Goal: Complete application form: Complete application form

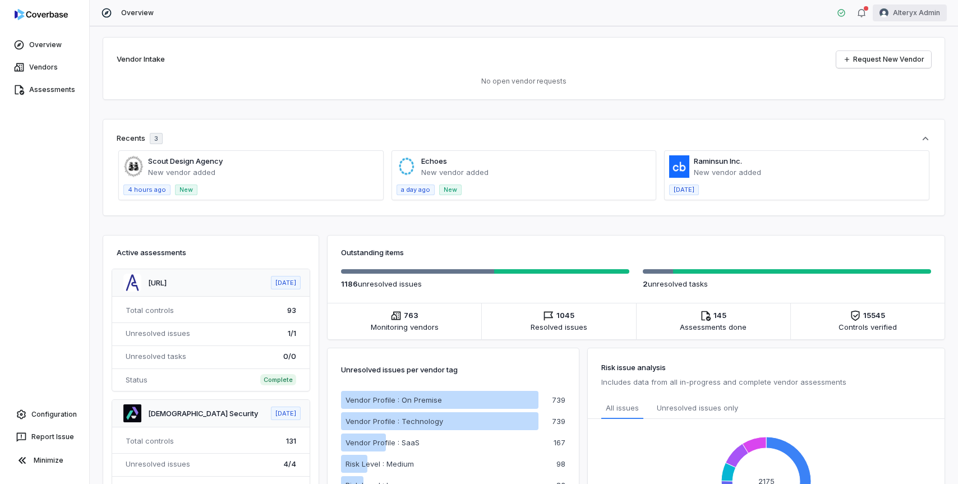
click at [909, 17] on html "Overview Vendors Assessments Configuration Report Issue Minimize Overview Alter…" at bounding box center [479, 242] width 958 height 484
click at [903, 103] on div "Log out" at bounding box center [899, 103] width 86 height 18
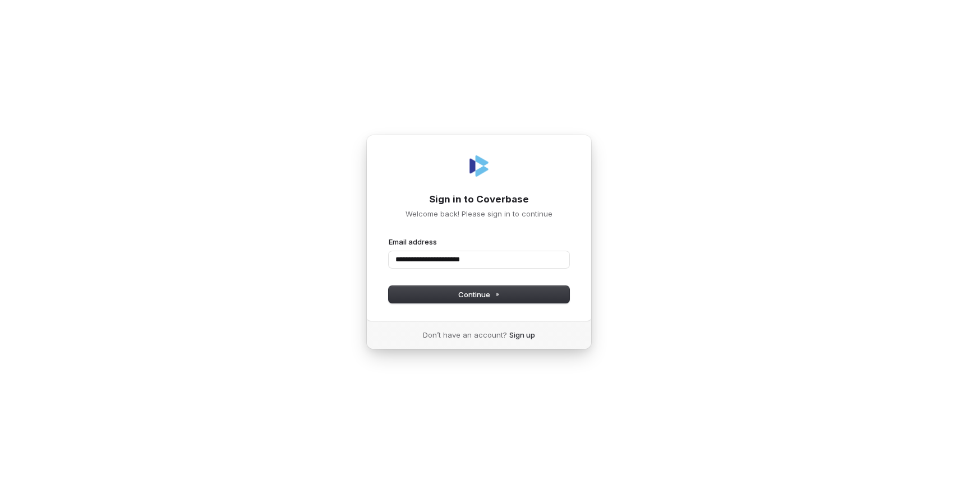
type input "**********"
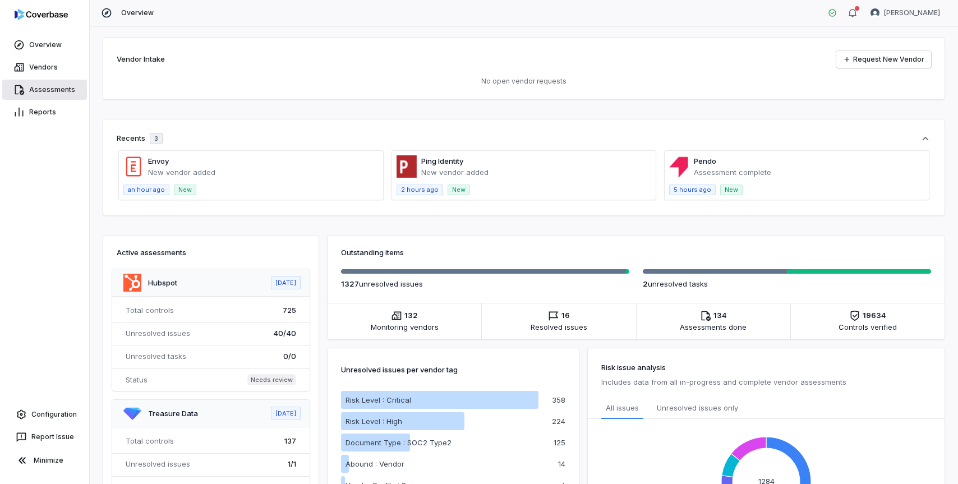
click at [50, 91] on link "Assessments" at bounding box center [44, 90] width 85 height 20
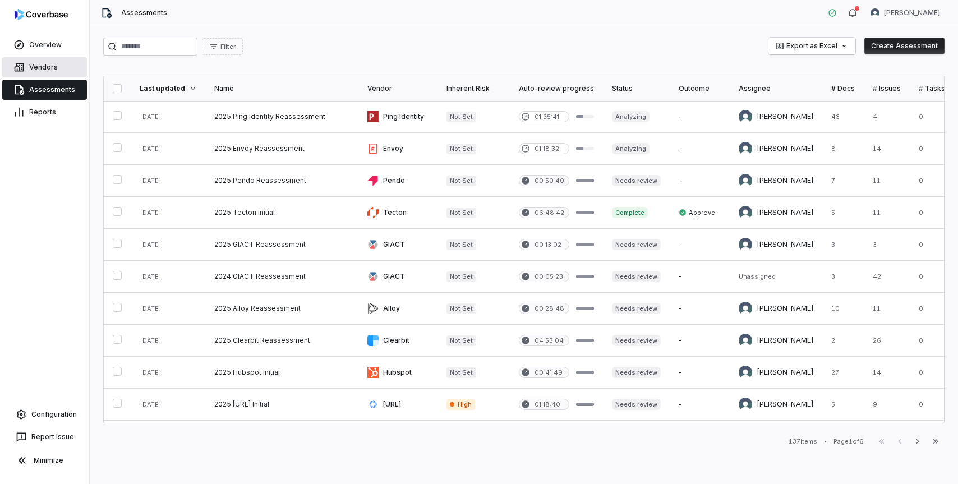
click at [39, 72] on link "Vendors" at bounding box center [44, 67] width 85 height 20
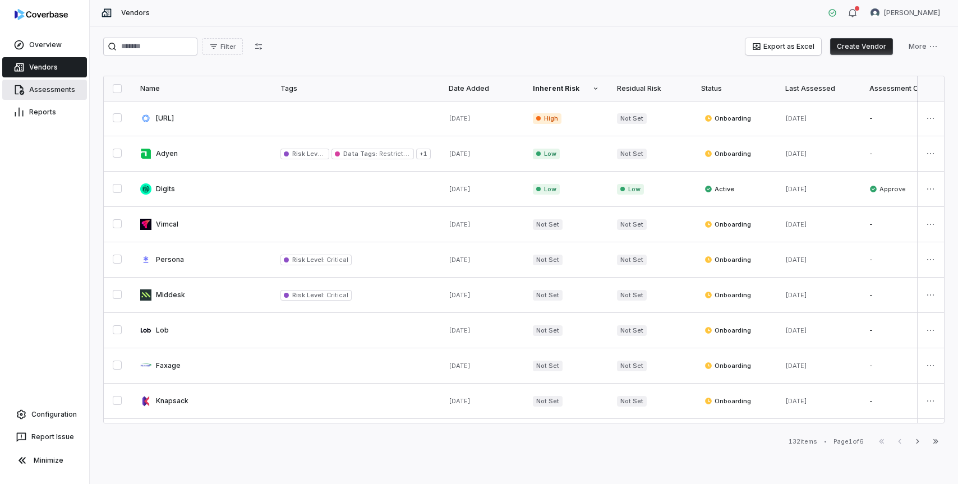
click at [74, 85] on link "Assessments" at bounding box center [44, 90] width 85 height 20
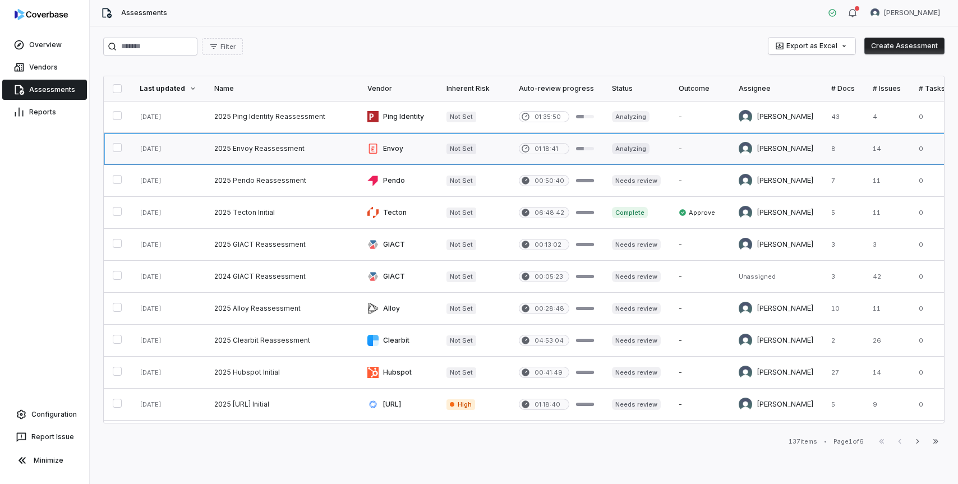
click at [261, 147] on link at bounding box center [281, 148] width 153 height 31
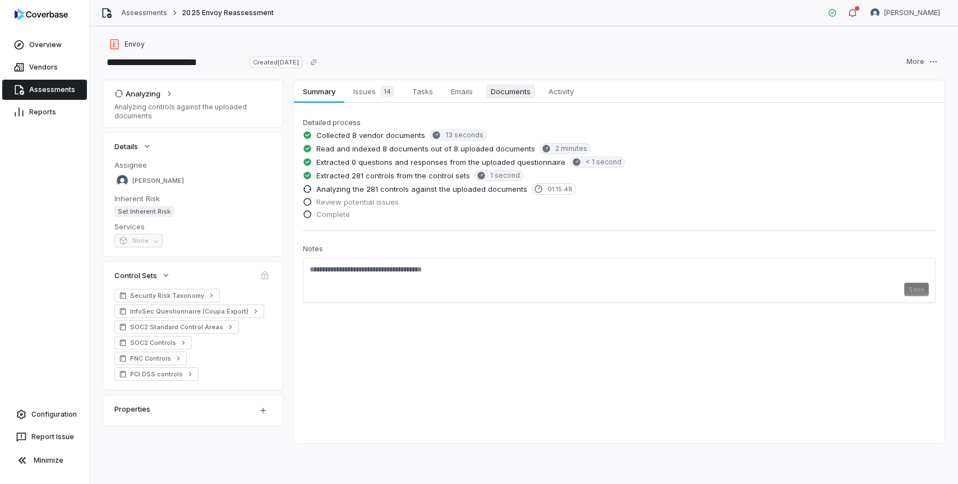
click at [511, 87] on span "Documents" at bounding box center [510, 91] width 49 height 15
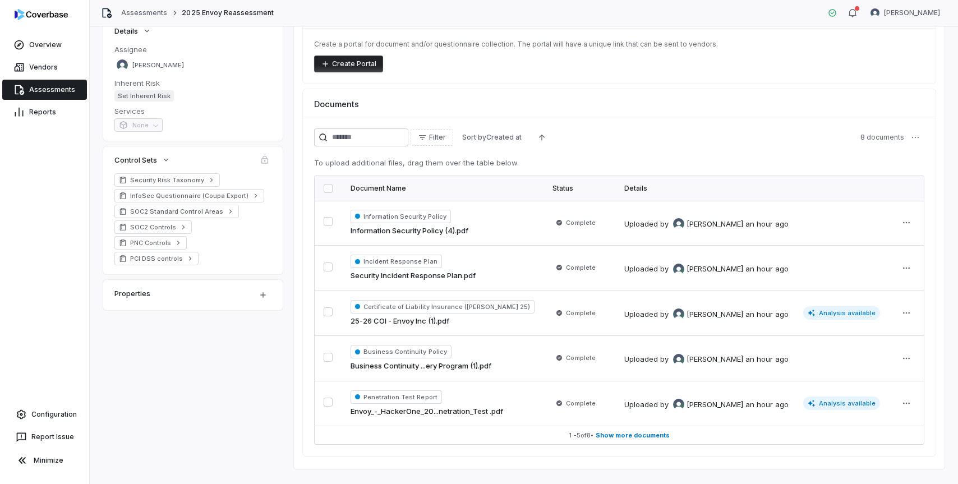
scroll to position [84, 0]
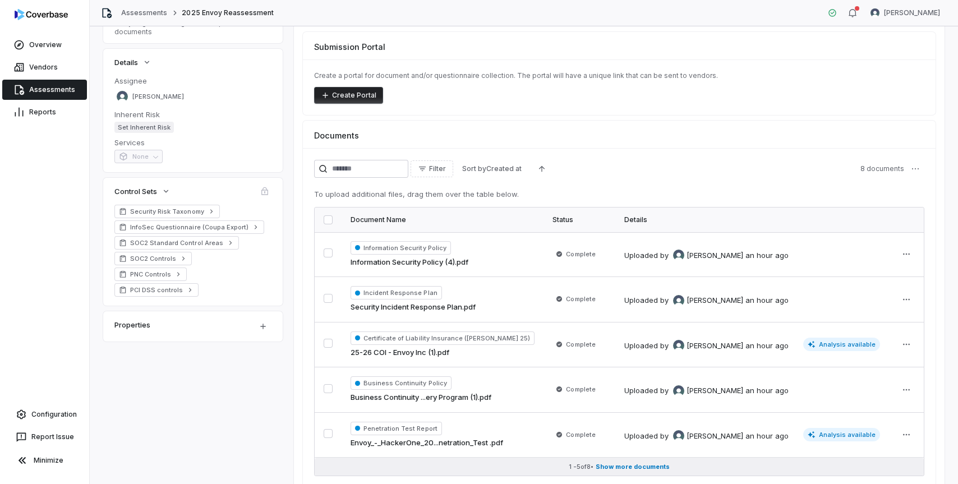
click at [629, 468] on span "Show more documents" at bounding box center [632, 467] width 74 height 8
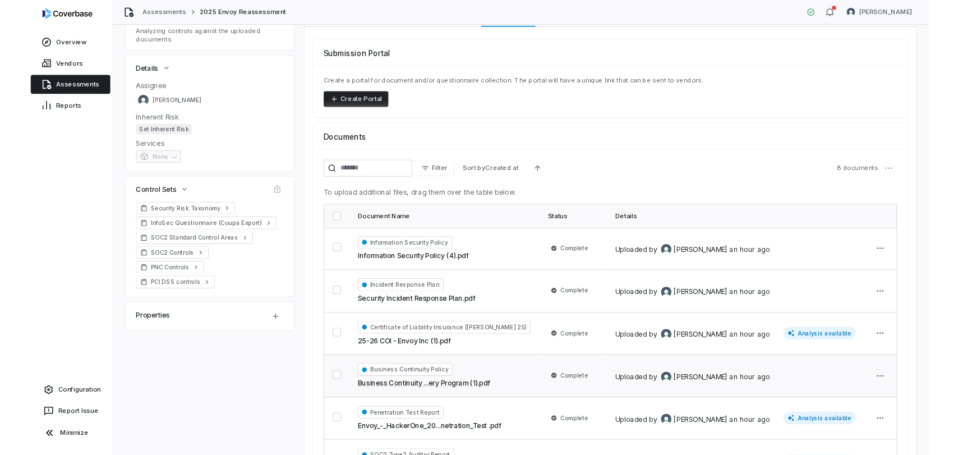
scroll to position [0, 0]
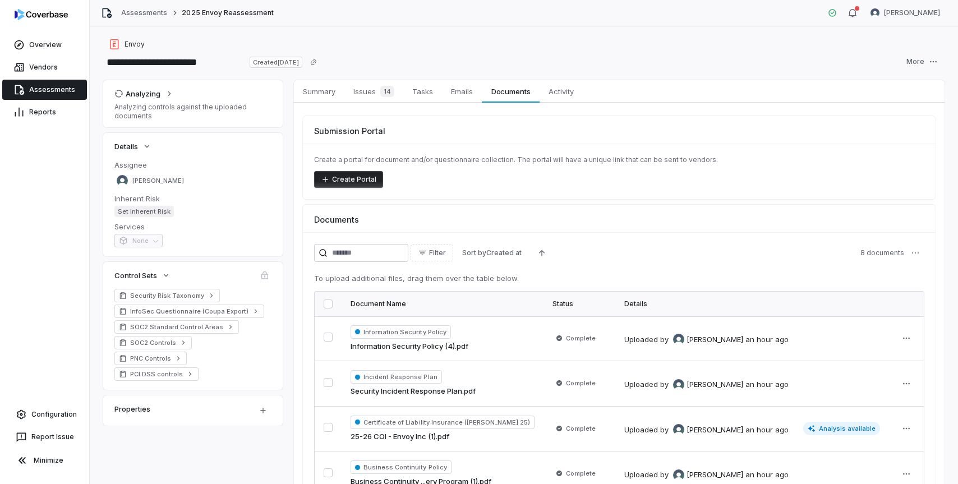
click at [41, 89] on link "Assessments" at bounding box center [44, 90] width 85 height 20
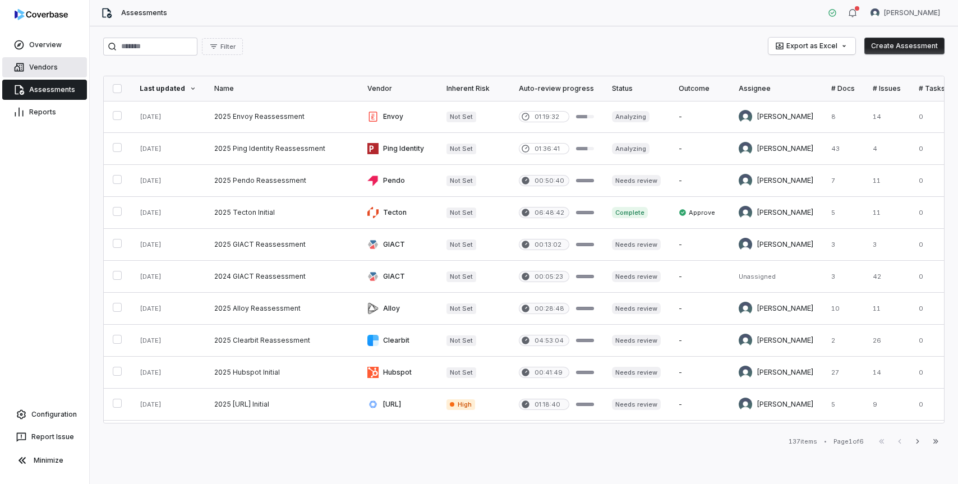
click at [51, 72] on link "Vendors" at bounding box center [44, 67] width 85 height 20
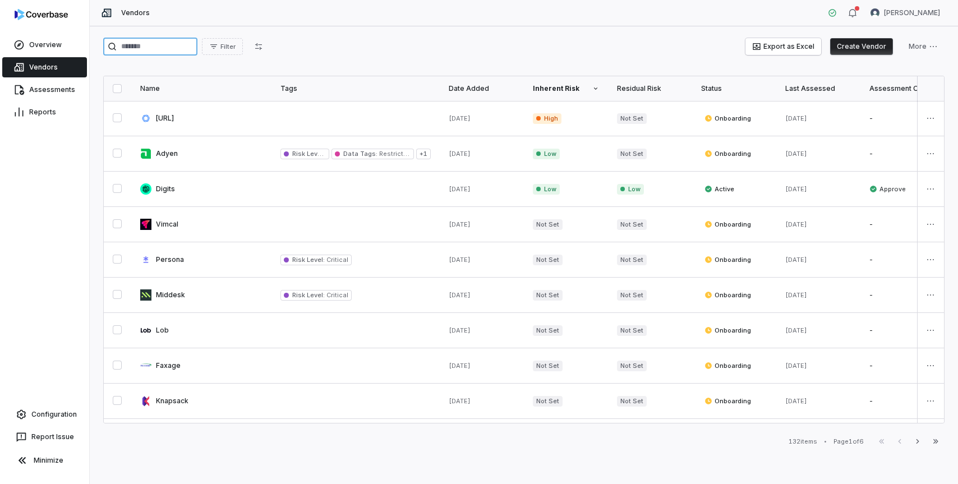
click at [158, 44] on input "search" at bounding box center [150, 47] width 94 height 18
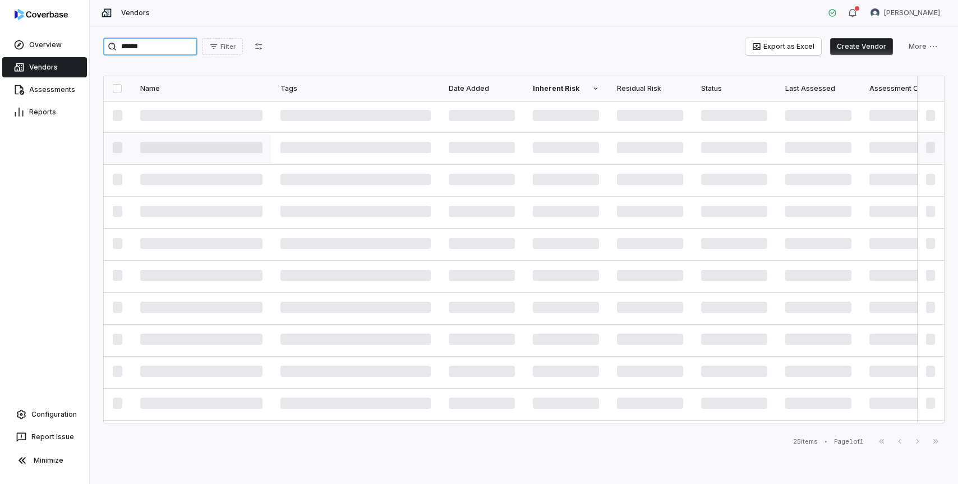
type input "******"
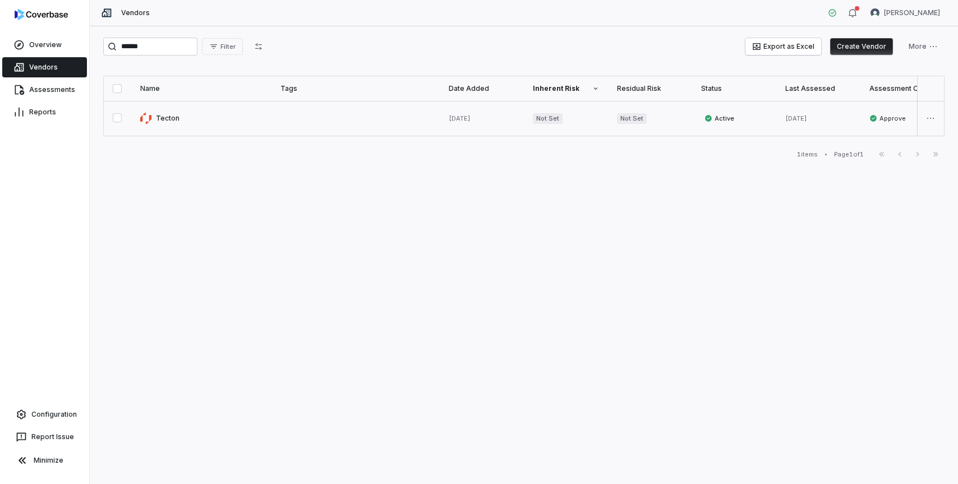
click at [170, 116] on link at bounding box center [201, 118] width 140 height 35
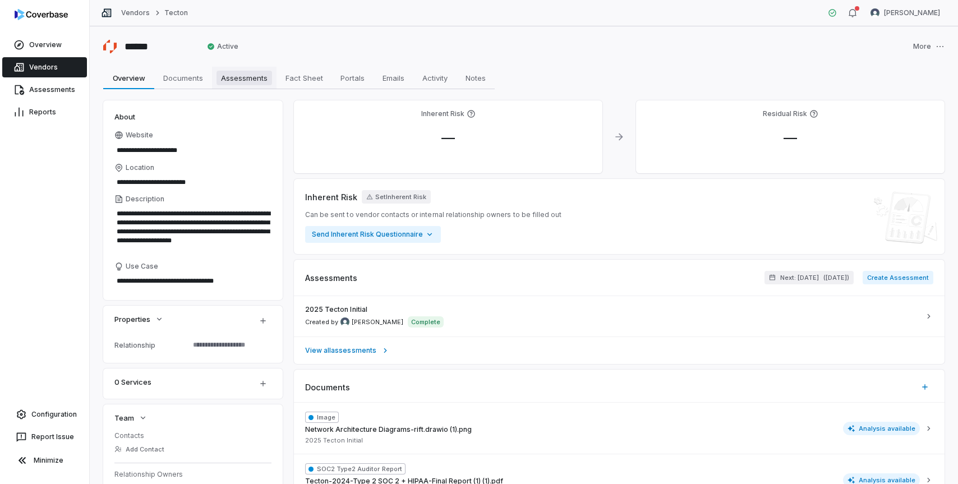
click at [239, 82] on span "Assessments" at bounding box center [244, 78] width 56 height 15
type textarea "*"
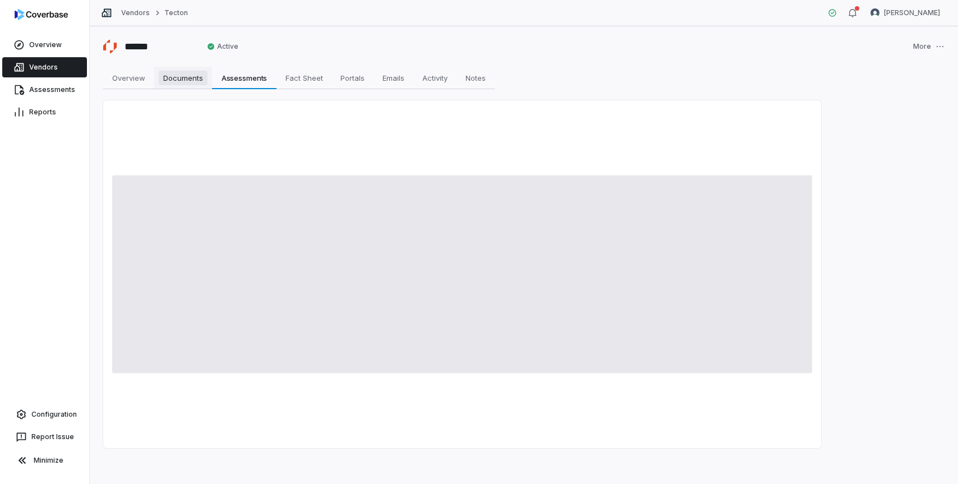
click at [179, 82] on span "Documents" at bounding box center [183, 78] width 49 height 15
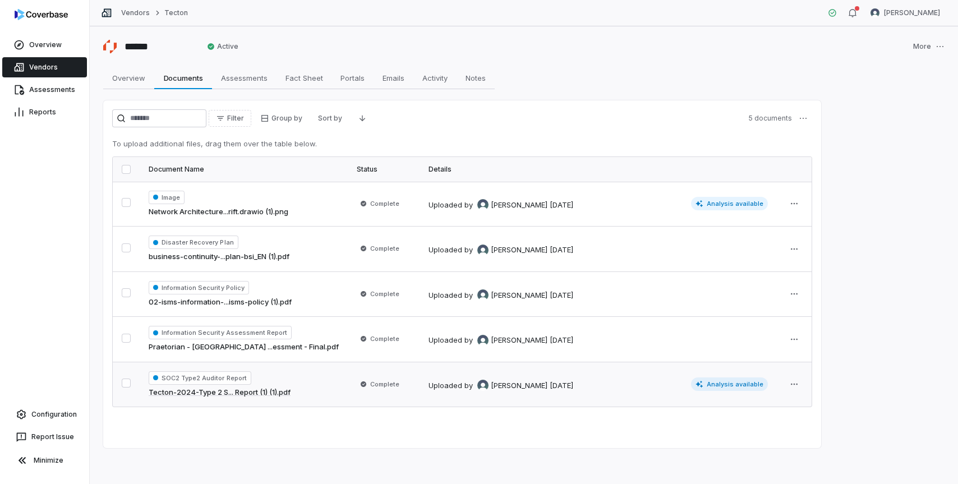
click at [649, 383] on div "Uploaded by Hammed Bakare 8 days ago" at bounding box center [558, 383] width 260 height 13
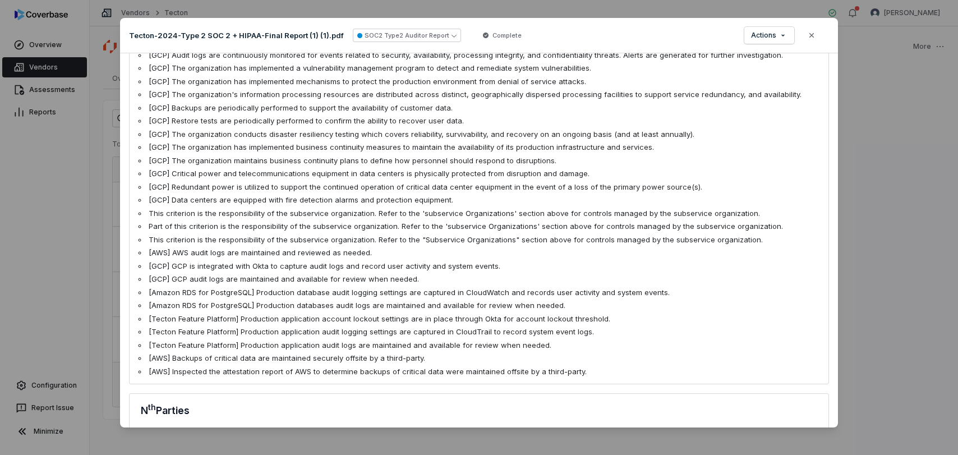
scroll to position [1655, 0]
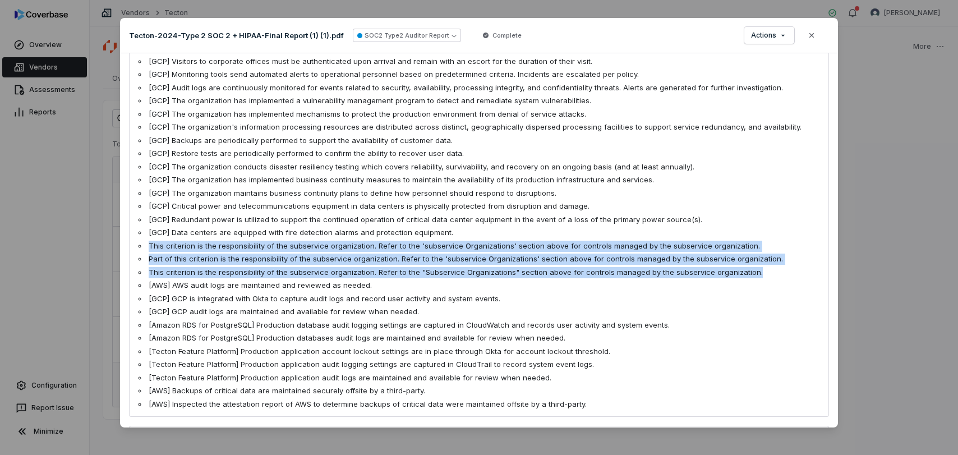
drag, startPoint x: 746, startPoint y: 255, endPoint x: 144, endPoint y: 229, distance: 603.3
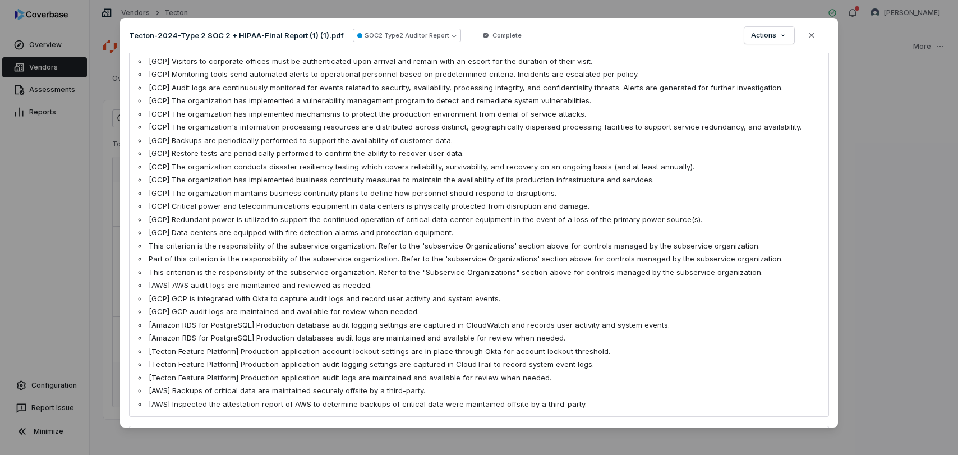
click at [267, 346] on li "[Tecton Feature Platform] Production application account lockout settings are i…" at bounding box center [478, 351] width 681 height 11
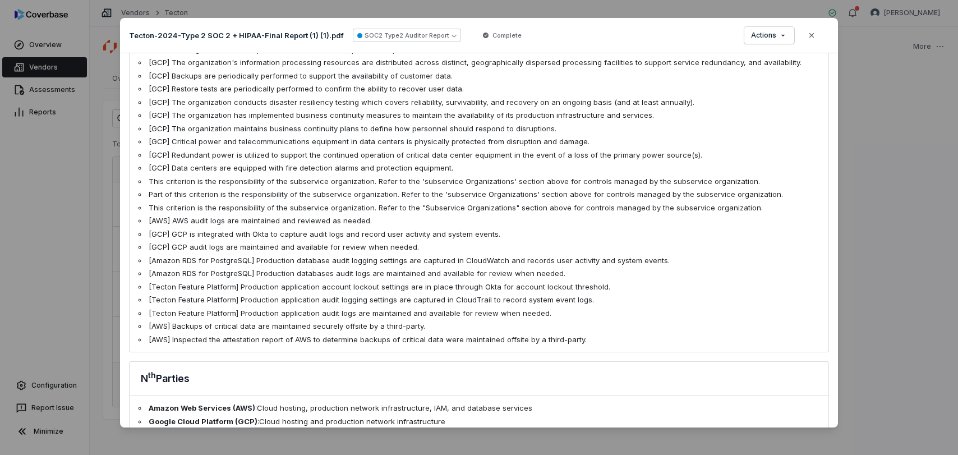
scroll to position [1702, 0]
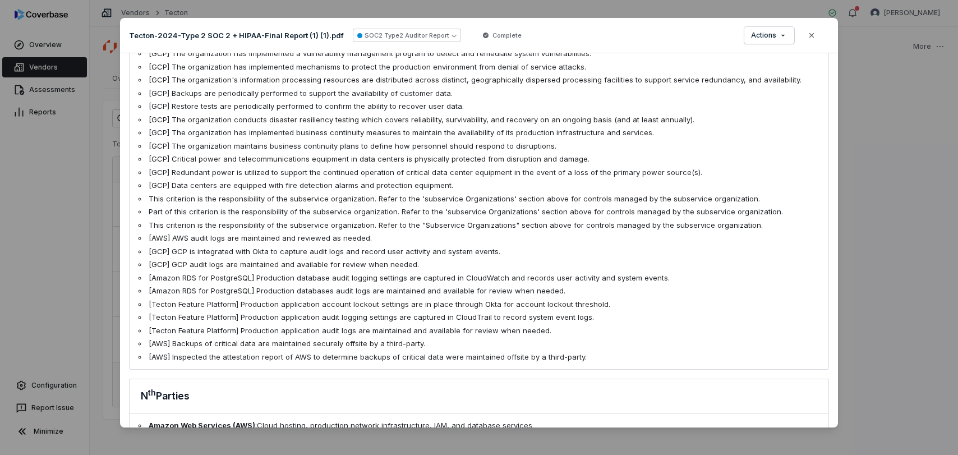
drag, startPoint x: 149, startPoint y: 260, endPoint x: 562, endPoint y: 372, distance: 428.7
click at [562, 372] on div "SOC2 Type 2 Analysis Document: Tecton-2024-Type 2 SOC 2 + HIPAA-Final Report (1…" at bounding box center [479, 240] width 718 height 374
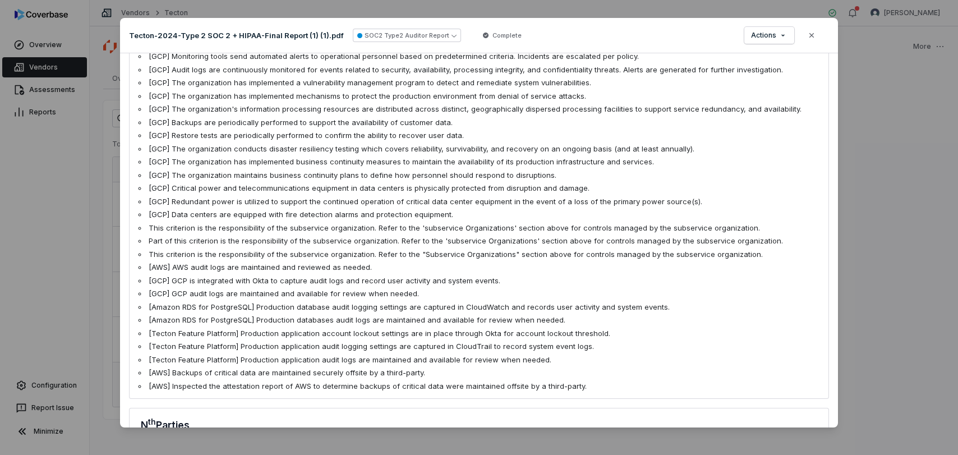
scroll to position [1645, 0]
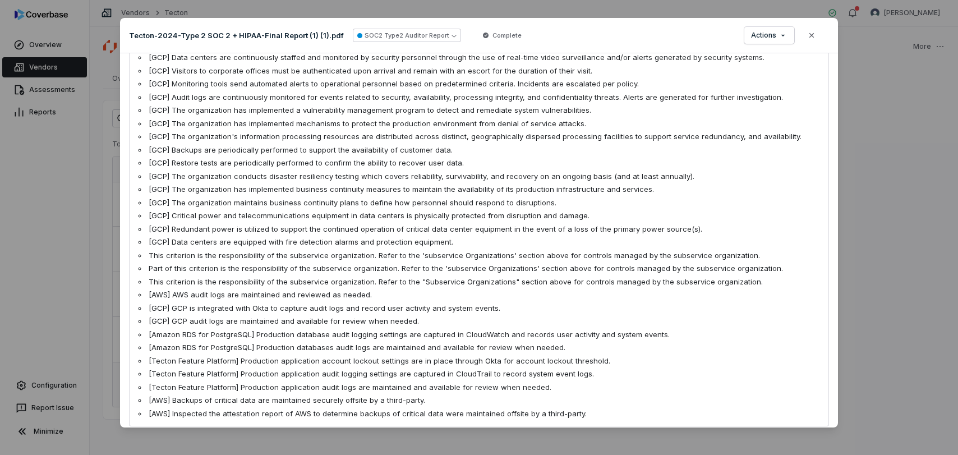
click at [562, 382] on li "[Tecton Feature Platform] Production application audit logs are maintained and …" at bounding box center [478, 387] width 681 height 11
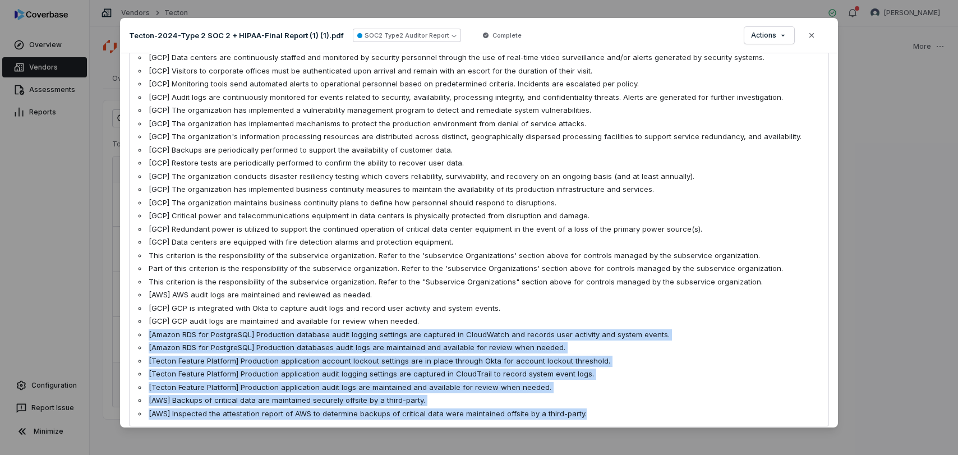
drag, startPoint x: 589, startPoint y: 400, endPoint x: 144, endPoint y: 312, distance: 453.2
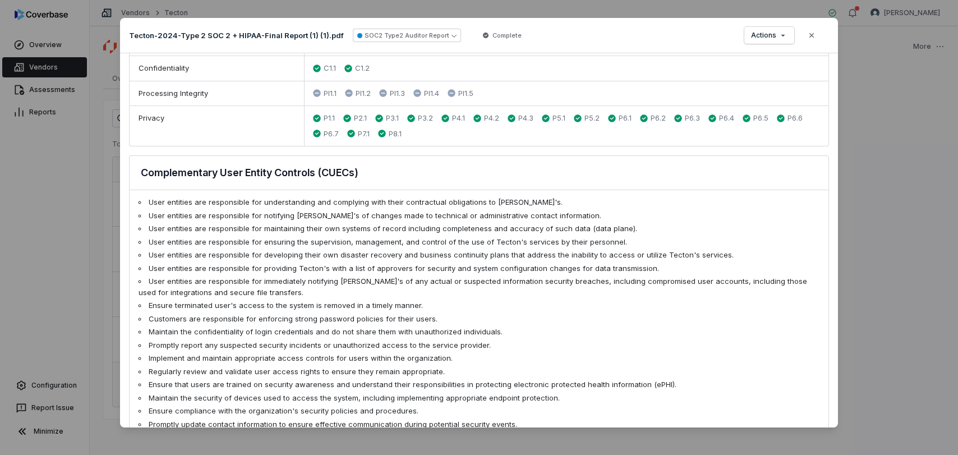
scroll to position [716, 0]
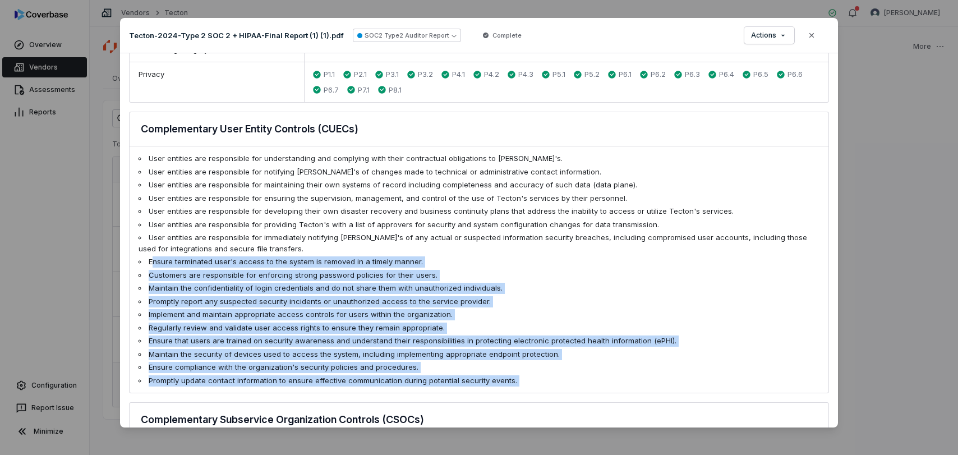
drag, startPoint x: 151, startPoint y: 246, endPoint x: 405, endPoint y: 385, distance: 289.6
click at [405, 385] on div "SOC2 Type 2 Analysis Document: Tecton-2024-Type 2 SOC 2 + HIPAA-Final Report (1…" at bounding box center [479, 240] width 718 height 374
click at [409, 362] on li "Ensure compliance with the organization's security policies and procedures." at bounding box center [478, 367] width 681 height 11
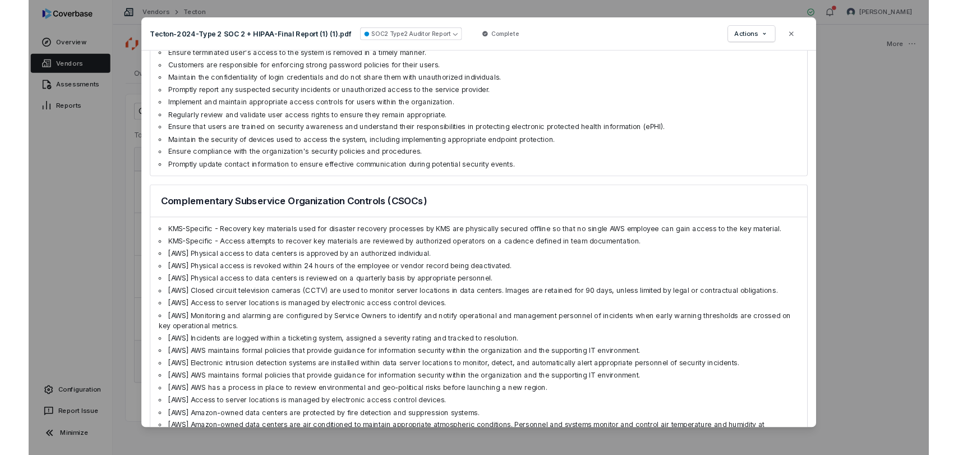
scroll to position [927, 0]
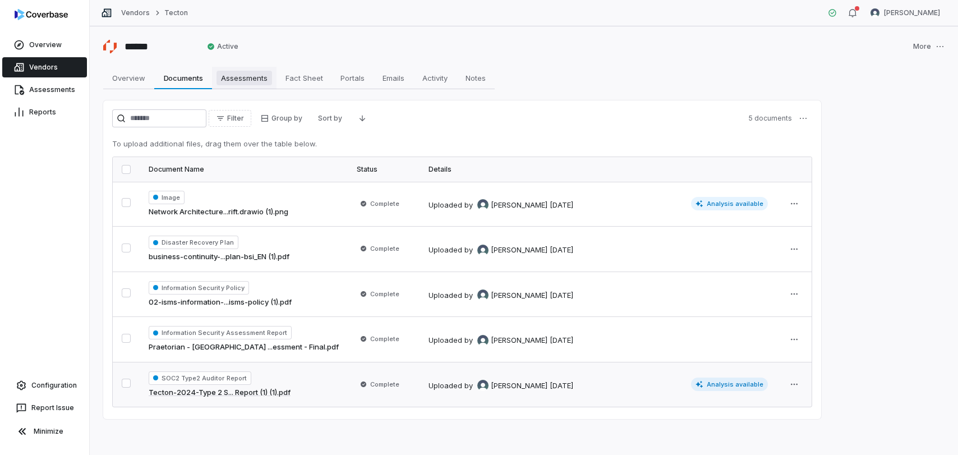
click at [247, 73] on span "Assessments" at bounding box center [244, 78] width 56 height 15
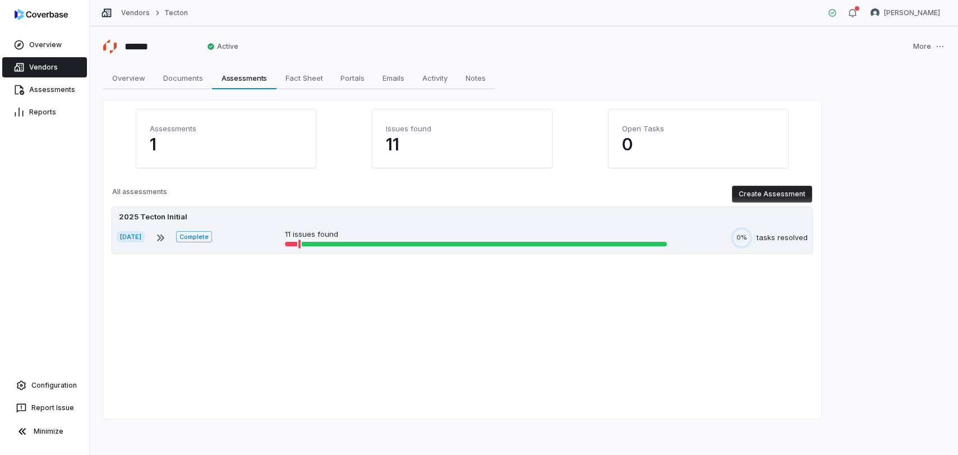
click at [268, 233] on div "Aug 5, 2025 Complete 11 issues found 0% tasks resolved" at bounding box center [462, 237] width 691 height 21
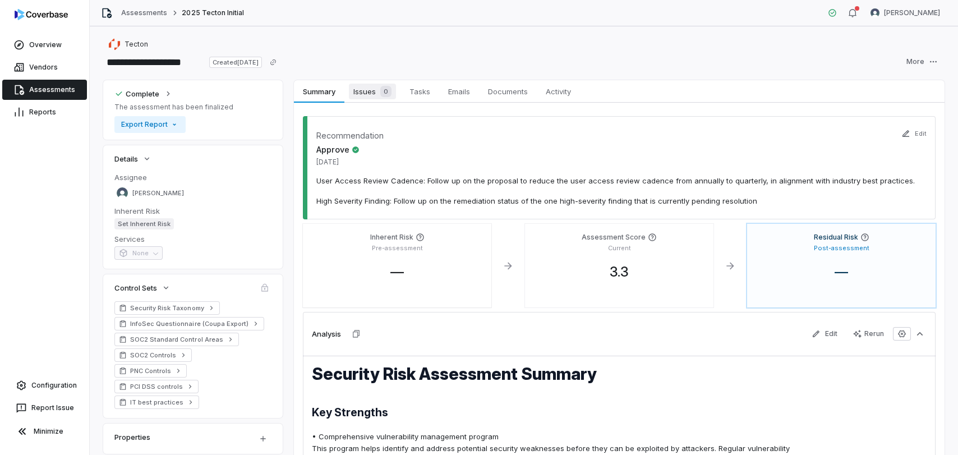
click at [367, 90] on span "Issues 0" at bounding box center [372, 92] width 47 height 16
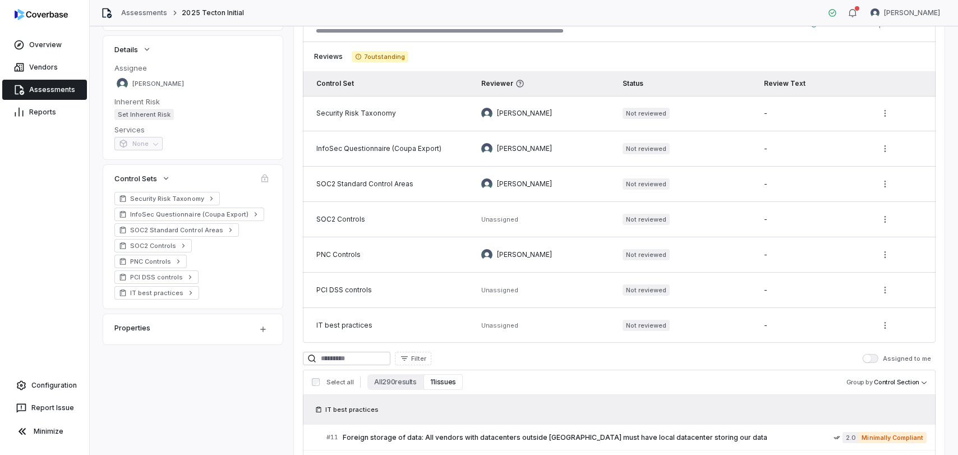
scroll to position [85, 0]
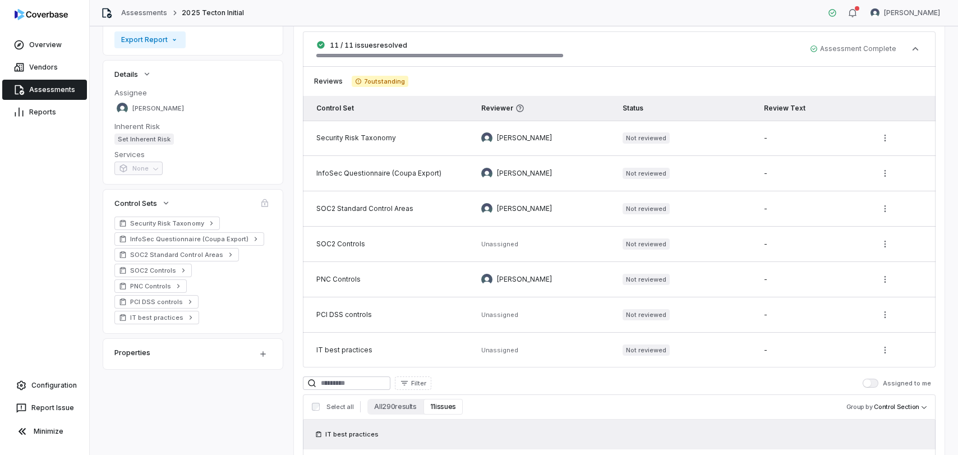
click at [326, 85] on span "Reviews" at bounding box center [328, 81] width 29 height 9
click at [508, 137] on span "[PERSON_NAME]" at bounding box center [524, 137] width 55 height 9
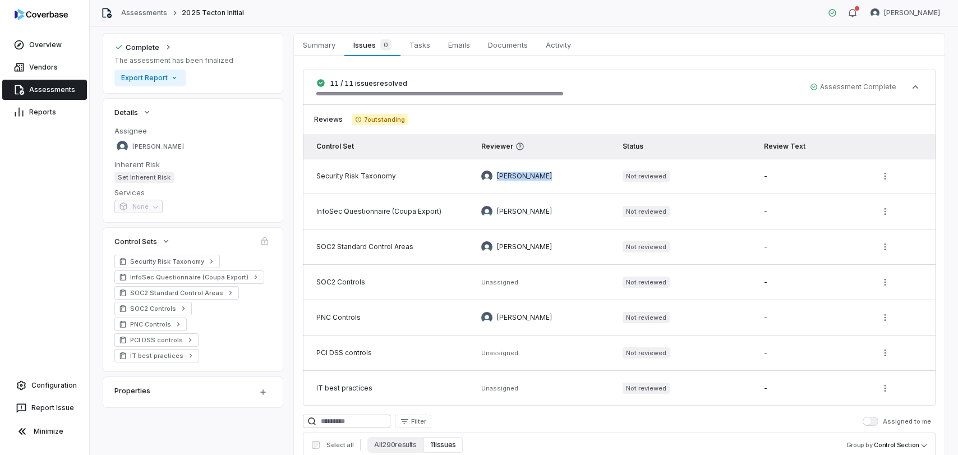
scroll to position [77, 0]
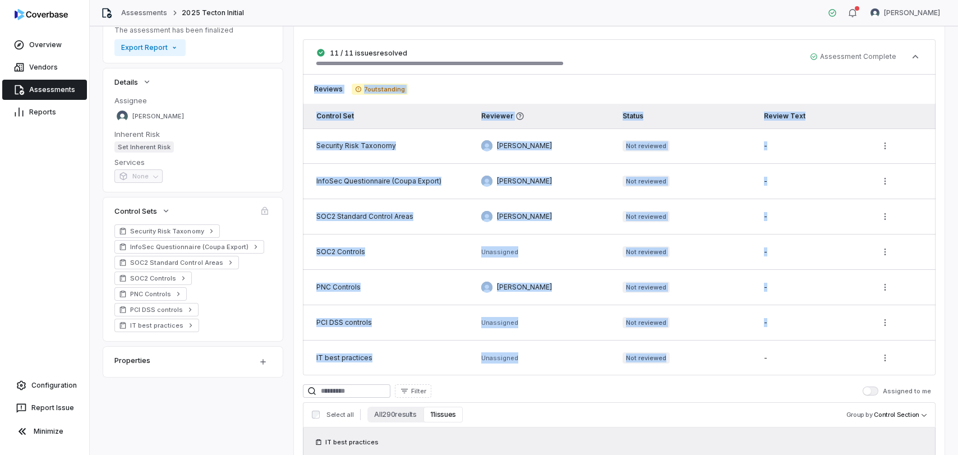
drag, startPoint x: 315, startPoint y: 90, endPoint x: 690, endPoint y: 355, distance: 459.9
click at [690, 355] on div "Reviews 7 outstanding Control Set Reviewer Status Review Text Security Risk Tax…" at bounding box center [619, 224] width 632 height 301
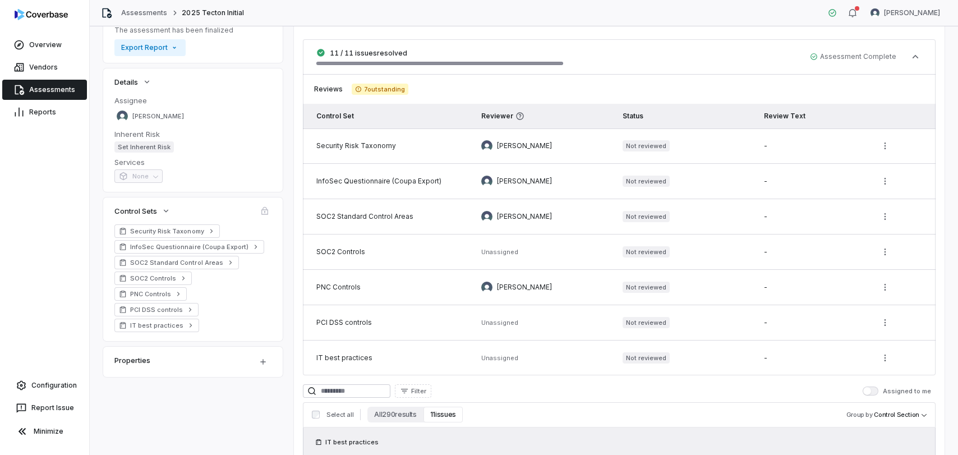
click at [752, 390] on div "Filter Assigned to me" at bounding box center [619, 390] width 632 height 13
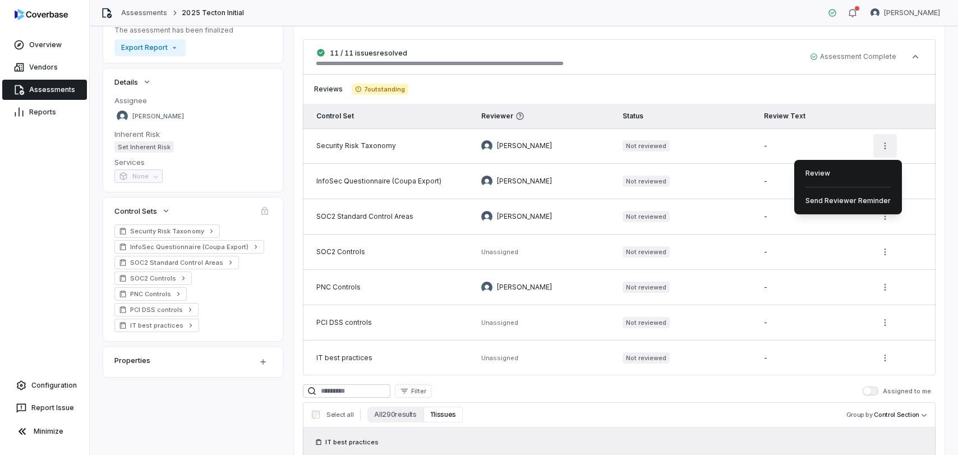
click at [887, 145] on html "**********" at bounding box center [479, 227] width 958 height 455
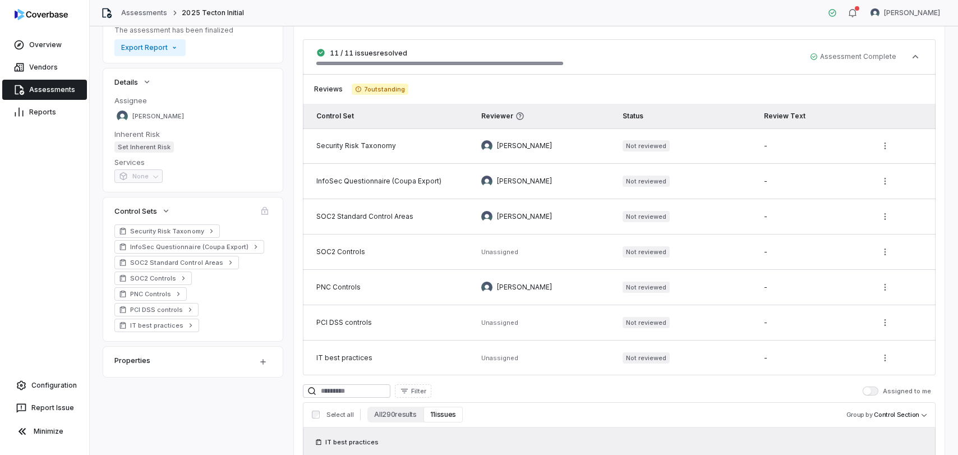
click at [519, 117] on icon at bounding box center [519, 116] width 9 height 9
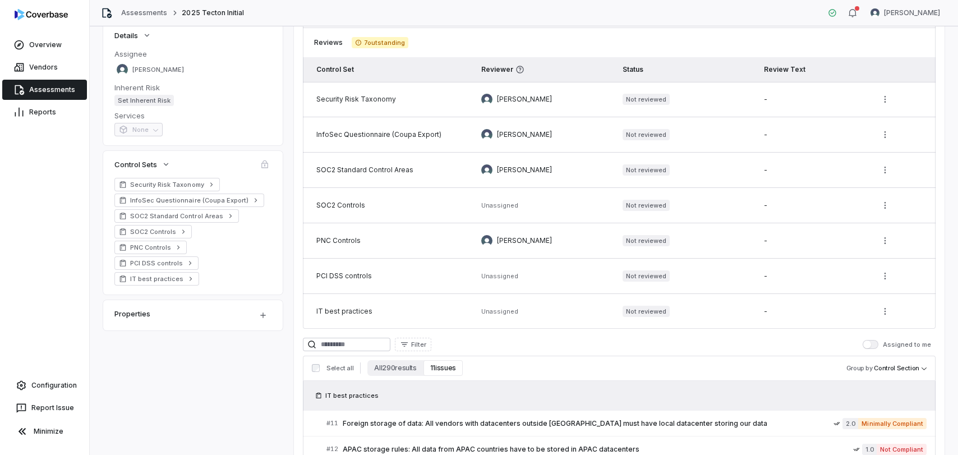
scroll to position [104, 0]
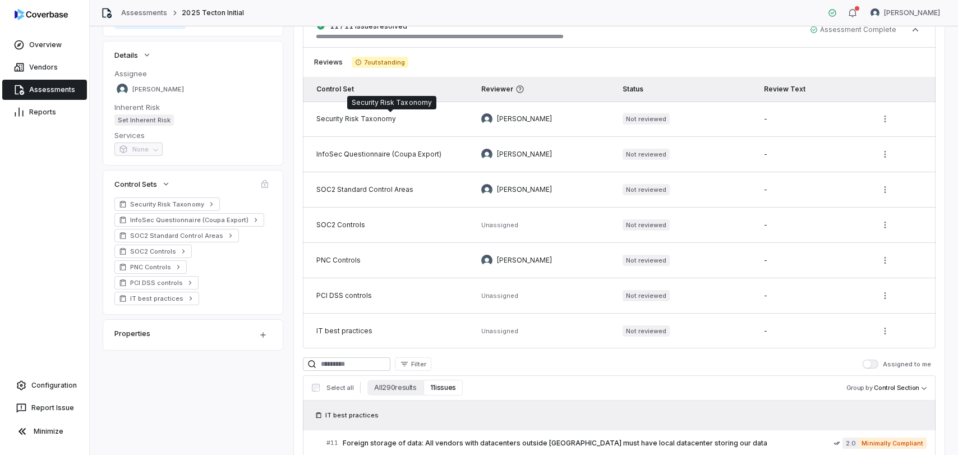
click at [319, 119] on div "Security Risk Taxonomy" at bounding box center [389, 118] width 147 height 9
click at [326, 153] on div "InfoSec Questionnaire (Coupa Export)" at bounding box center [389, 154] width 147 height 9
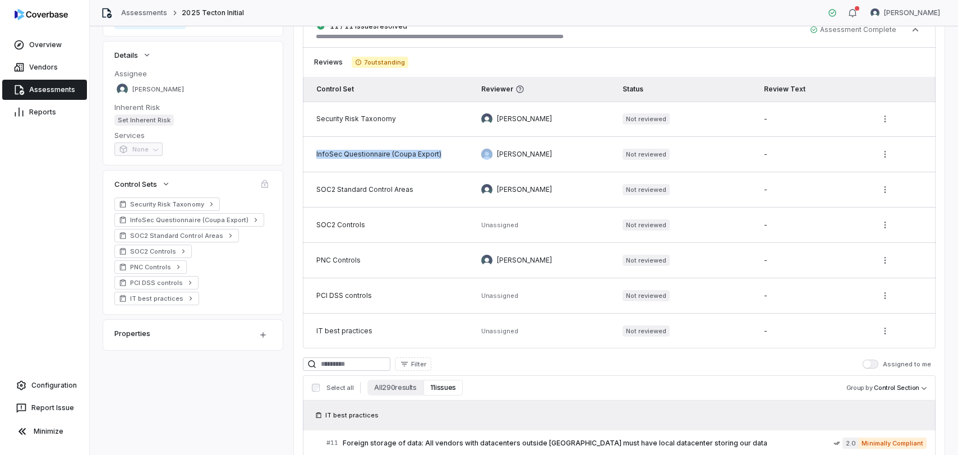
click at [326, 153] on div "InfoSec Questionnaire (Coupa Export)" at bounding box center [389, 154] width 147 height 9
click at [326, 186] on div "SOC2 Standard Control Areas" at bounding box center [389, 189] width 147 height 9
click at [871, 366] on span "button" at bounding box center [867, 364] width 8 height 8
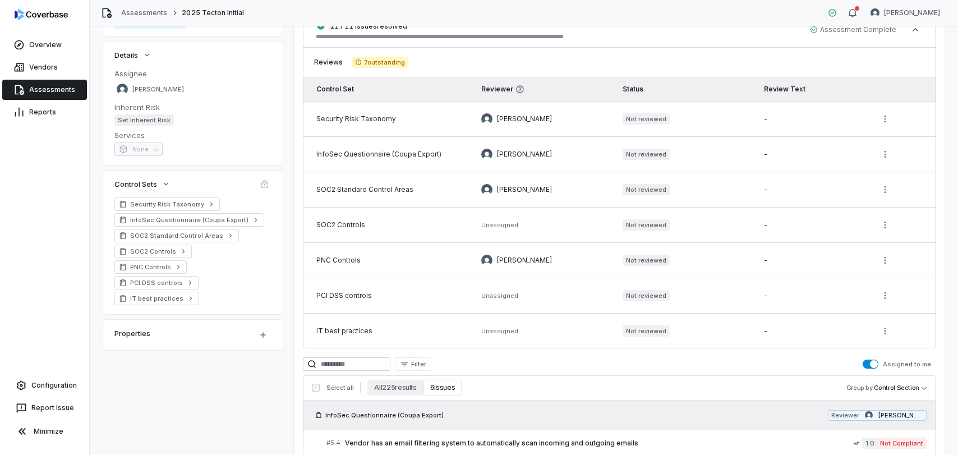
click at [903, 365] on label "Assigned to me" at bounding box center [896, 363] width 68 height 9
click at [878, 365] on button "Assigned to me" at bounding box center [870, 363] width 16 height 9
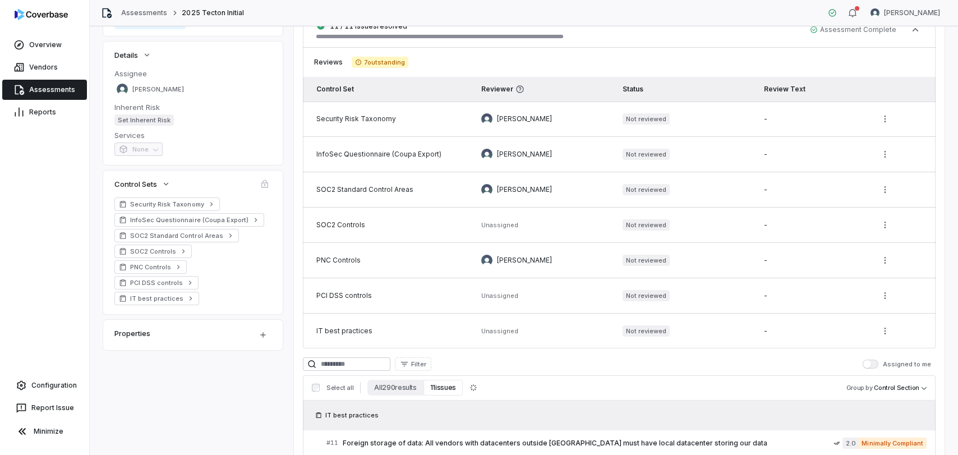
click at [903, 365] on label "Assigned to me" at bounding box center [896, 363] width 68 height 9
click at [878, 365] on button "Assigned to me" at bounding box center [870, 363] width 16 height 9
click at [903, 365] on label "Assigned to me" at bounding box center [896, 363] width 68 height 9
click at [878, 365] on button "Assigned to me" at bounding box center [870, 363] width 16 height 9
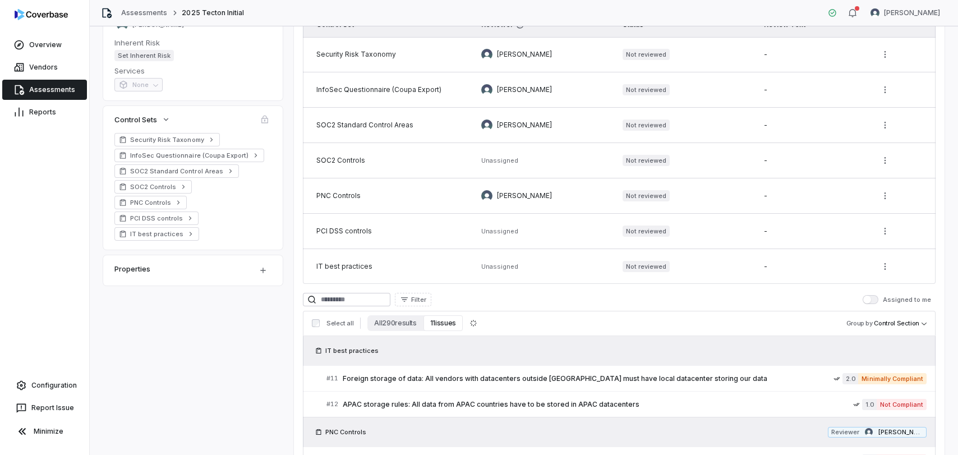
scroll to position [167, 0]
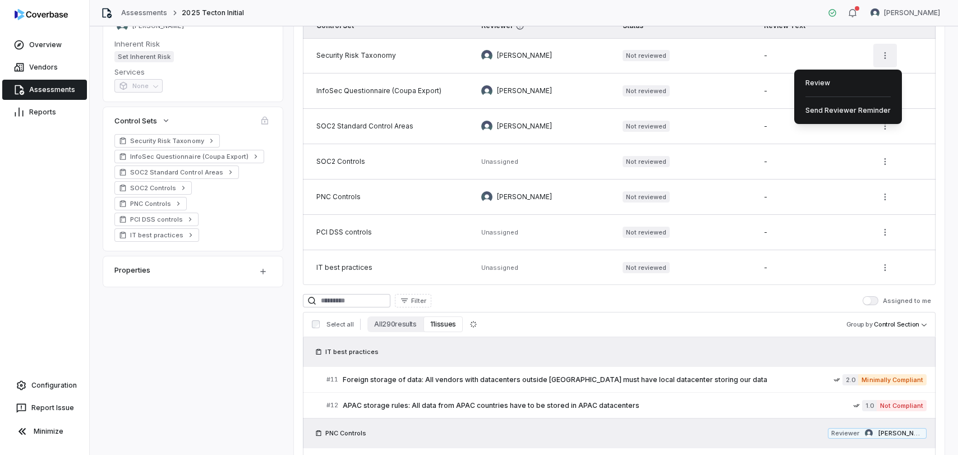
click at [888, 55] on html "**********" at bounding box center [479, 227] width 958 height 455
click at [834, 83] on div "Review" at bounding box center [847, 83] width 99 height 18
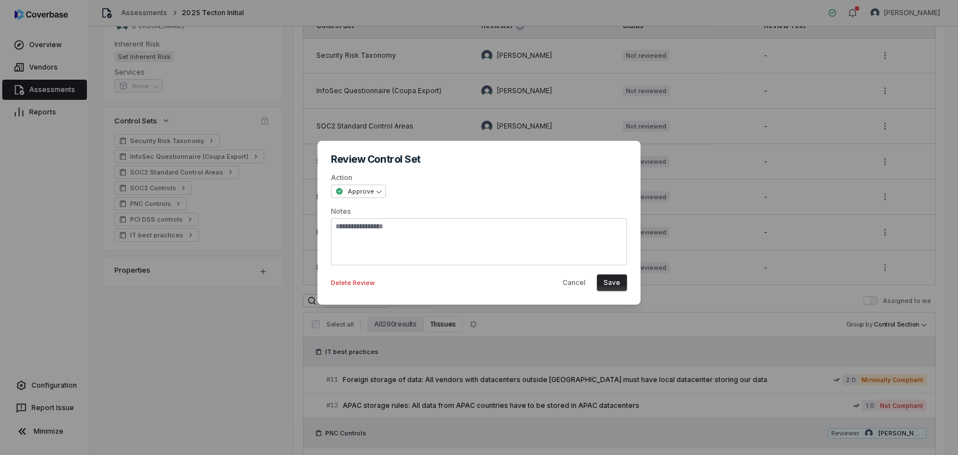
click at [613, 284] on button "Save" at bounding box center [612, 282] width 30 height 17
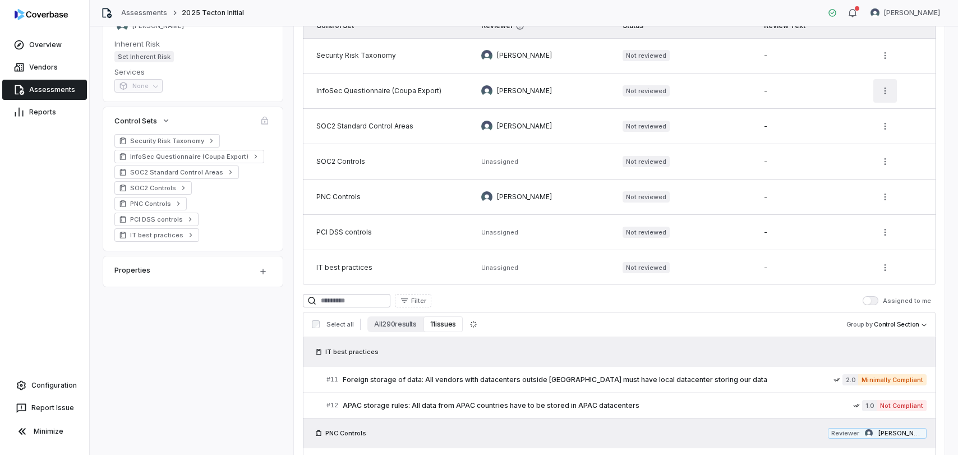
click at [884, 95] on html "**********" at bounding box center [479, 227] width 958 height 455
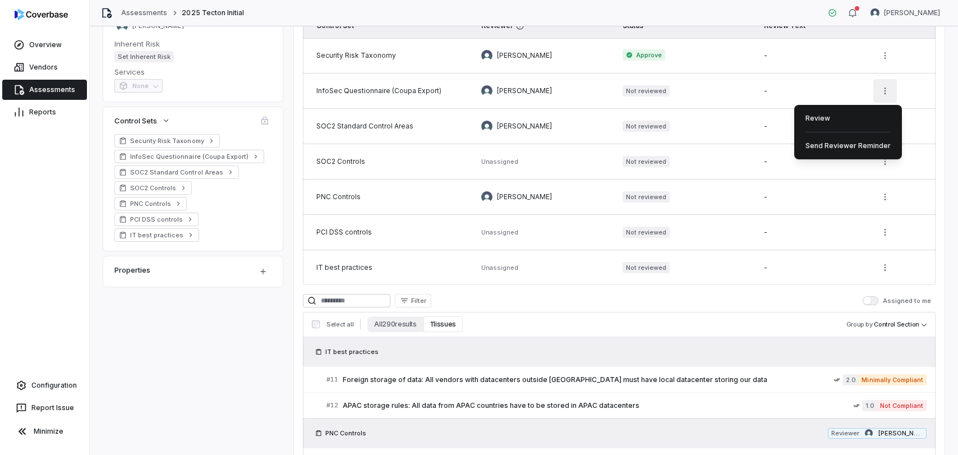
click at [889, 98] on html "**********" at bounding box center [479, 227] width 958 height 455
click at [839, 125] on div "Review" at bounding box center [847, 118] width 99 height 18
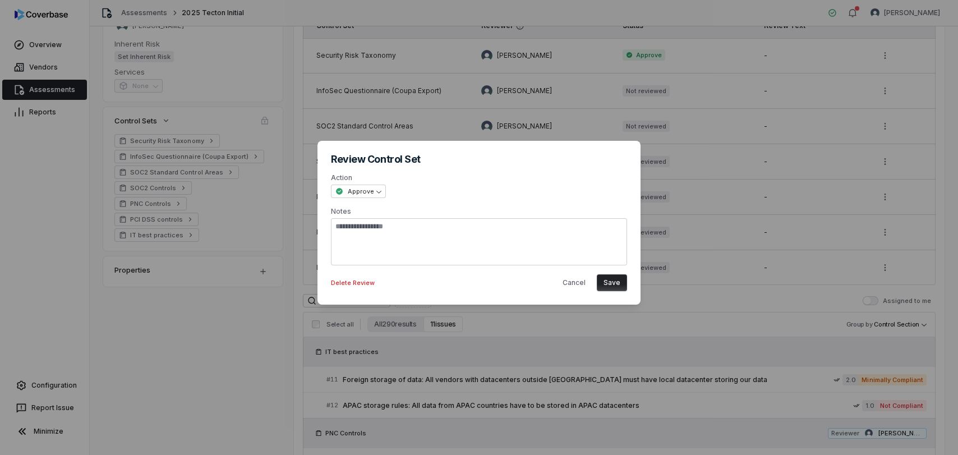
click at [619, 292] on div "**********" at bounding box center [478, 223] width 323 height 164
click at [611, 287] on button "Save" at bounding box center [612, 282] width 30 height 17
type textarea "*"
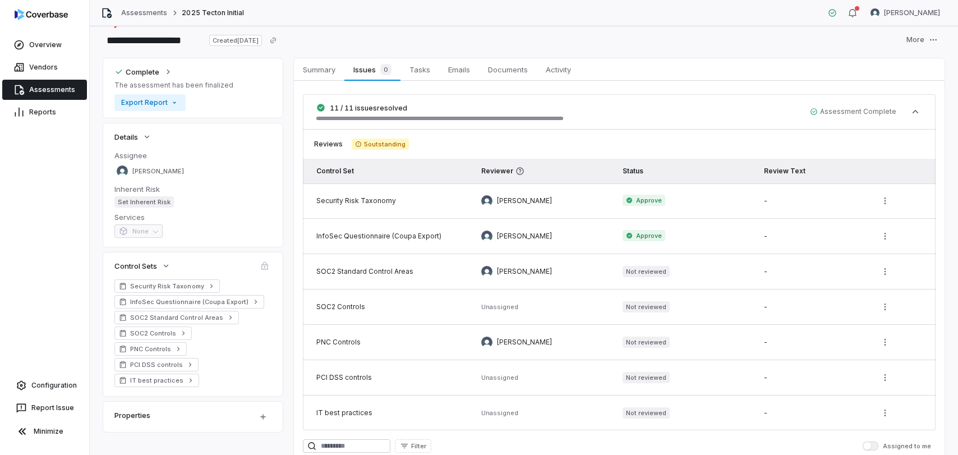
scroll to position [13, 0]
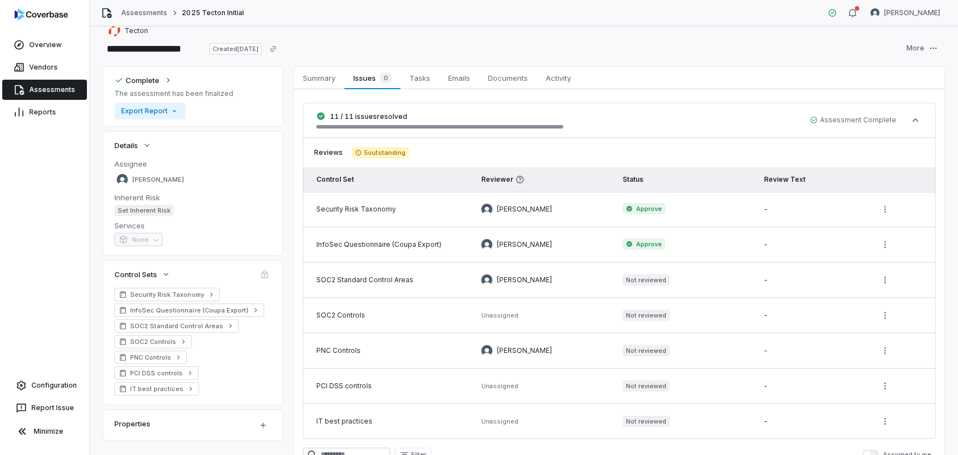
click at [377, 151] on span "5 outstanding" at bounding box center [380, 152] width 57 height 11
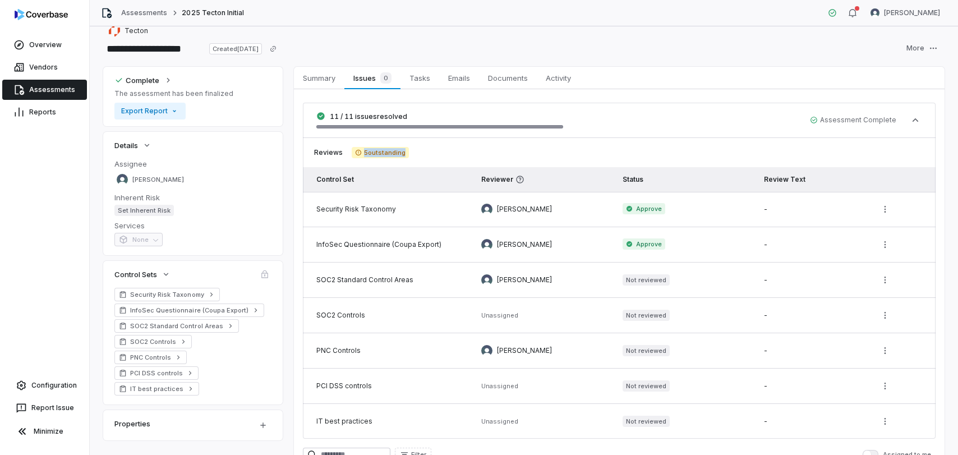
click at [377, 151] on span "5 outstanding" at bounding box center [380, 152] width 57 height 11
click at [63, 382] on link "Configuration" at bounding box center [44, 385] width 80 height 20
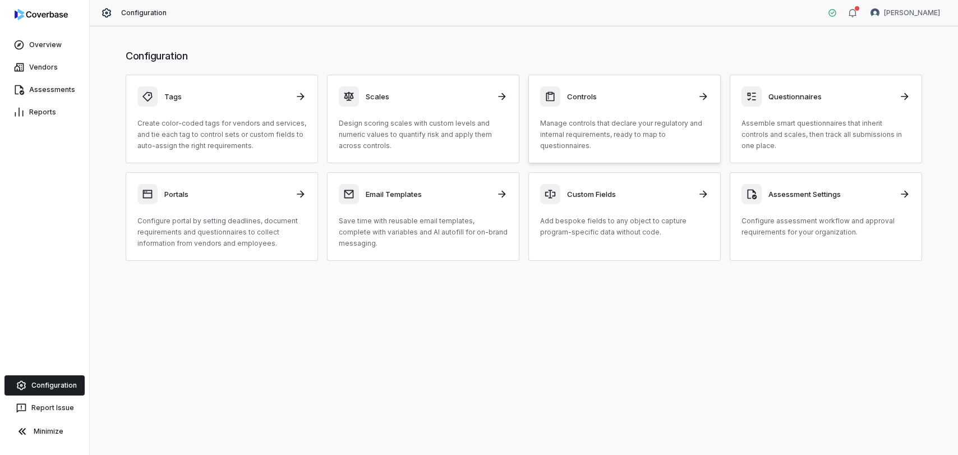
click at [588, 141] on p "Manage controls that declare your regulatory and internal requirements, ready t…" at bounding box center [624, 135] width 169 height 34
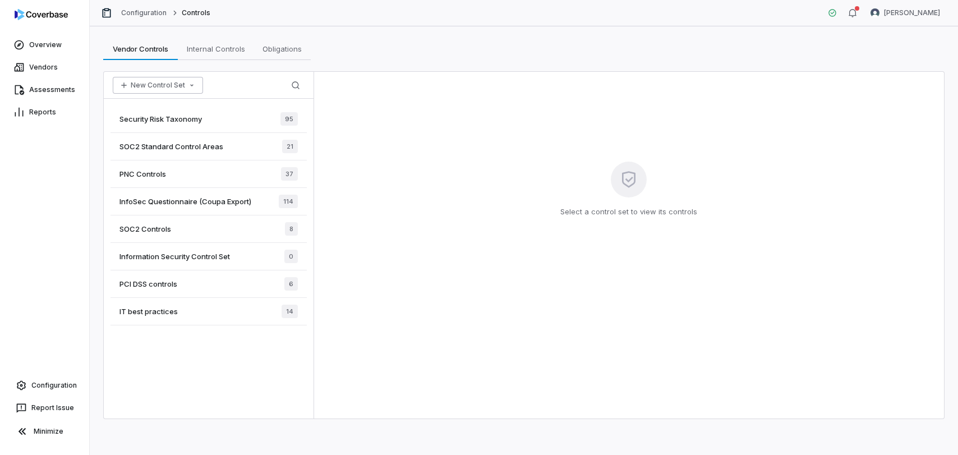
click at [188, 88] on icon "button" at bounding box center [191, 85] width 9 height 9
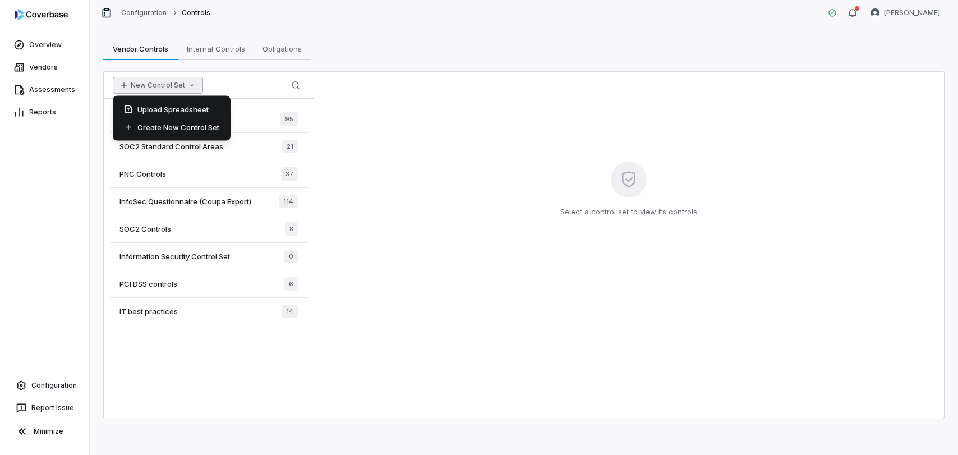
click at [240, 358] on div "Security Risk Taxonomy 95 SOC2 Standard Control Areas 21 PNC Controls 37 InfoSe…" at bounding box center [209, 259] width 210 height 320
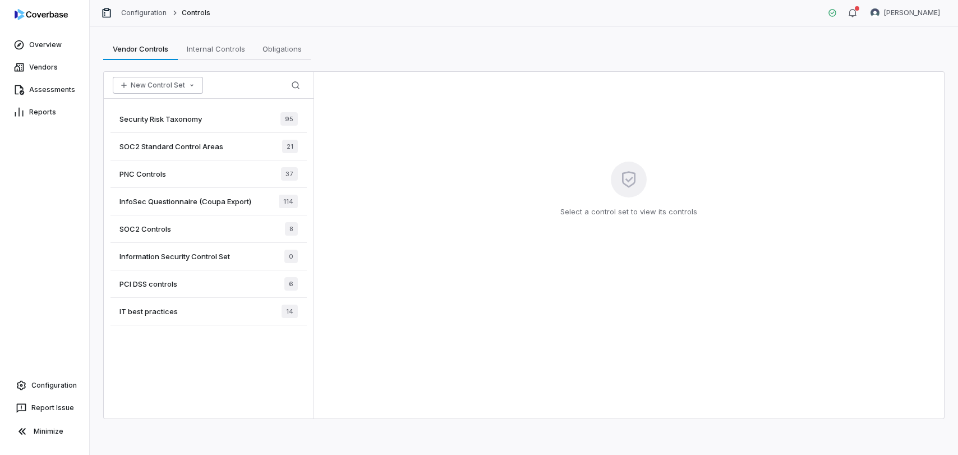
click at [190, 81] on icon "button" at bounding box center [191, 85] width 9 height 9
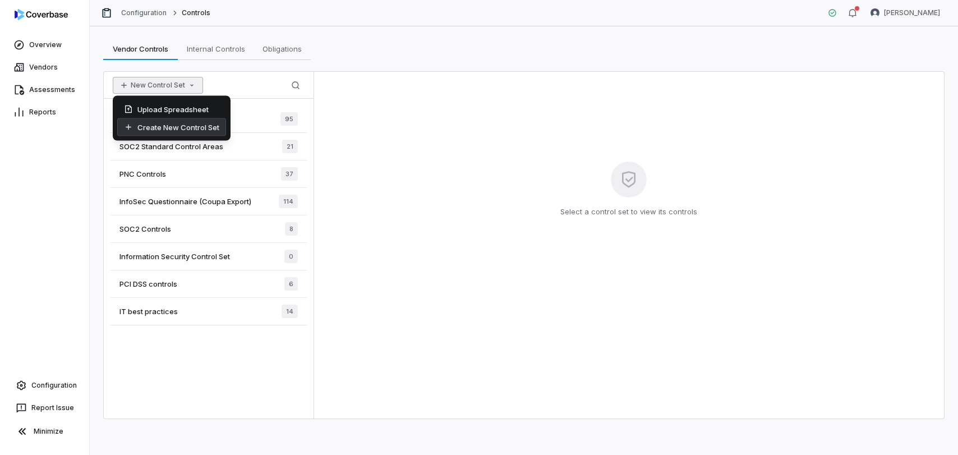
click at [190, 132] on div "Create New Control Set" at bounding box center [171, 127] width 109 height 18
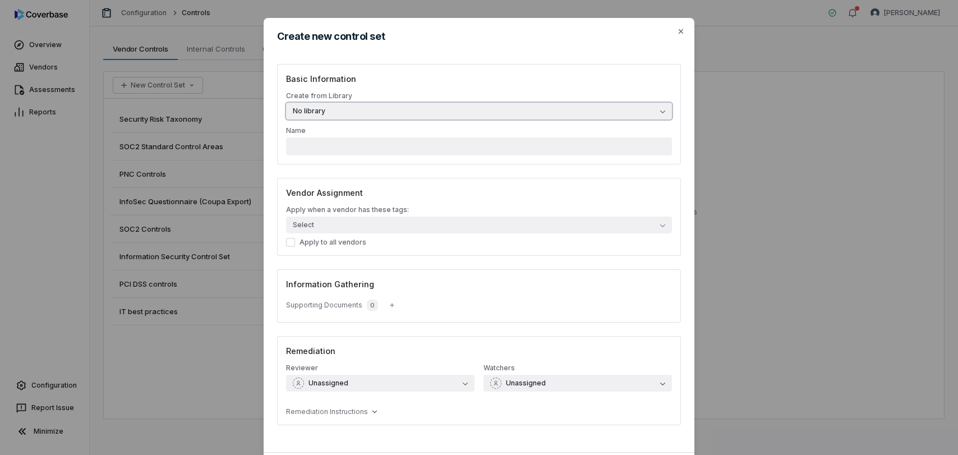
click at [454, 115] on button "No library" at bounding box center [479, 111] width 386 height 17
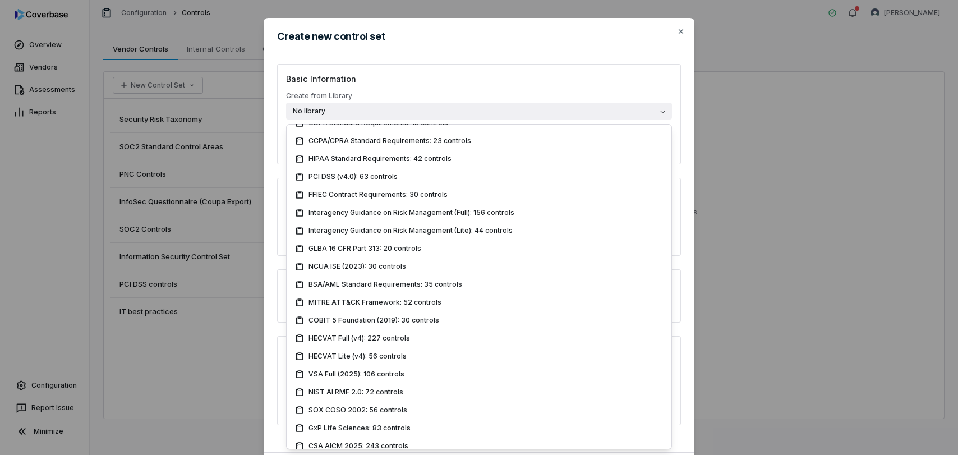
scroll to position [211, 0]
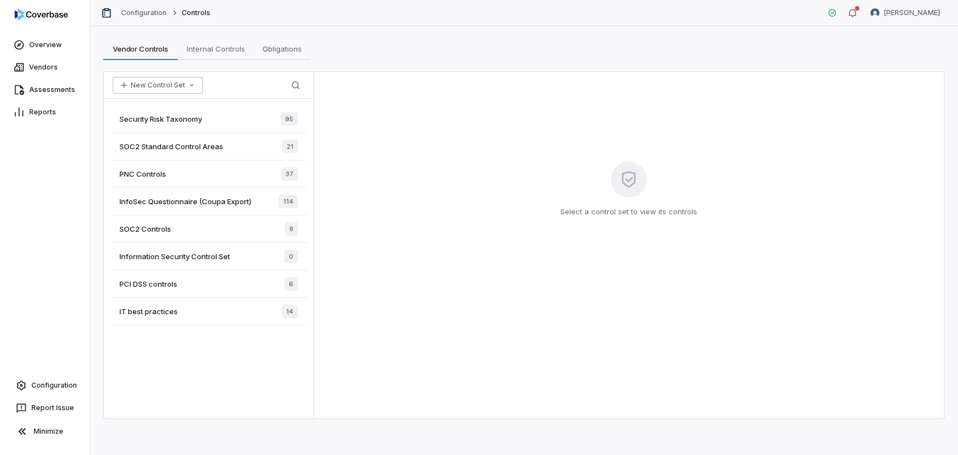
click at [190, 84] on icon "button" at bounding box center [191, 85] width 3 height 2
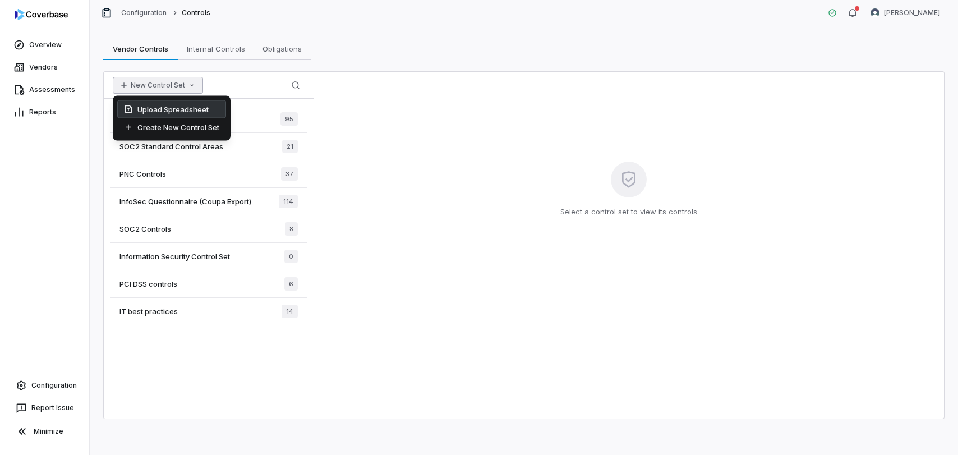
click at [181, 116] on div "Upload Spreadsheet" at bounding box center [171, 109] width 109 height 18
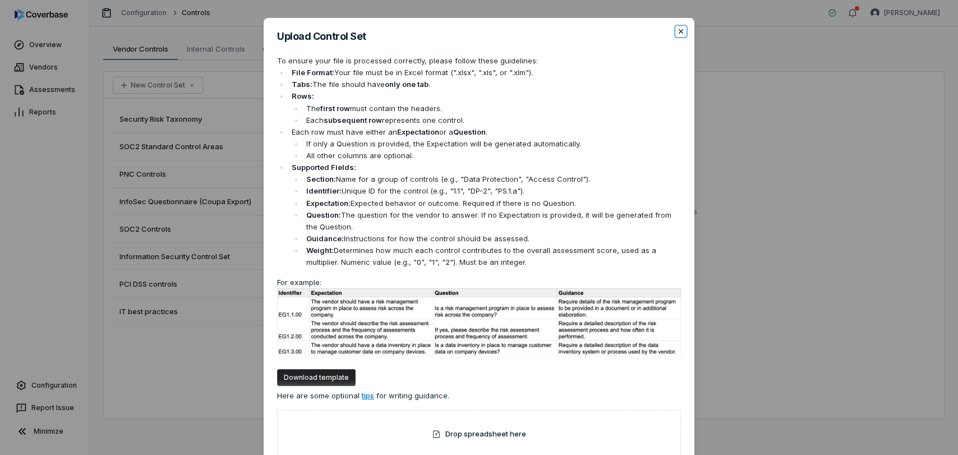
click at [681, 33] on icon "button" at bounding box center [680, 31] width 9 height 9
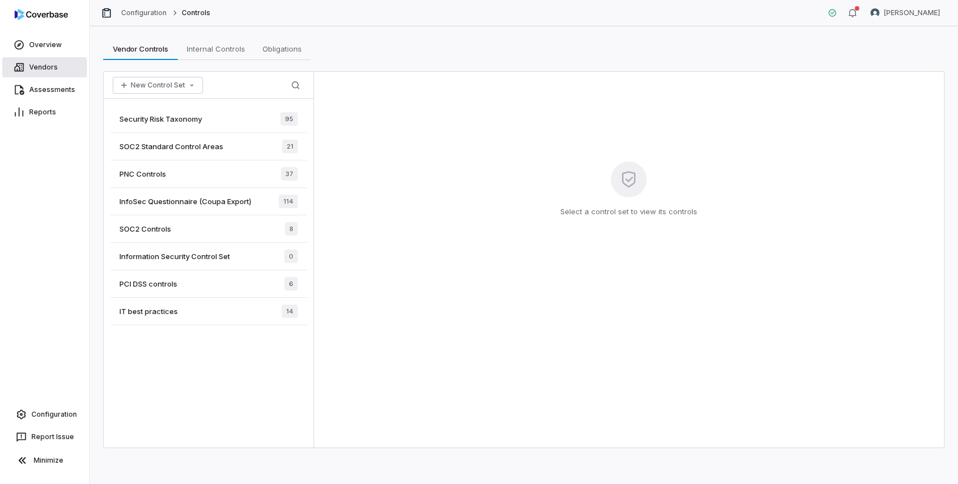
click at [38, 74] on link "Vendors" at bounding box center [44, 67] width 85 height 20
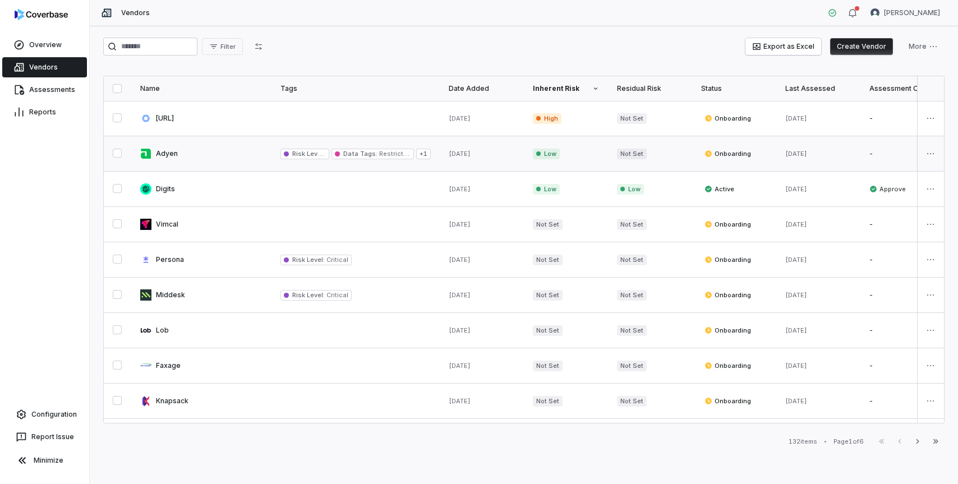
click at [233, 160] on link at bounding box center [201, 153] width 140 height 35
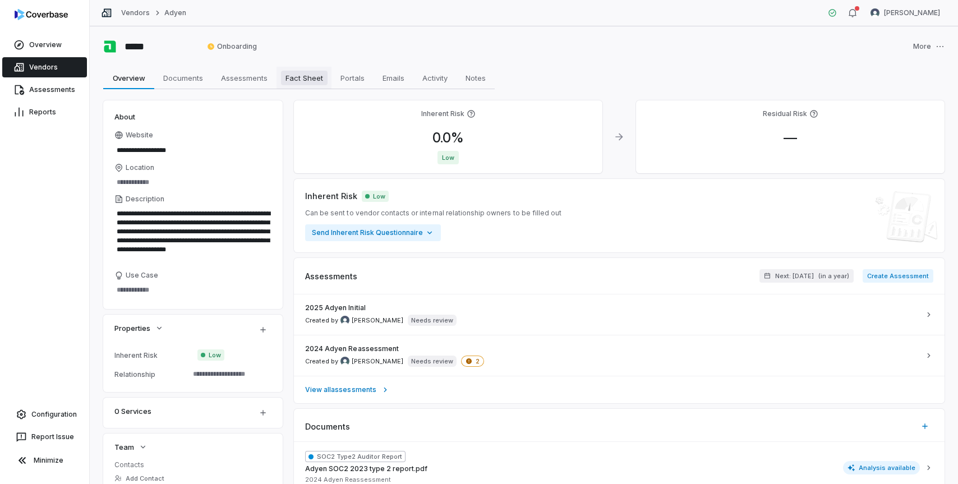
click at [312, 85] on link "Fact Sheet Fact Sheet" at bounding box center [303, 78] width 55 height 22
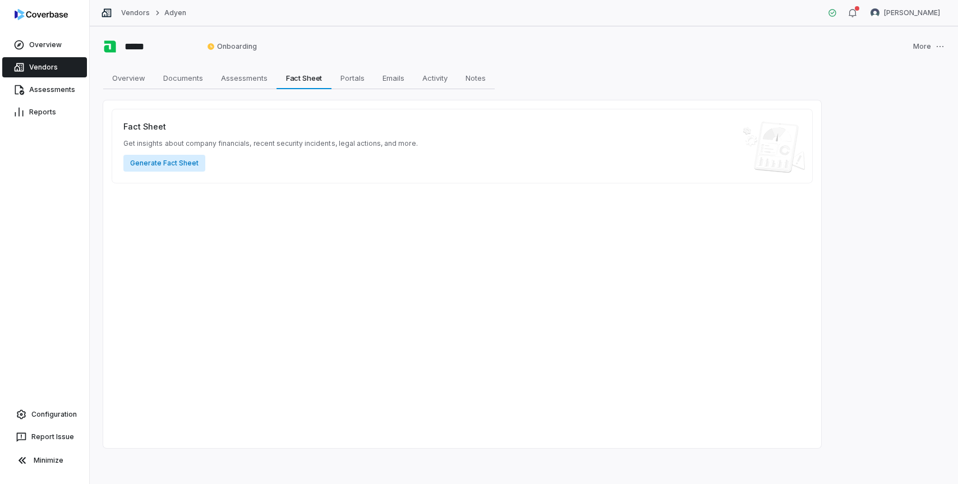
click at [176, 166] on button "Generate Fact Sheet" at bounding box center [164, 163] width 82 height 17
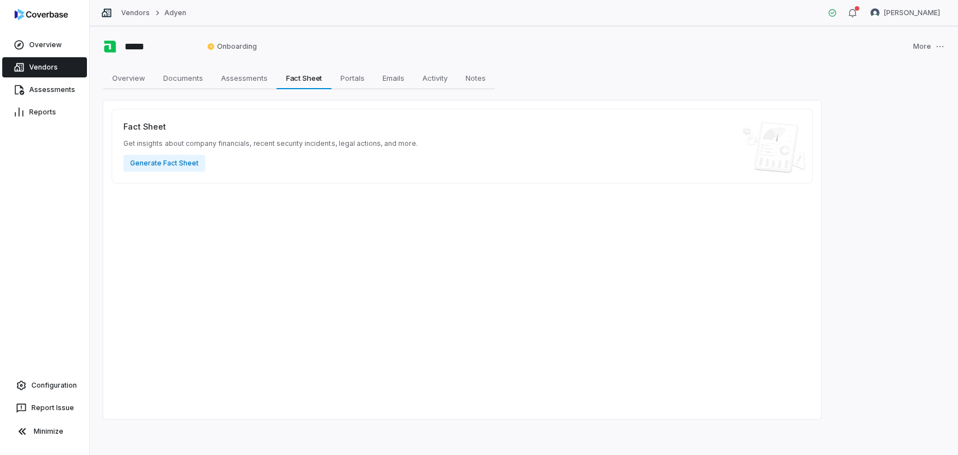
click at [48, 70] on link "Vendors" at bounding box center [44, 67] width 85 height 20
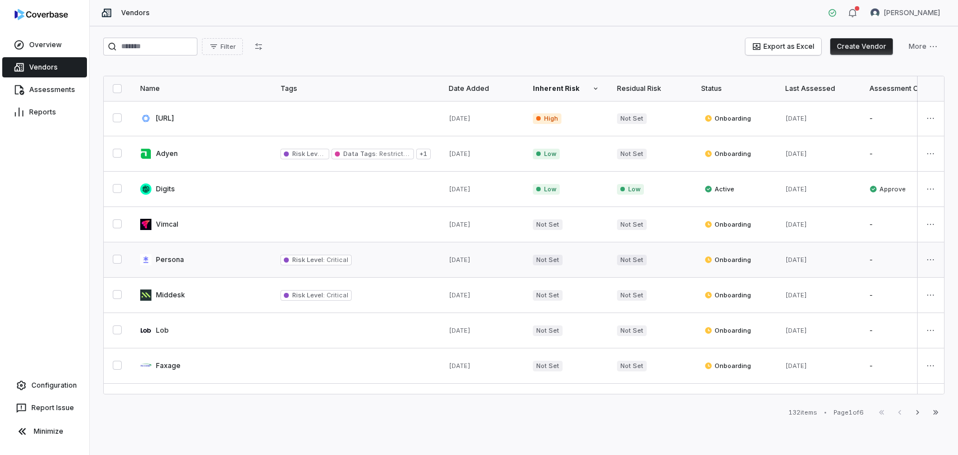
click at [192, 265] on link at bounding box center [201, 259] width 140 height 35
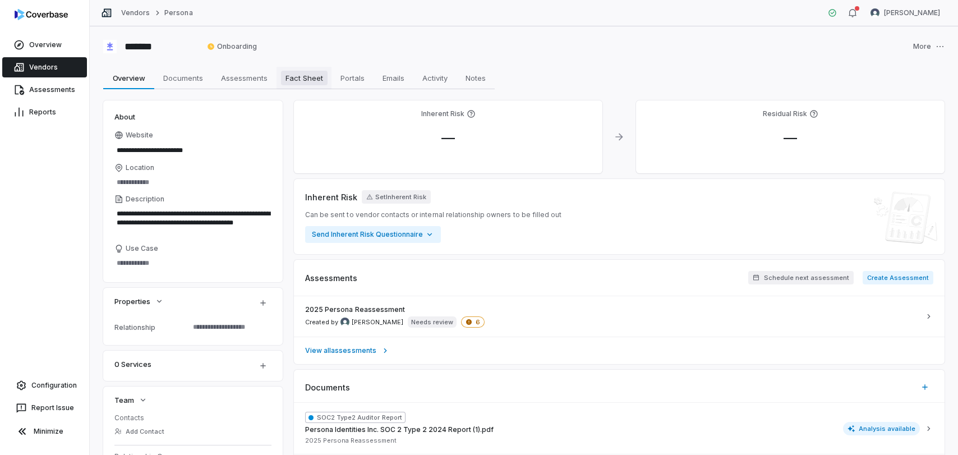
click at [307, 85] on link "Fact Sheet Fact Sheet" at bounding box center [303, 78] width 55 height 22
type textarea "*"
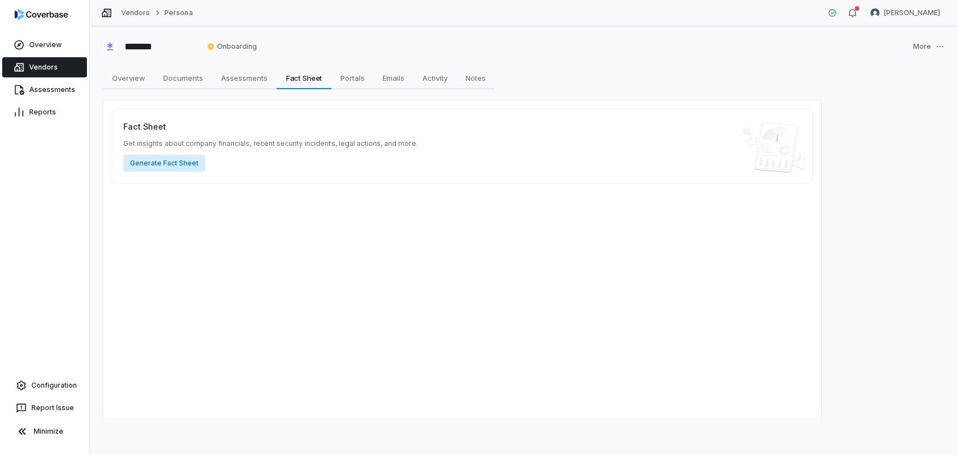
click at [179, 161] on button "Generate Fact Sheet" at bounding box center [164, 163] width 82 height 17
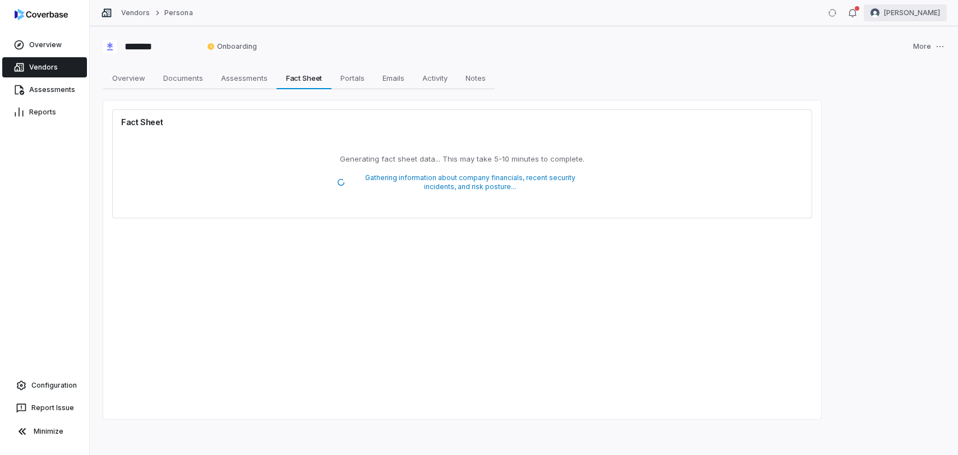
click at [920, 15] on html "Overview Vendors Assessments Reports Configuration Report Issue Minimize Vendor…" at bounding box center [479, 227] width 958 height 455
click at [895, 108] on div "Log out" at bounding box center [899, 103] width 86 height 18
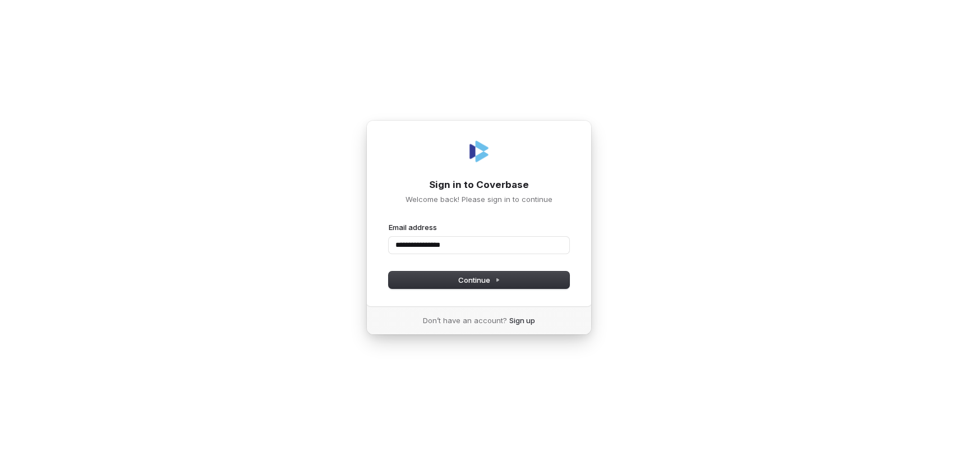
type input "**********"
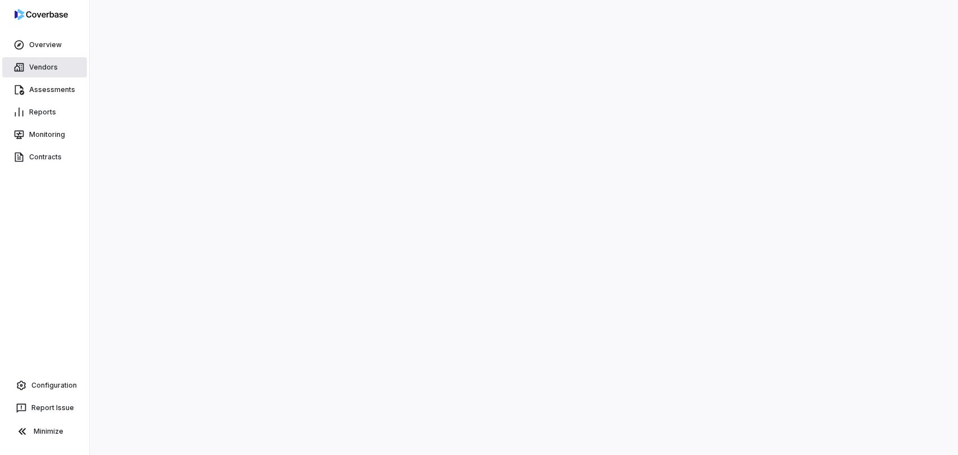
click at [47, 64] on link "Vendors" at bounding box center [44, 67] width 85 height 20
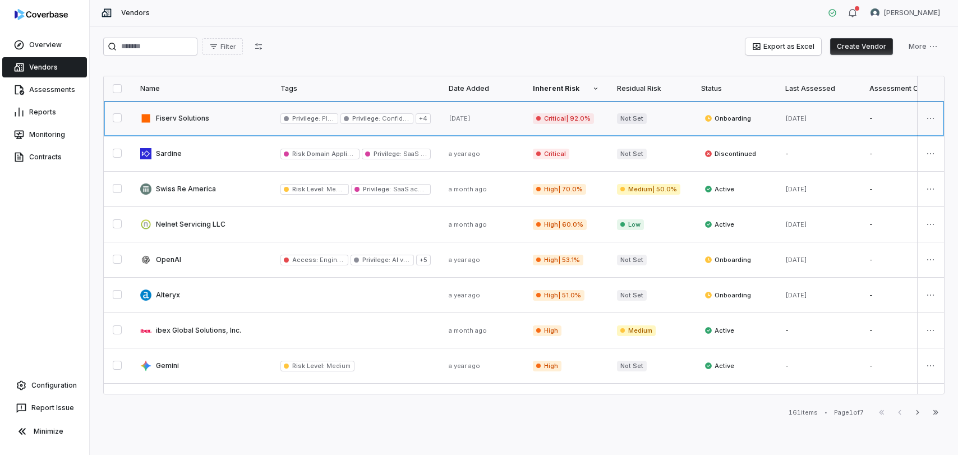
click at [189, 121] on link at bounding box center [201, 118] width 140 height 35
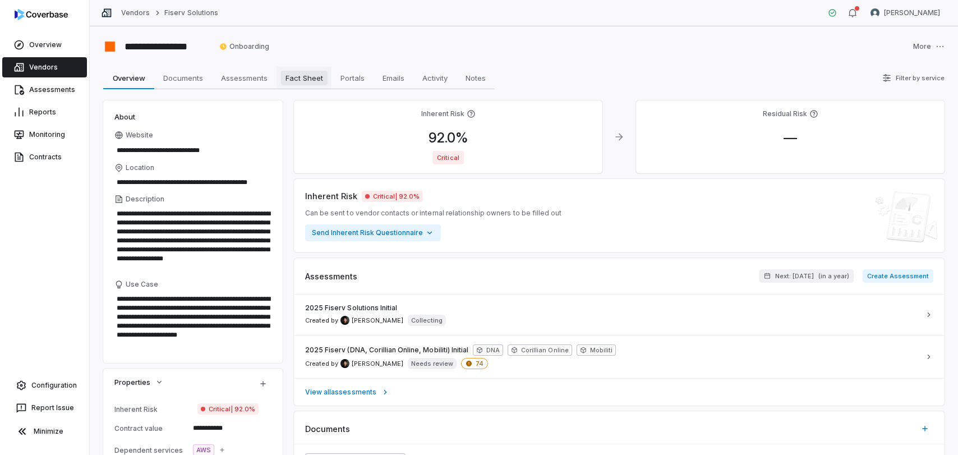
click at [306, 81] on span "Fact Sheet" at bounding box center [304, 78] width 47 height 15
type textarea "*"
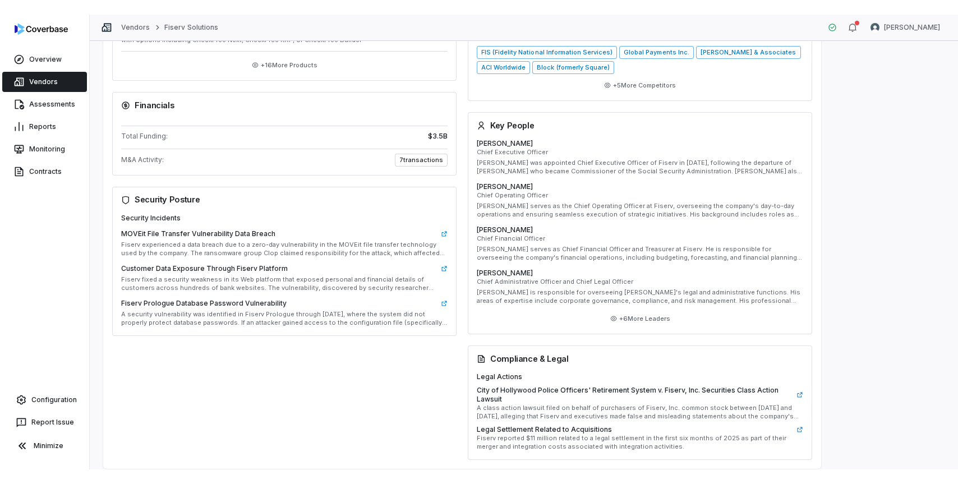
scroll to position [444, 0]
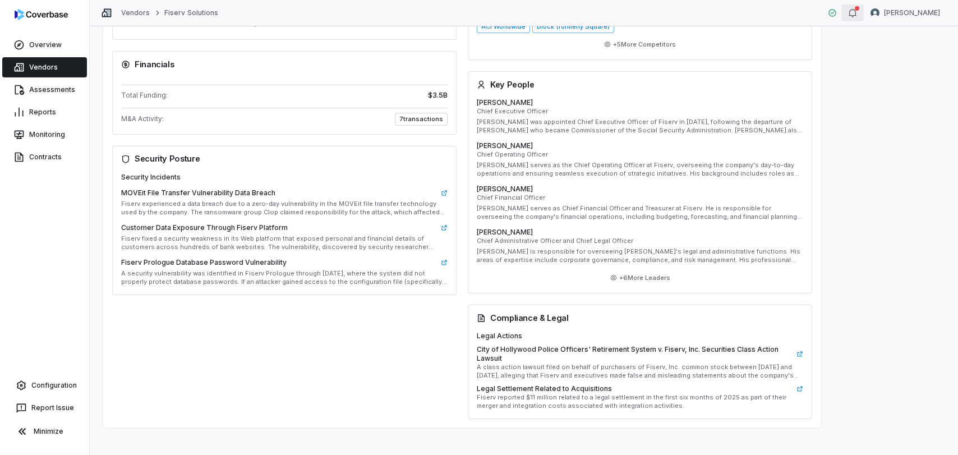
click at [857, 19] on div "button" at bounding box center [852, 12] width 9 height 13
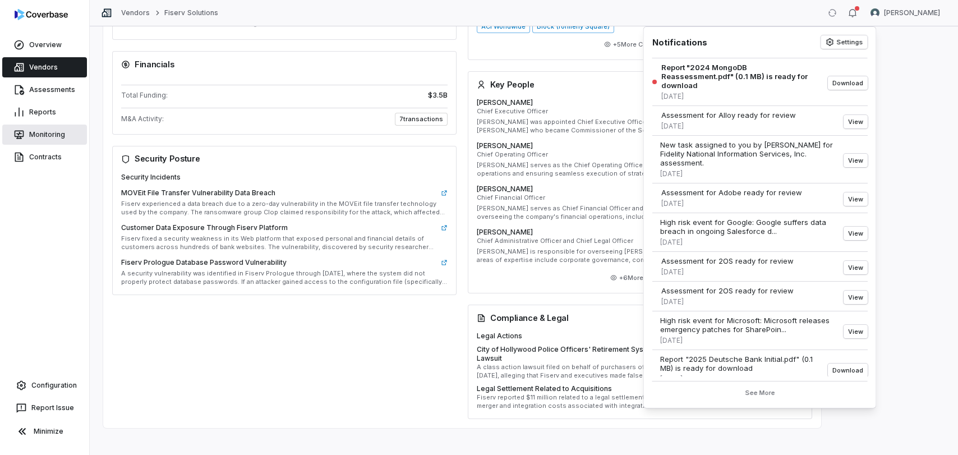
click at [45, 135] on link "Monitoring" at bounding box center [44, 134] width 85 height 20
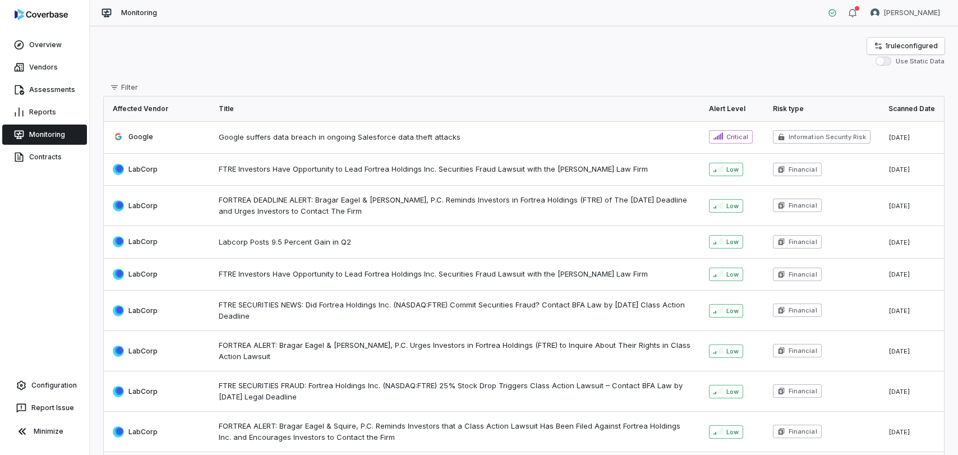
click at [236, 139] on span "Google suffers data breach in ongoing Salesforce data theft attacks" at bounding box center [455, 137] width 472 height 11
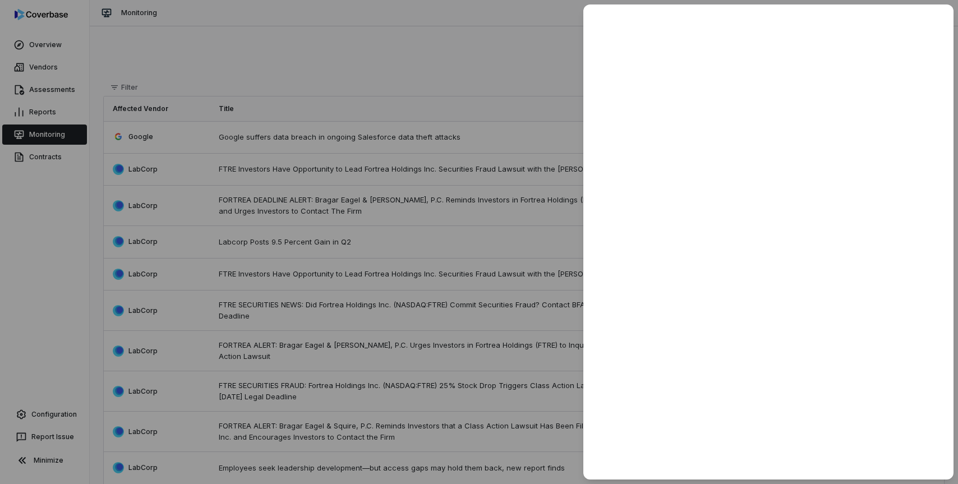
click at [190, 58] on div at bounding box center [479, 242] width 958 height 484
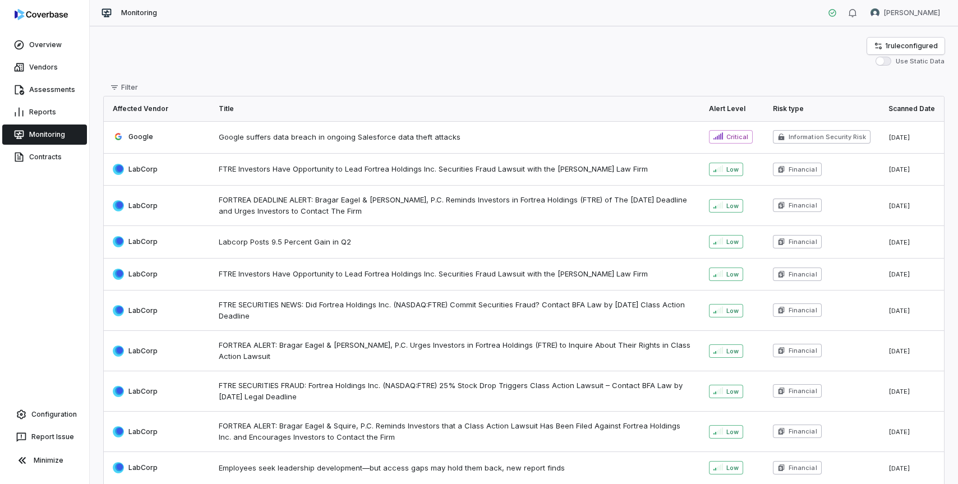
click at [190, 58] on div "1 rule configured Use Static Data" at bounding box center [523, 52] width 841 height 28
click at [921, 25] on html "Overview Vendors Assessments Reports Monitoring Contracts Configuration Report …" at bounding box center [479, 242] width 958 height 484
click at [904, 102] on div "Log out" at bounding box center [899, 103] width 86 height 18
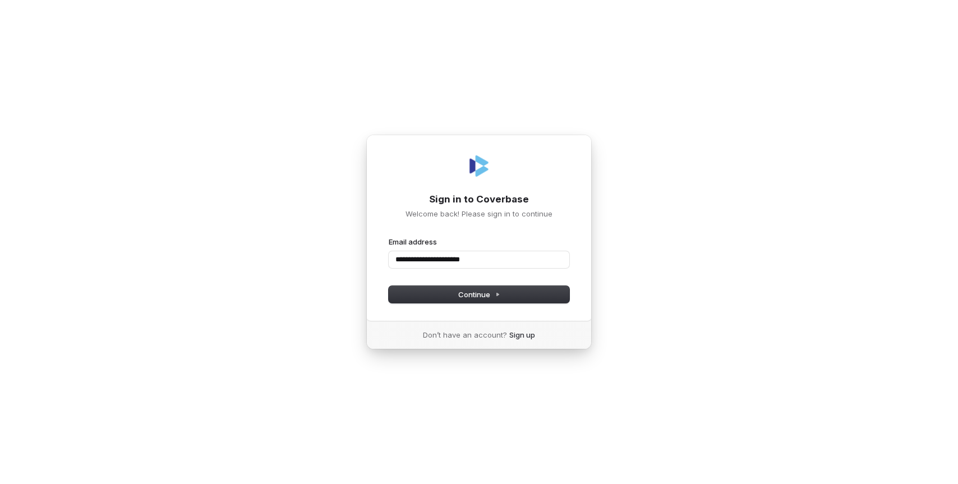
type input "**********"
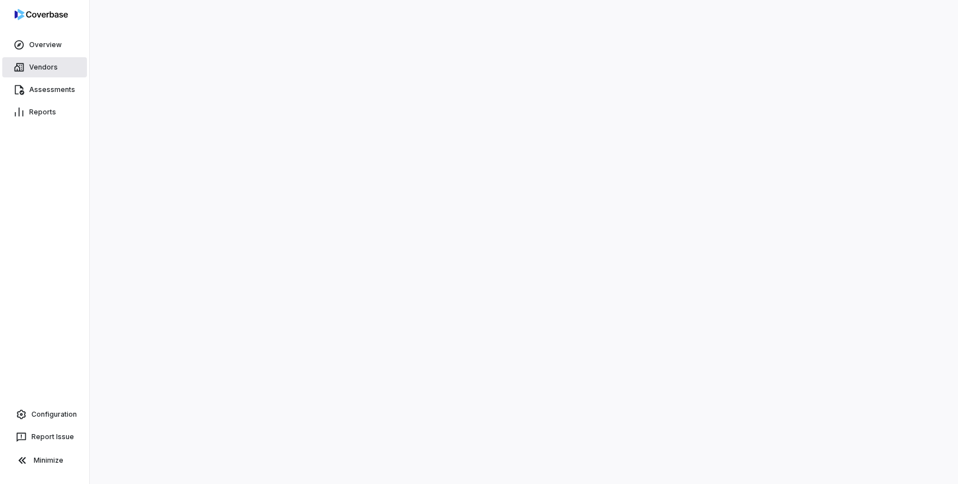
click at [57, 65] on link "Vendors" at bounding box center [44, 67] width 85 height 20
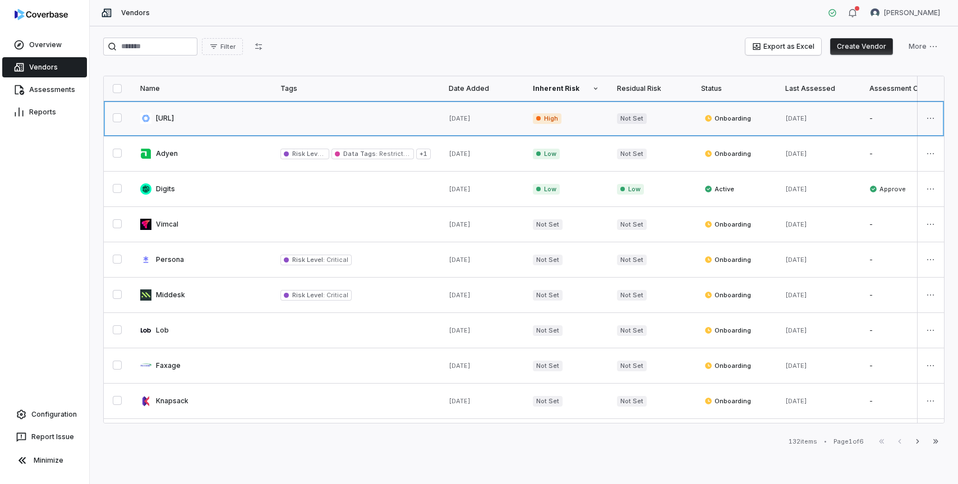
click at [182, 126] on link at bounding box center [201, 118] width 140 height 35
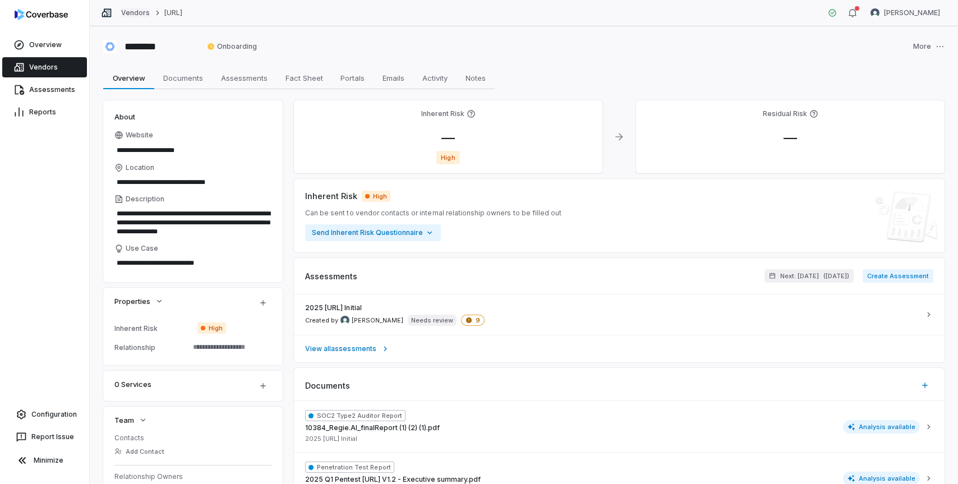
click at [135, 13] on link "Vendors" at bounding box center [135, 12] width 29 height 9
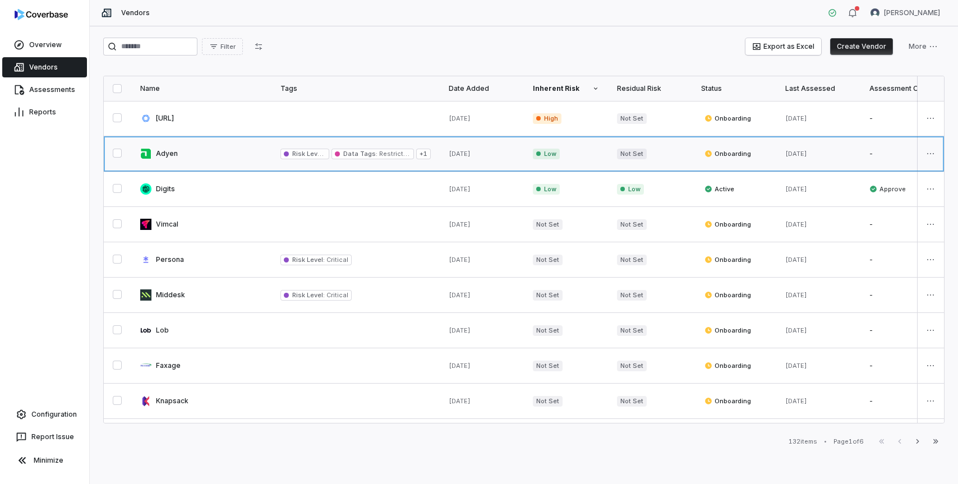
click at [163, 152] on link at bounding box center [201, 153] width 140 height 35
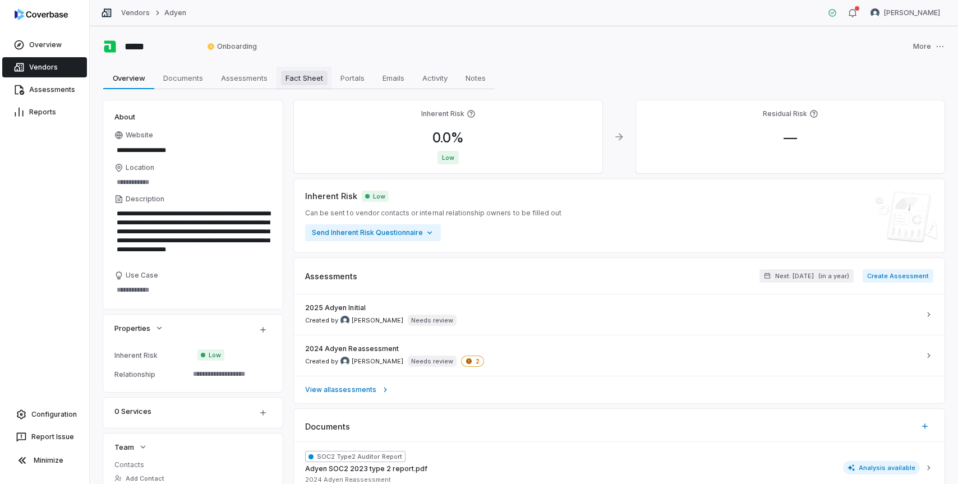
click at [289, 83] on span "Fact Sheet" at bounding box center [304, 78] width 47 height 15
type textarea "*"
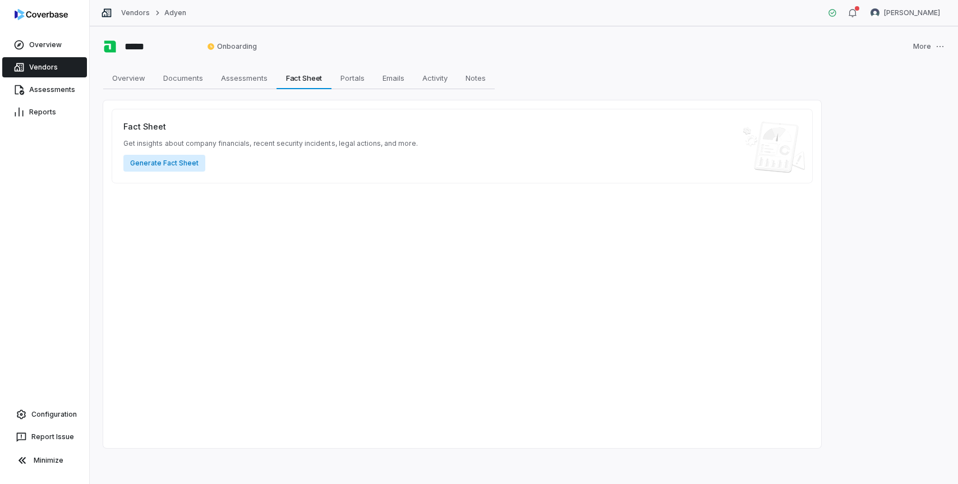
click at [172, 163] on button "Generate Fact Sheet" at bounding box center [164, 163] width 82 height 17
click at [63, 418] on link "Configuration" at bounding box center [44, 414] width 80 height 20
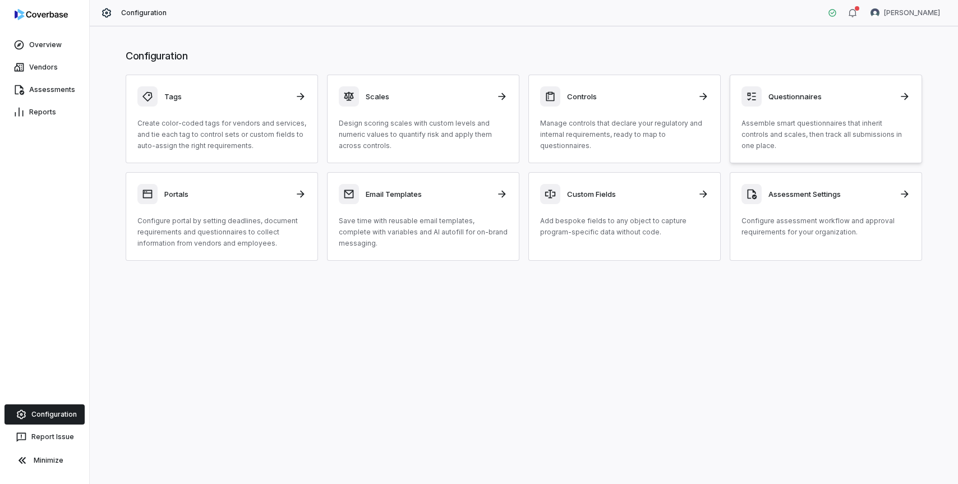
click at [788, 100] on h3 "Questionnaires" at bounding box center [830, 96] width 124 height 10
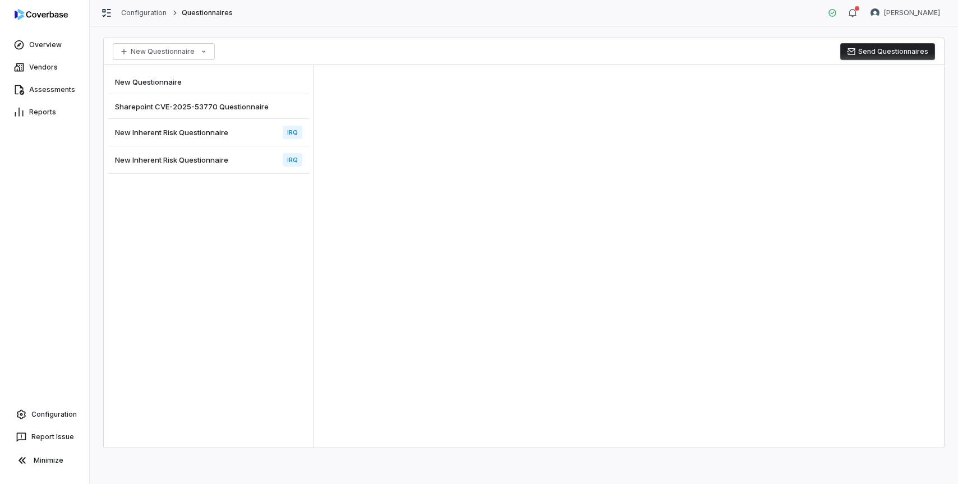
click at [206, 164] on span "New Inherent Risk Questionnaire" at bounding box center [171, 160] width 113 height 10
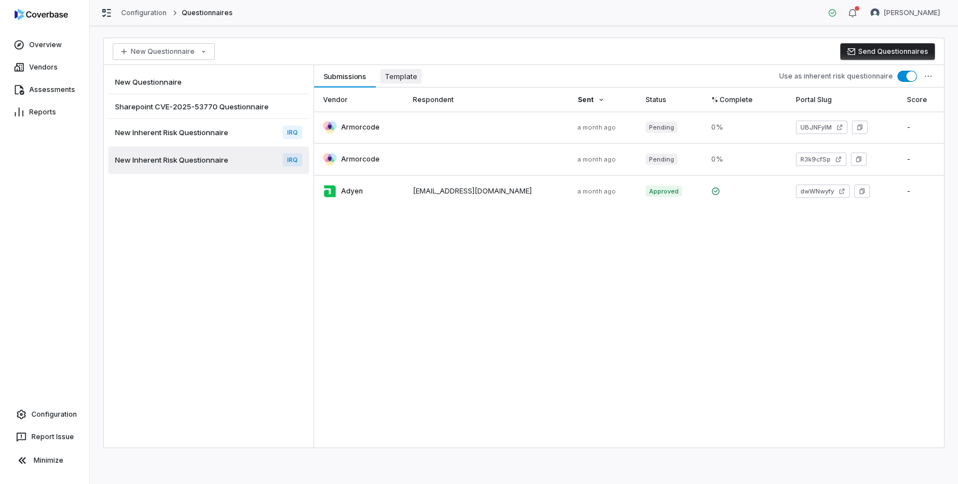
click at [397, 79] on span "Template" at bounding box center [400, 76] width 41 height 15
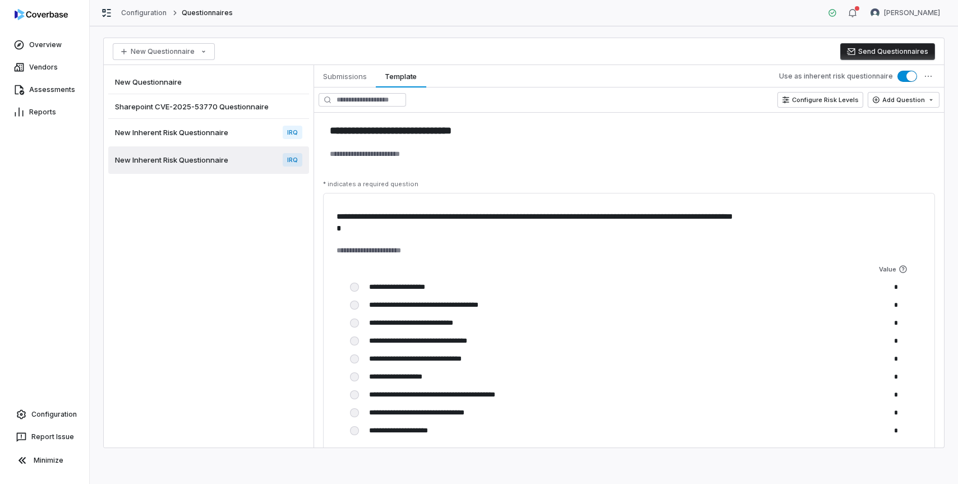
click at [262, 133] on div "New Inherent Risk Questionnaire IRQ" at bounding box center [208, 132] width 201 height 27
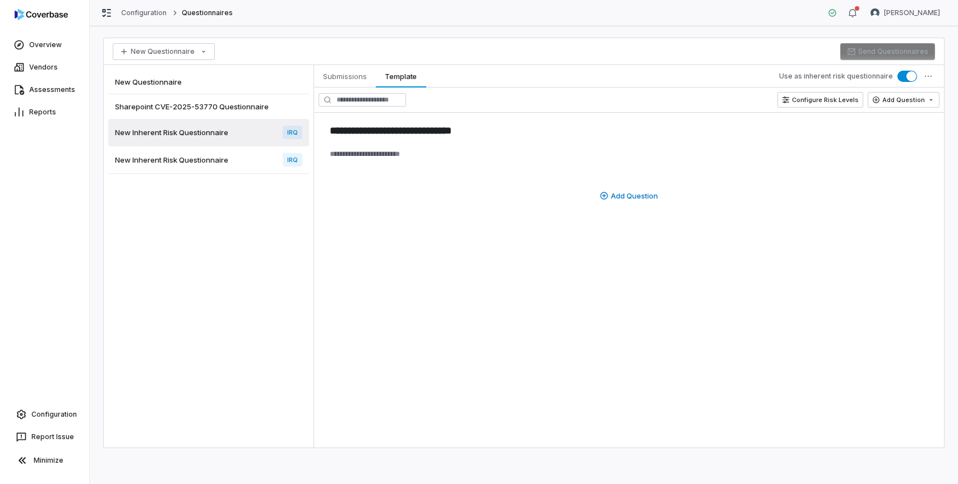
click at [232, 174] on div "New Questionnaire Sharepoint CVE-2025-53770 Questionnaire New Inherent Risk Que…" at bounding box center [209, 256] width 210 height 382
click at [235, 162] on div "New Inherent Risk Questionnaire IRQ" at bounding box center [208, 159] width 201 height 27
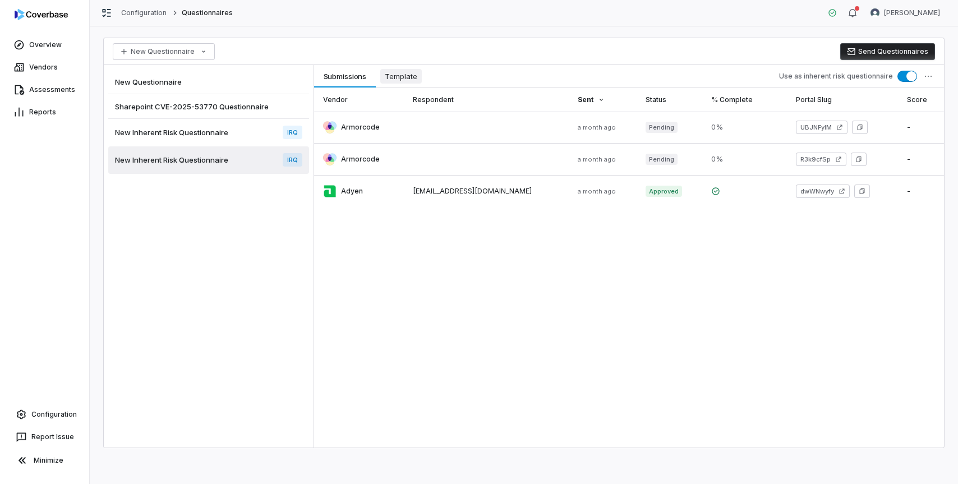
click at [400, 76] on span "Template" at bounding box center [400, 76] width 41 height 15
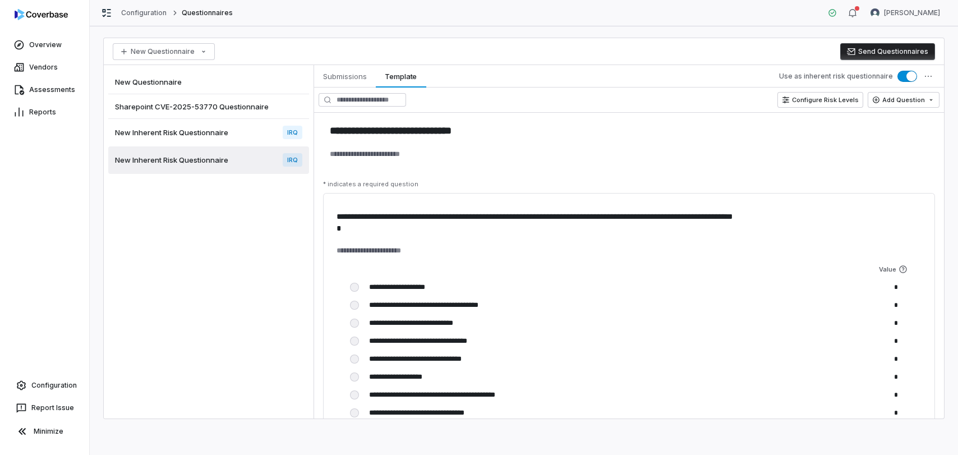
type textarea "*"
click at [914, 15] on html "**********" at bounding box center [479, 227] width 958 height 455
click at [900, 54] on div "Organization" at bounding box center [899, 58] width 86 height 18
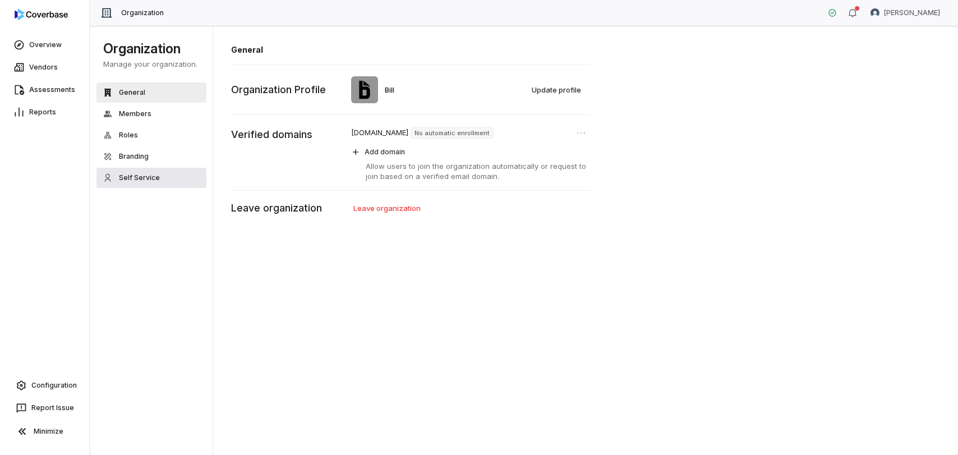
click at [136, 172] on button "Self Service" at bounding box center [151, 178] width 110 height 20
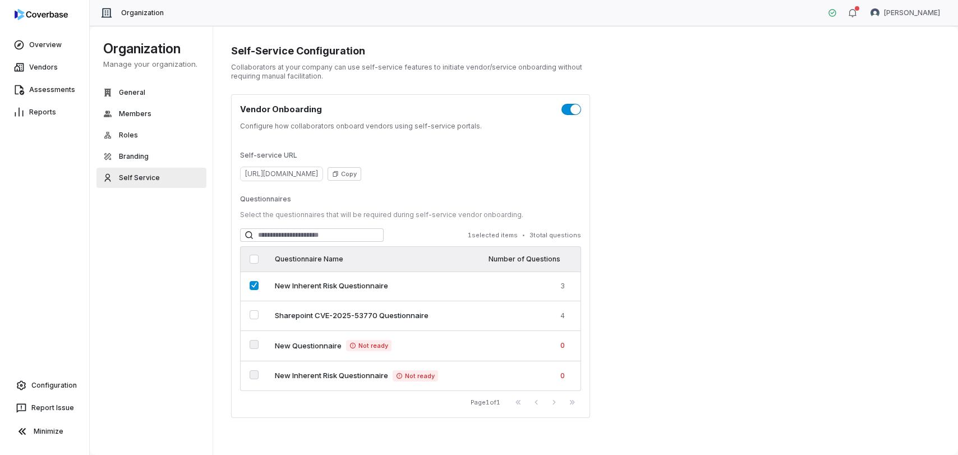
click at [323, 175] on span "https://dashboard.coverbase.app/intake" at bounding box center [281, 174] width 83 height 15
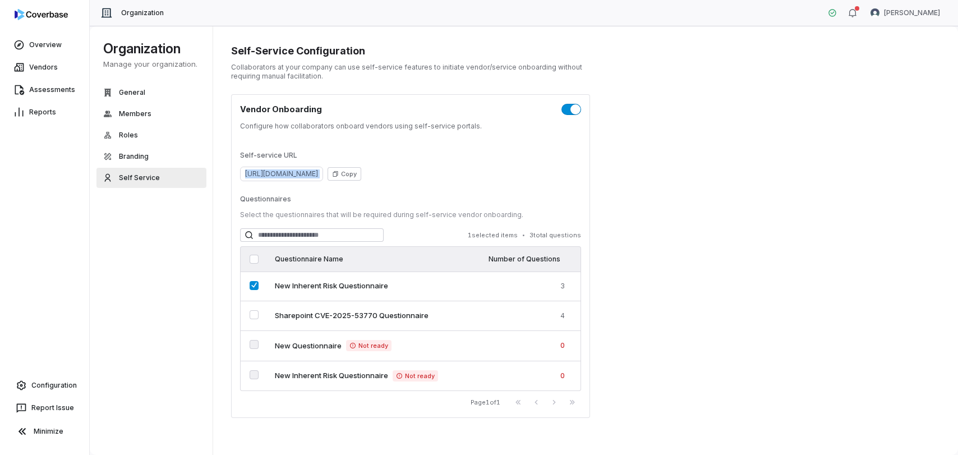
click at [323, 175] on span "https://dashboard.coverbase.app/intake" at bounding box center [281, 174] width 83 height 15
click at [361, 176] on button "Copy" at bounding box center [344, 173] width 34 height 13
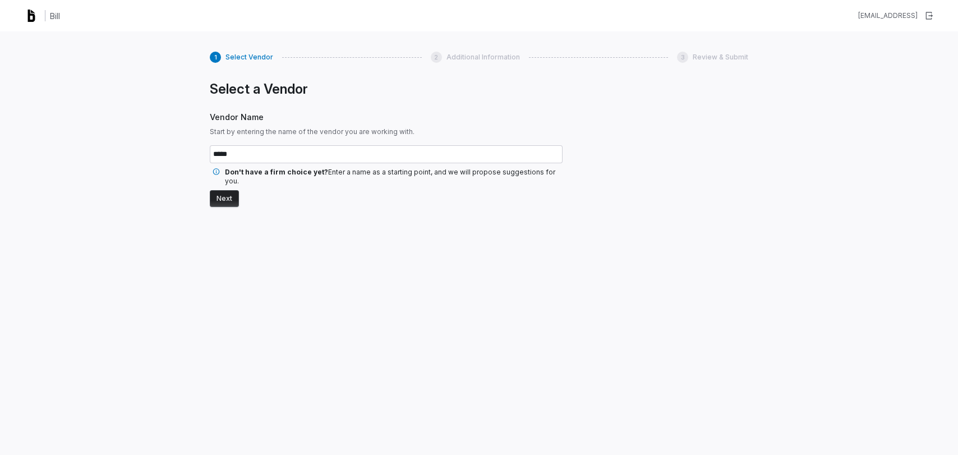
type input "*****"
click at [225, 190] on button "Next" at bounding box center [224, 198] width 29 height 17
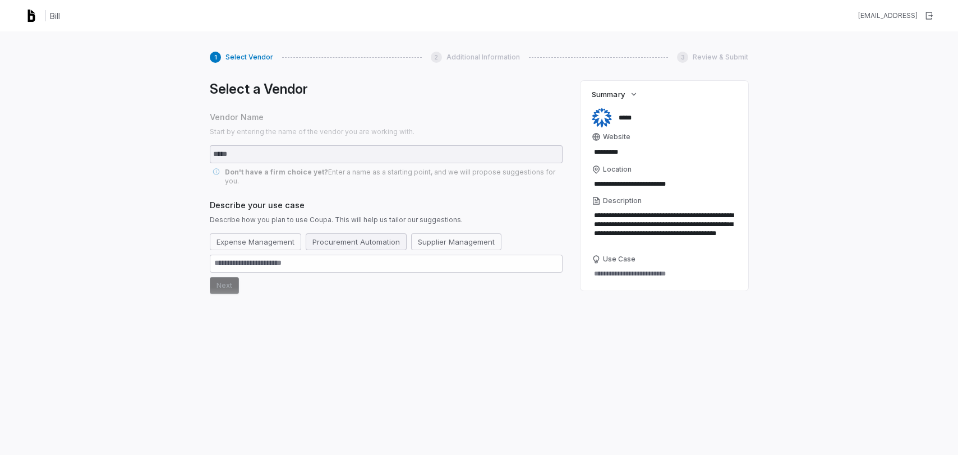
click at [338, 233] on button "Procurement Automation" at bounding box center [356, 241] width 101 height 17
click at [230, 281] on button "Next" at bounding box center [224, 285] width 29 height 17
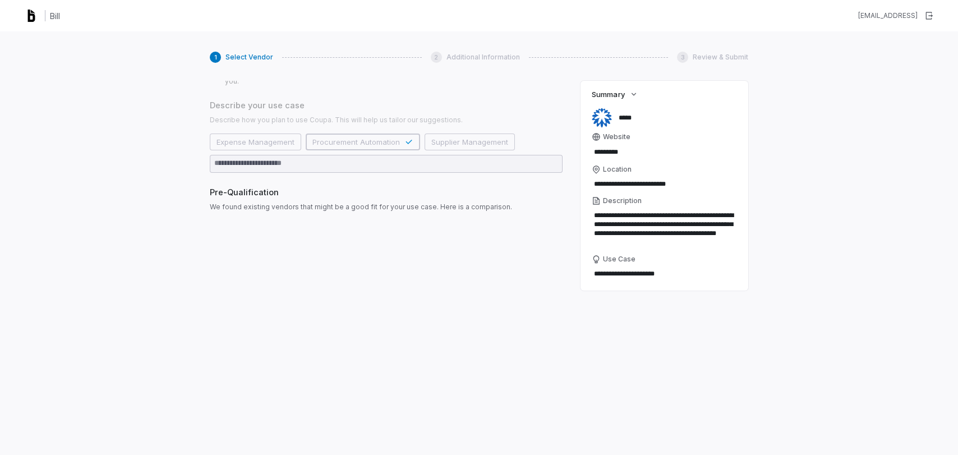
scroll to position [105, 0]
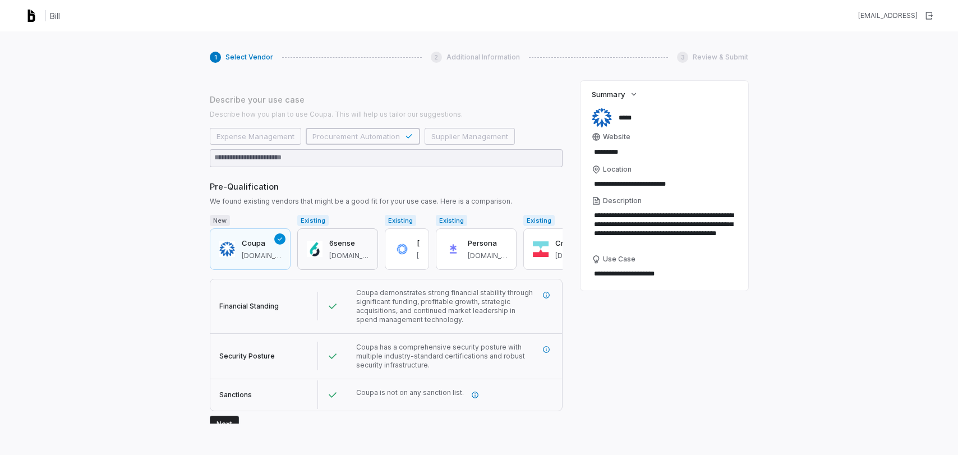
click at [342, 241] on div "6sense [DOMAIN_NAME]" at bounding box center [348, 249] width 39 height 22
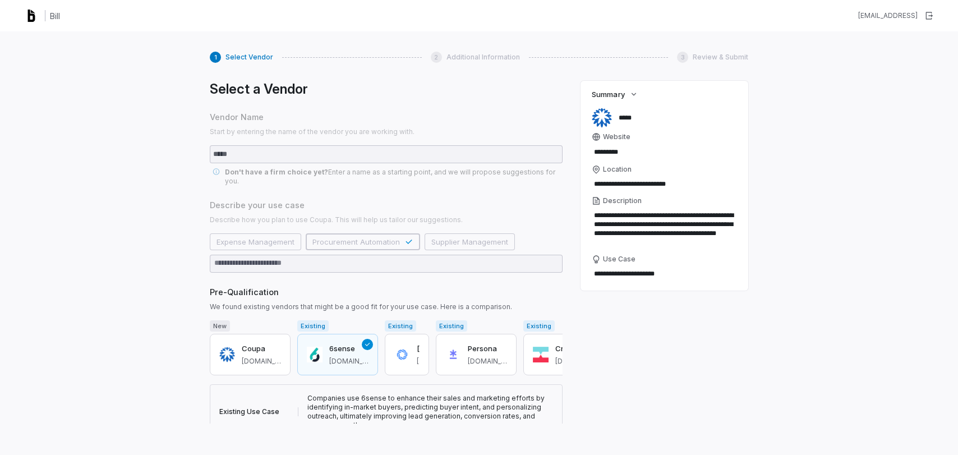
scroll to position [83, 0]
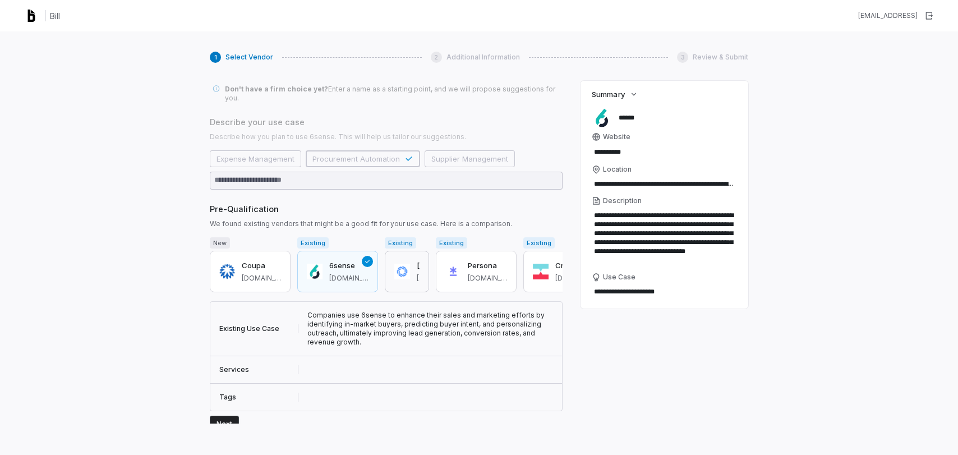
click at [420, 275] on button "[URL] [URL]" at bounding box center [407, 271] width 44 height 41
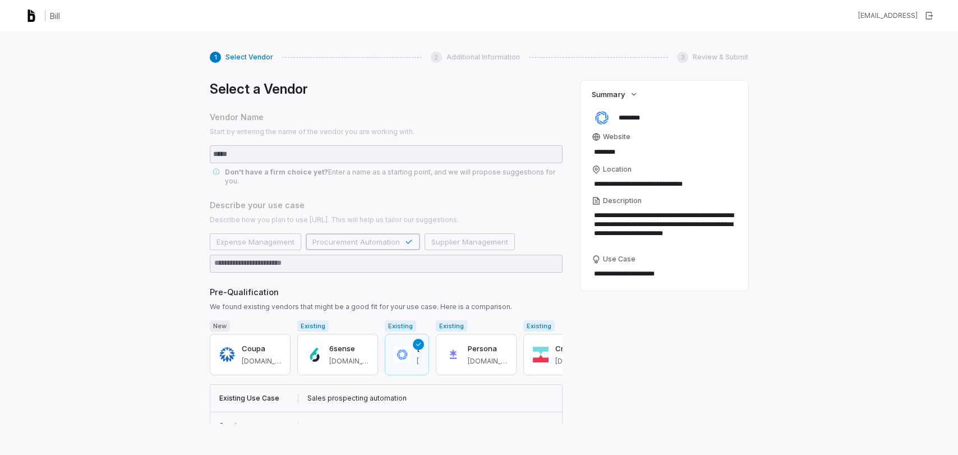
scroll to position [56, 0]
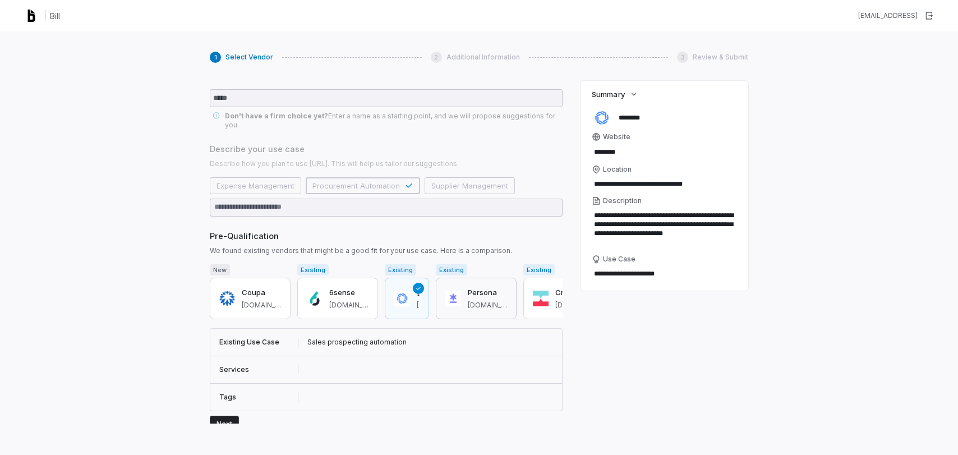
click at [484, 303] on button "Persona [DOMAIN_NAME]" at bounding box center [476, 298] width 81 height 41
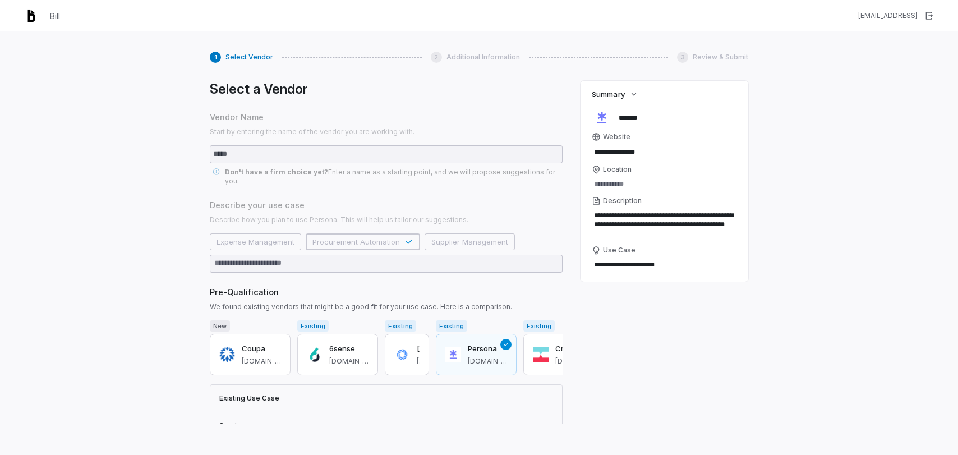
scroll to position [60, 0]
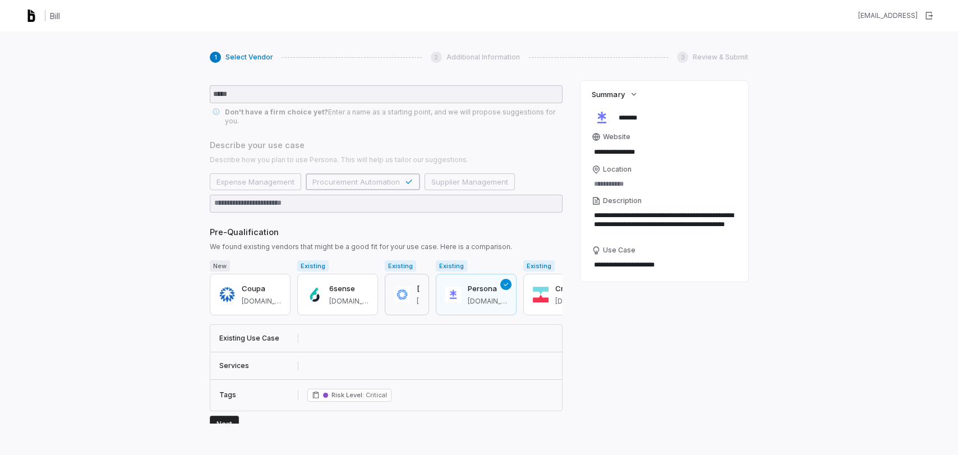
click at [411, 289] on button "[URL] [URL]" at bounding box center [407, 294] width 44 height 41
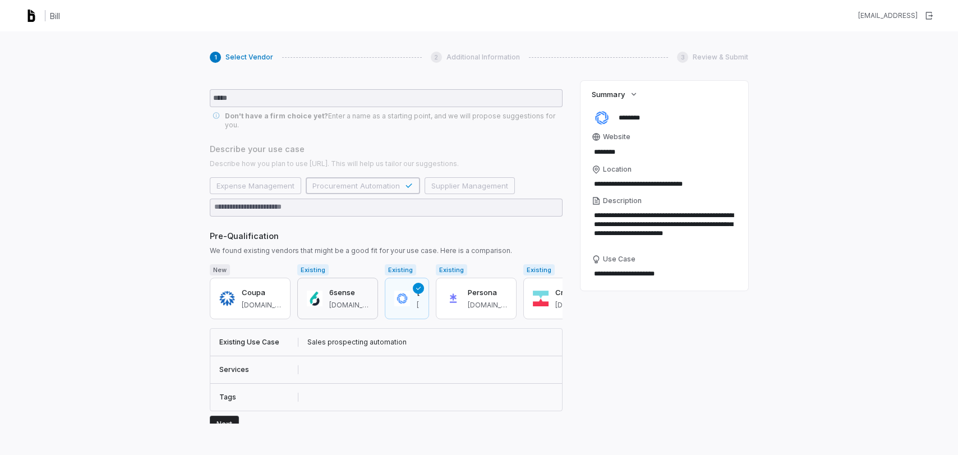
click at [332, 301] on span "[DOMAIN_NAME]" at bounding box center [348, 305] width 39 height 9
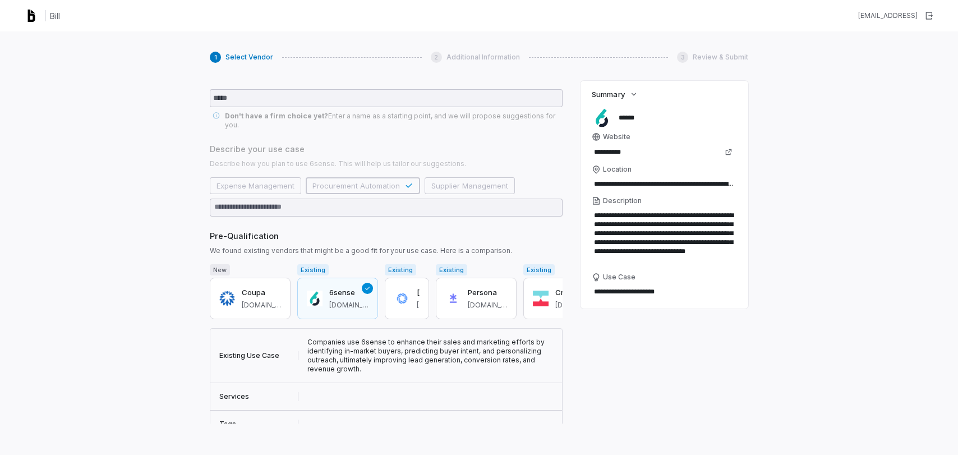
click at [614, 293] on textarea "**********" at bounding box center [664, 292] width 145 height 16
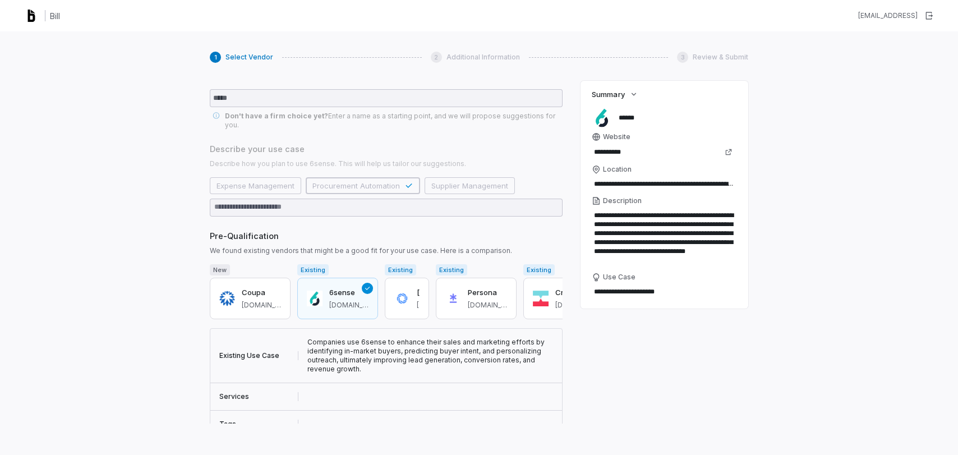
click at [614, 293] on textarea "**********" at bounding box center [664, 292] width 145 height 16
click at [419, 290] on div "[URL] [URL]" at bounding box center [418, 298] width 3 height 22
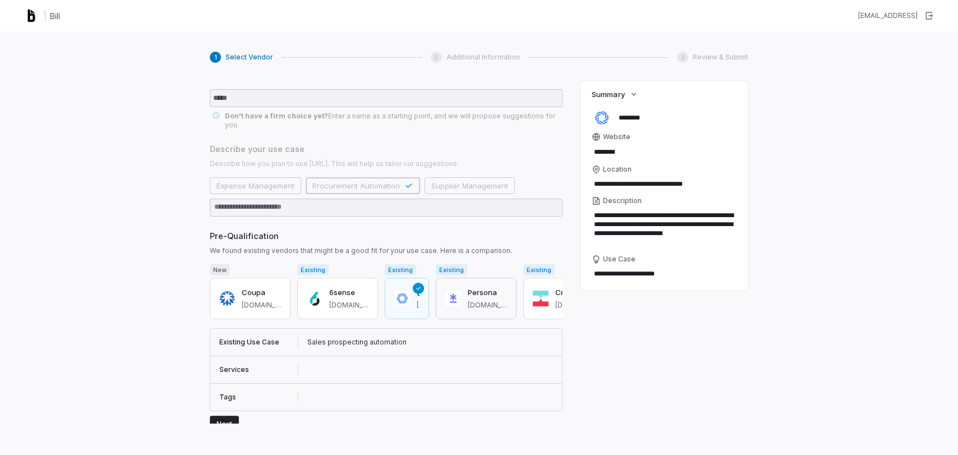
click at [507, 301] on button "Persona [DOMAIN_NAME]" at bounding box center [476, 298] width 81 height 41
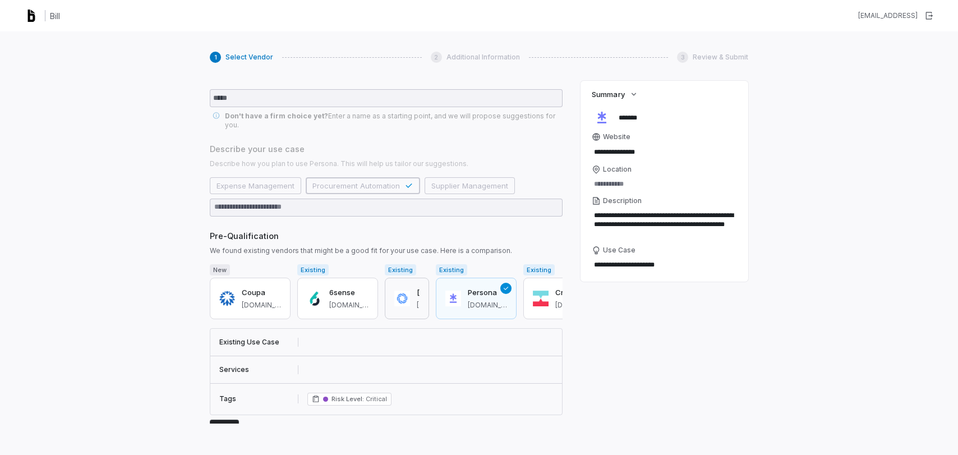
click at [417, 288] on h3 "[URL]" at bounding box center [418, 292] width 3 height 11
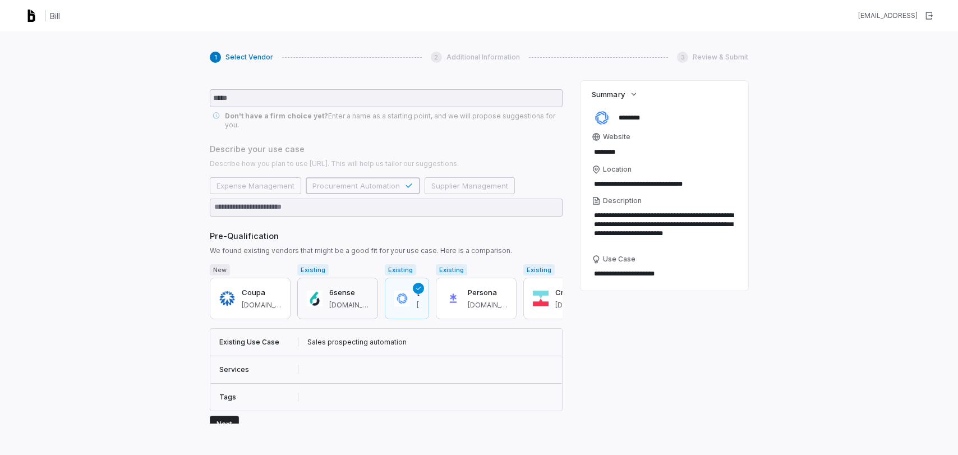
click at [362, 301] on span "[DOMAIN_NAME]" at bounding box center [348, 305] width 39 height 9
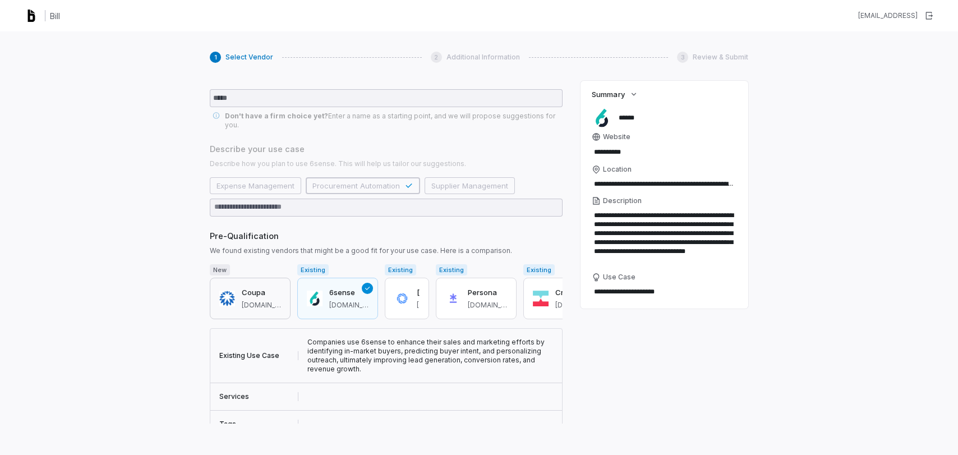
scroll to position [83, 0]
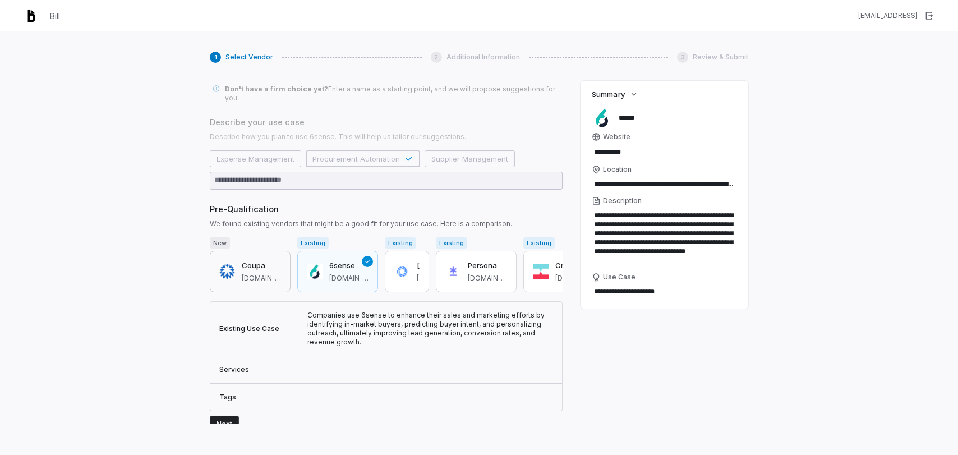
click at [232, 259] on button "Coupa [DOMAIN_NAME]" at bounding box center [250, 271] width 81 height 41
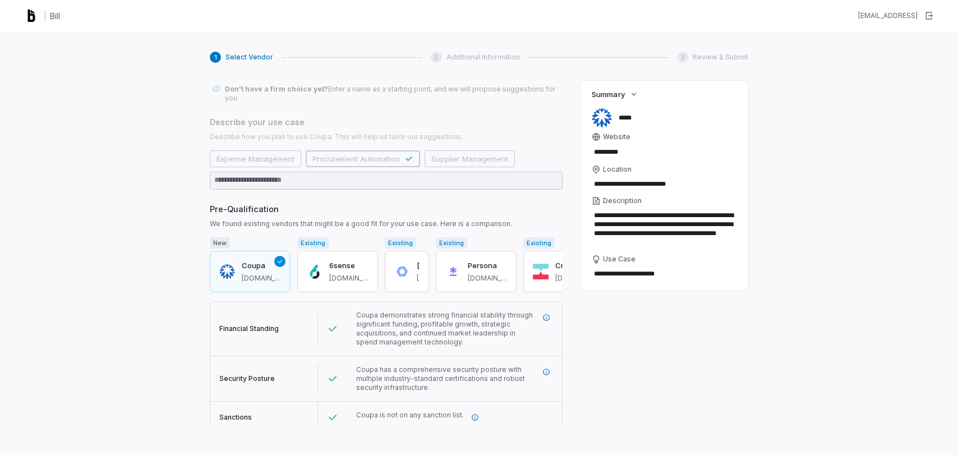
scroll to position [105, 0]
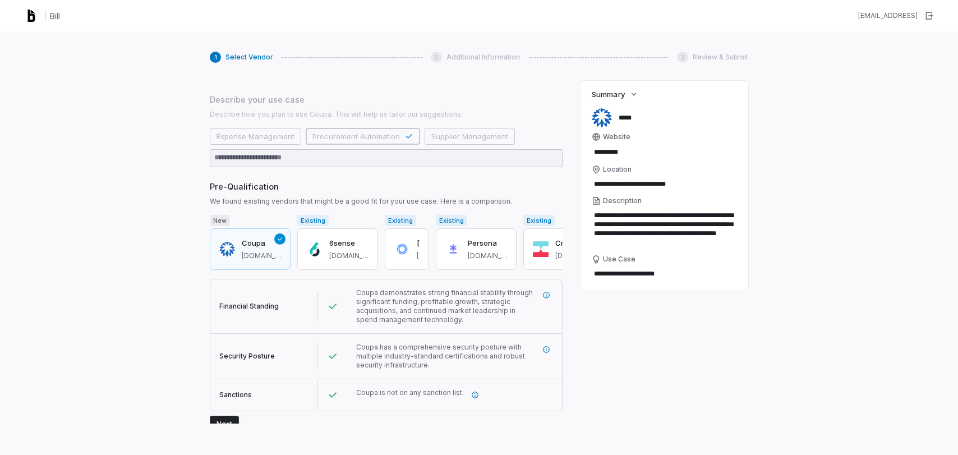
click at [370, 304] on span "Coupa demonstrates strong financial stability through significant funding, prof…" at bounding box center [444, 305] width 177 height 35
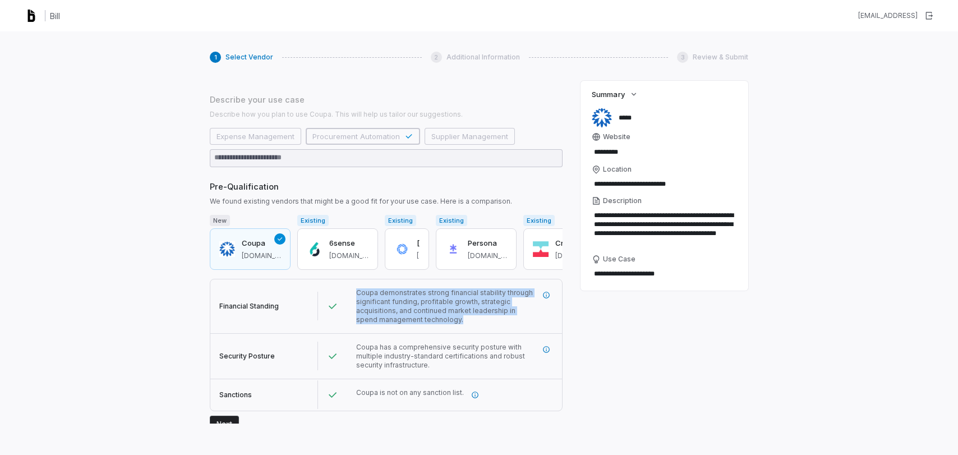
click at [370, 304] on span "Coupa demonstrates strong financial stability through significant funding, prof…" at bounding box center [444, 305] width 177 height 35
click at [545, 292] on icon "More information" at bounding box center [546, 295] width 7 height 7
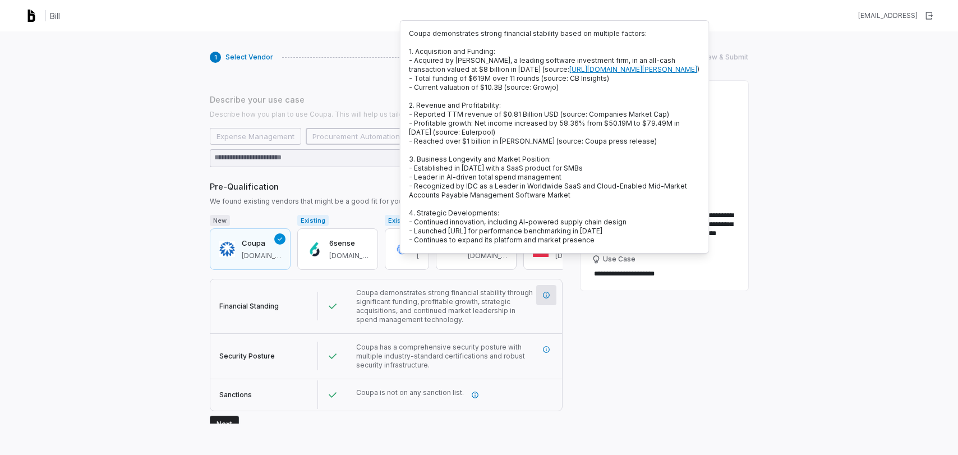
click at [511, 136] on span "- Profitable growth: Net income increased by 58.36% from $50.19M to $79.49M in …" at bounding box center [544, 127] width 271 height 17
click at [497, 58] on span "- Acquired by [PERSON_NAME], a leading software investment firm, in an all-cash…" at bounding box center [554, 64] width 290 height 17
click at [492, 66] on span "- Acquired by [PERSON_NAME], a leading software investment firm, in an all-cash…" at bounding box center [554, 64] width 290 height 17
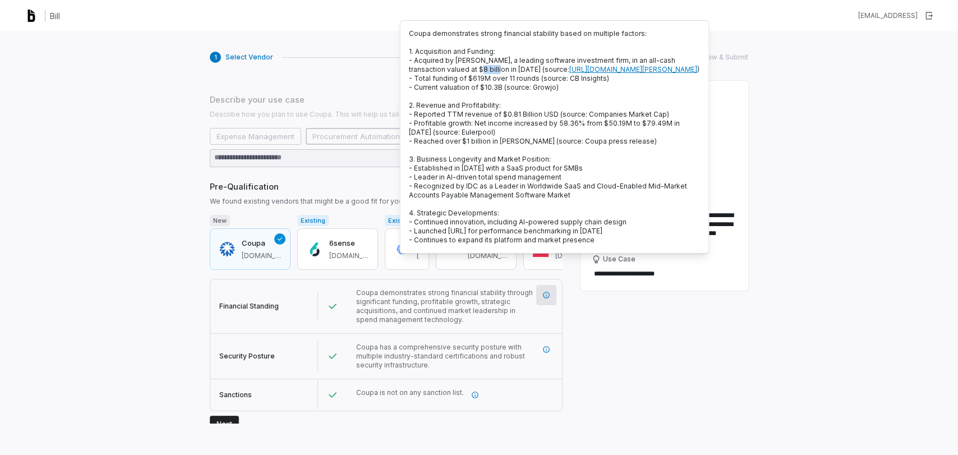
click at [492, 66] on span "- Acquired by [PERSON_NAME], a leading software investment firm, in an all-cash…" at bounding box center [554, 64] width 290 height 17
click at [504, 145] on span "- Reached over $1 billion in [PERSON_NAME] (source: Coupa press release)" at bounding box center [533, 141] width 248 height 8
click at [486, 347] on span "Coupa has a comprehensive security posture with multiple industry-standard cert…" at bounding box center [440, 356] width 169 height 26
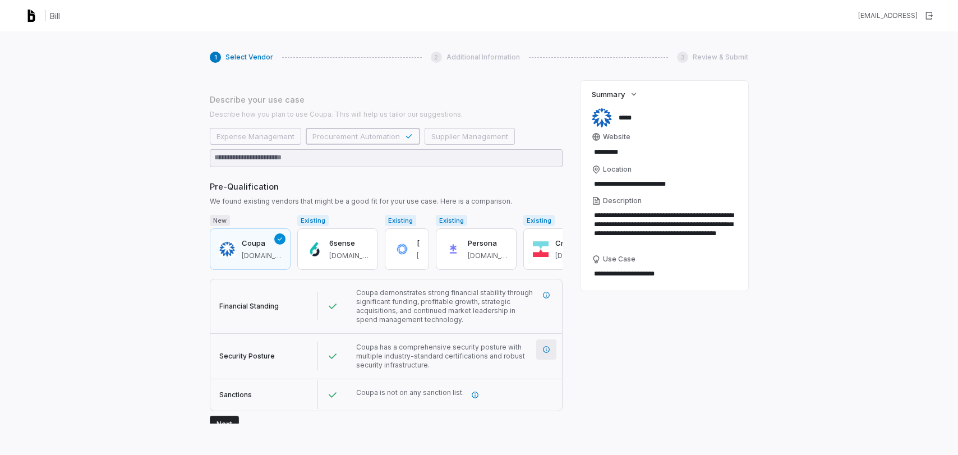
click at [549, 345] on icon "More information" at bounding box center [546, 349] width 8 height 8
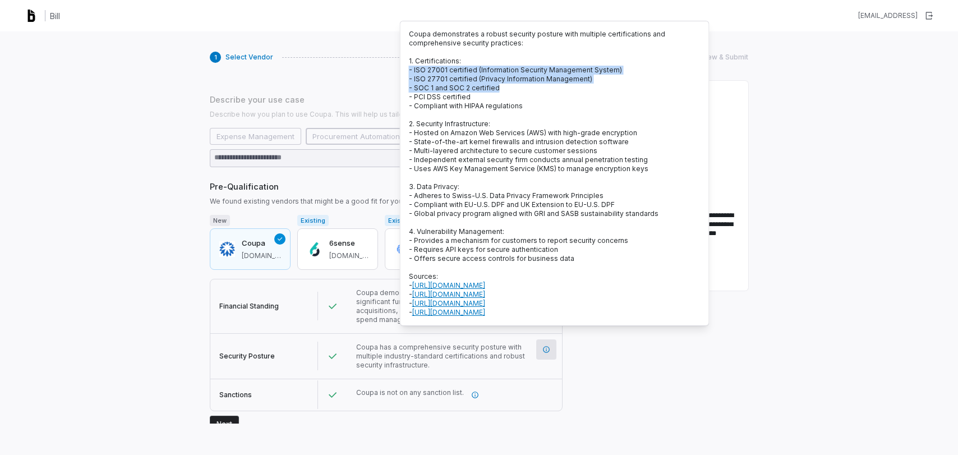
drag, startPoint x: 514, startPoint y: 91, endPoint x: 410, endPoint y: 67, distance: 107.0
click at [410, 67] on p "Coupa demonstrates a robust security posture with multiple certifications and c…" at bounding box center [555, 173] width 292 height 287
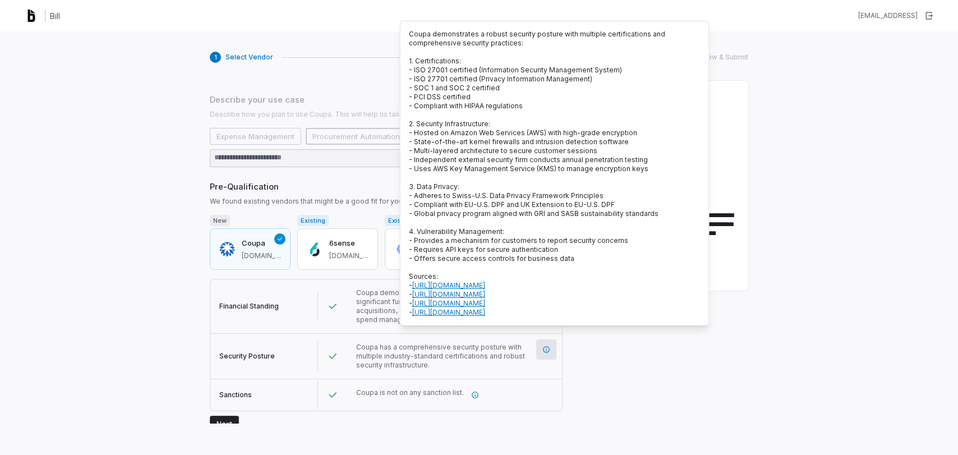
click at [430, 124] on span "2. Security Infrastructure:" at bounding box center [449, 123] width 81 height 8
click at [431, 388] on span "Coupa is not on any sanction list." at bounding box center [410, 392] width 108 height 8
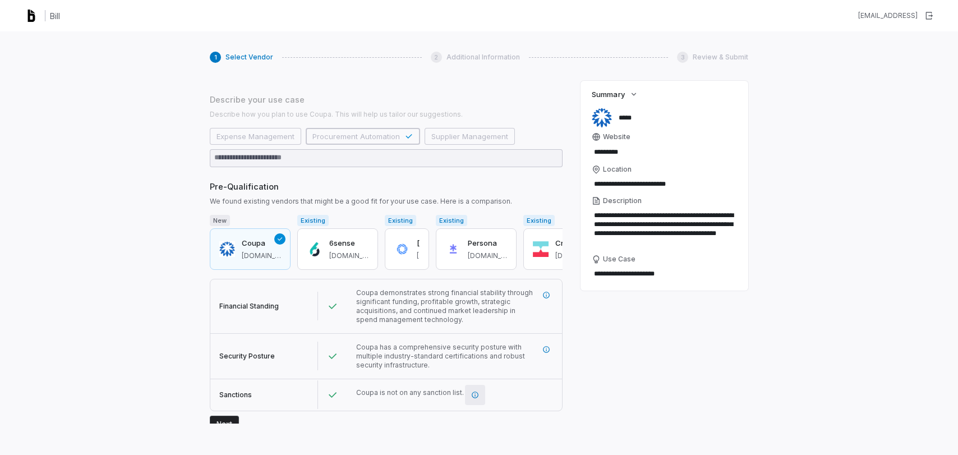
click at [473, 394] on button "button" at bounding box center [475, 395] width 20 height 20
click at [483, 413] on span "Coupa is not on any sanction list. The sanctions check is based on the OFAC lis…" at bounding box center [476, 417] width 284 height 17
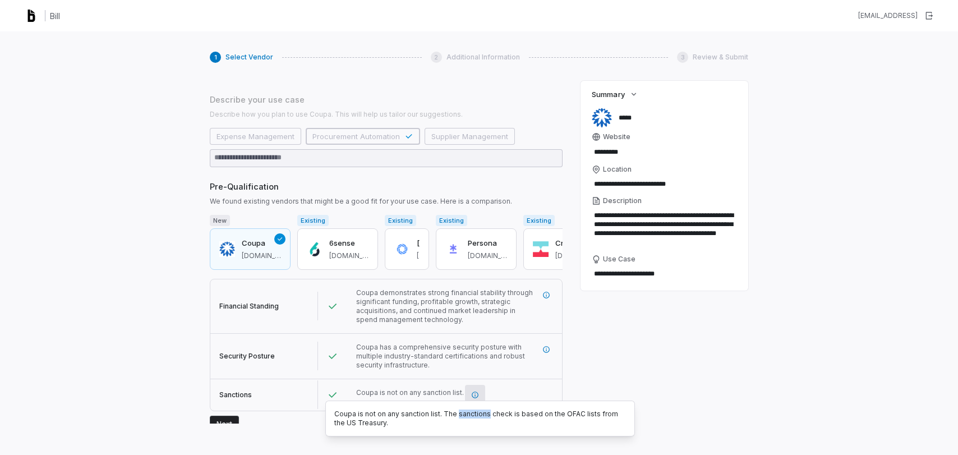
click at [483, 413] on span "Coupa is not on any sanction list. The sanctions check is based on the OFAC lis…" at bounding box center [476, 417] width 284 height 17
click at [475, 357] on span "Coupa has a comprehensive security posture with multiple industry-standard cert…" at bounding box center [445, 356] width 179 height 27
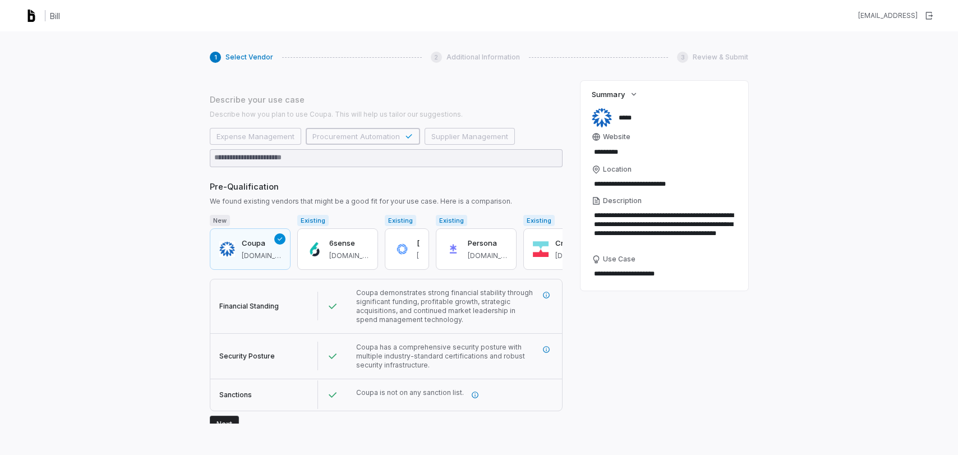
click at [229, 417] on button "Next" at bounding box center [224, 423] width 29 height 17
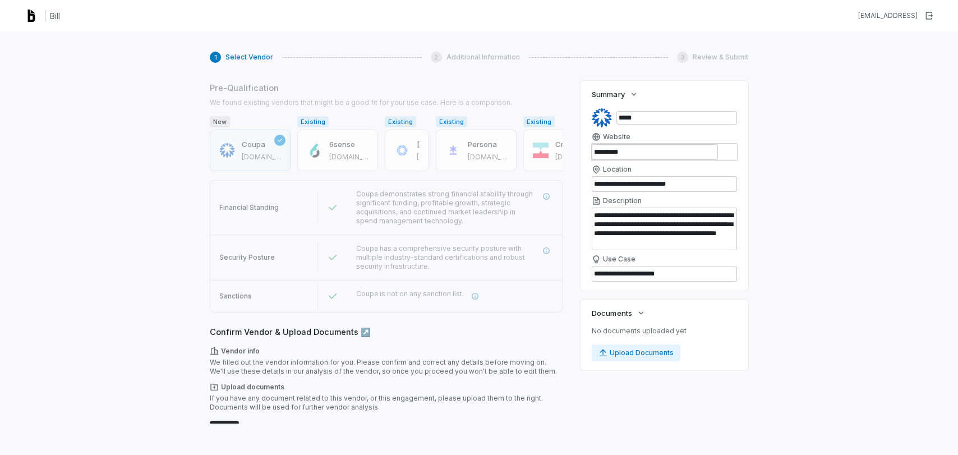
scroll to position [209, 0]
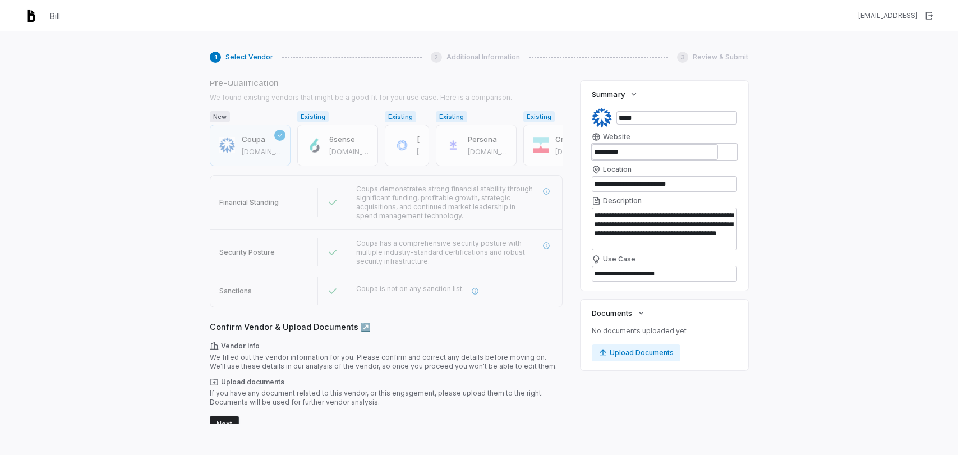
click at [224, 421] on button "Next" at bounding box center [224, 423] width 29 height 17
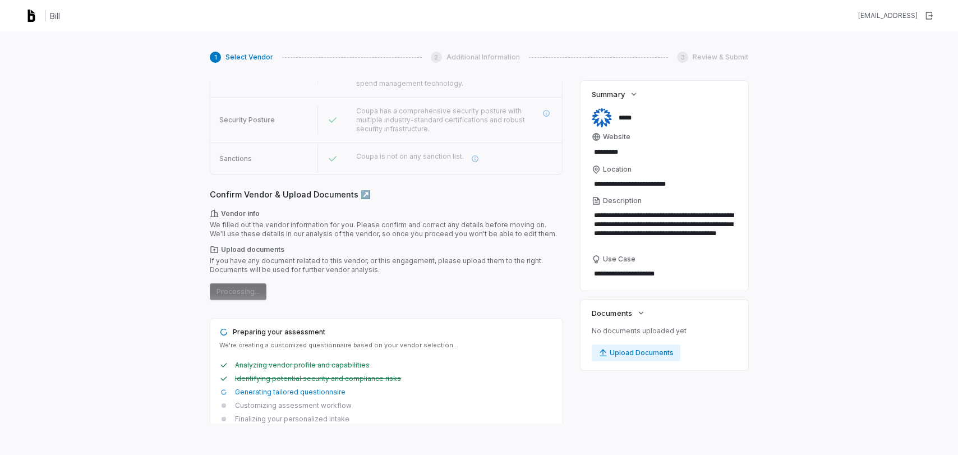
scroll to position [0, 0]
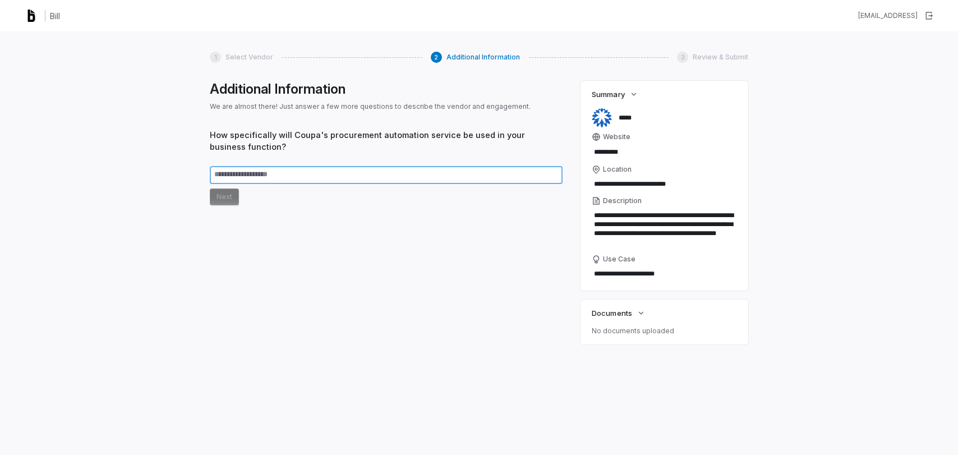
click at [315, 181] on textarea at bounding box center [386, 175] width 353 height 18
type textarea "*"
type textarea "**"
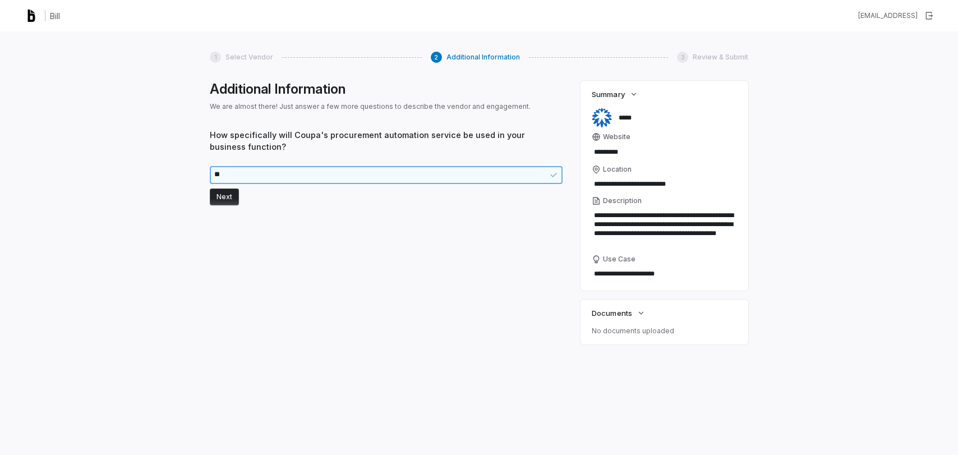
type textarea "*"
type textarea "***"
type textarea "*"
type textarea "***"
type textarea "*"
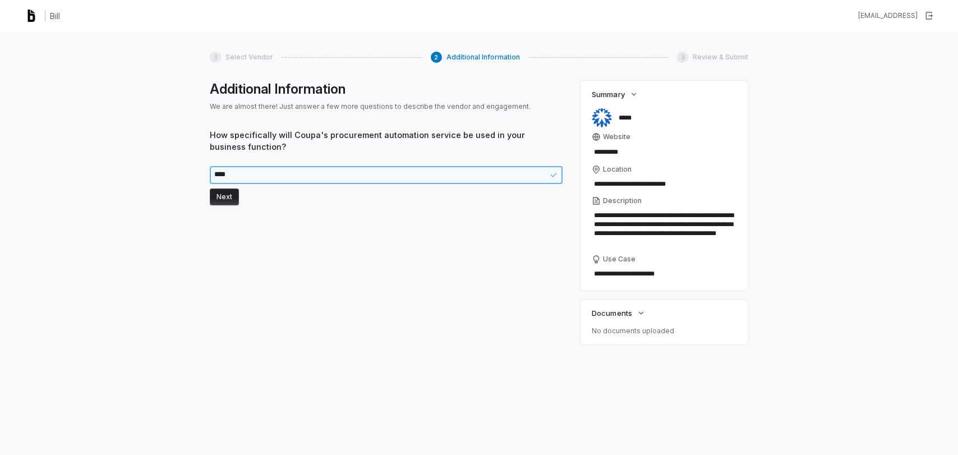
type textarea "*****"
type textarea "*"
type textarea "******"
type textarea "*"
type textarea "*******"
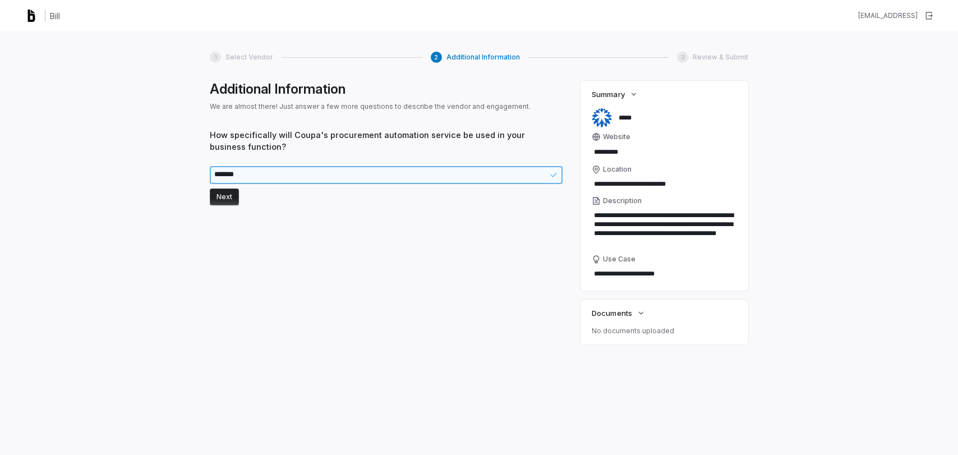
type textarea "*"
type textarea "*******"
type textarea "*"
type textarea "*********"
type textarea "*"
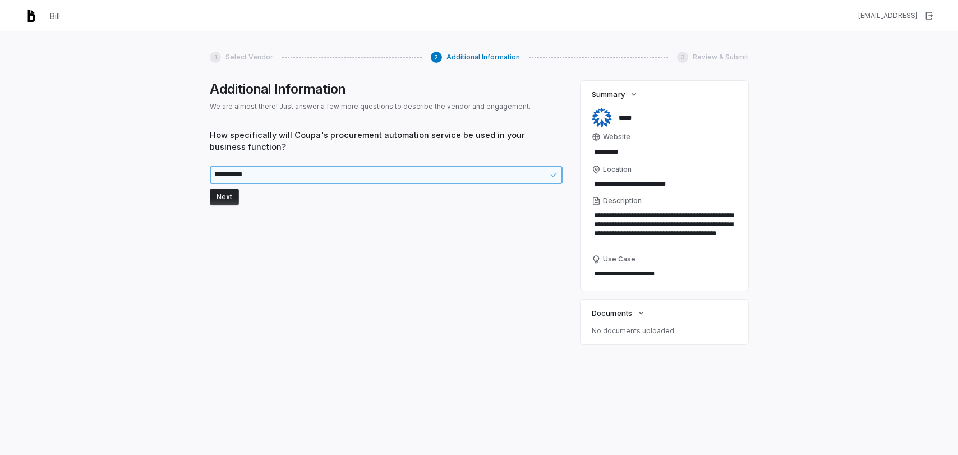
type textarea "**********"
type textarea "*"
type textarea "**********"
click at [227, 193] on button "Next" at bounding box center [224, 196] width 29 height 17
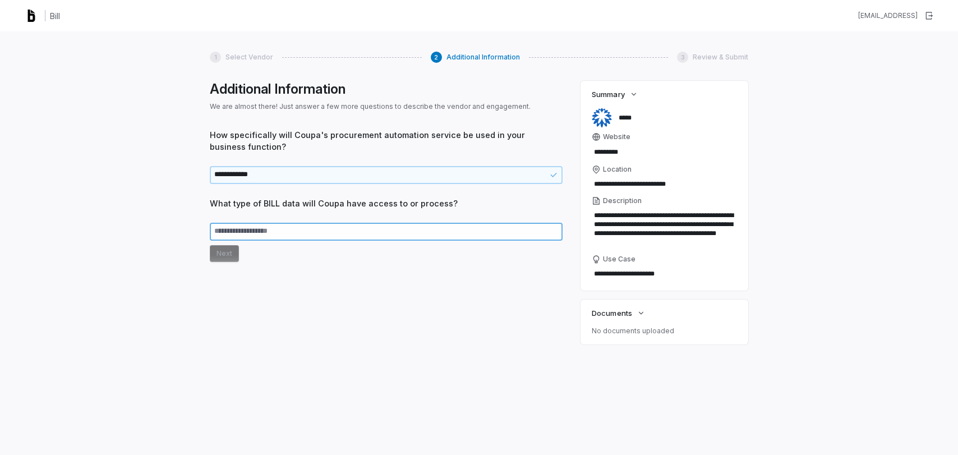
click at [335, 235] on textarea at bounding box center [386, 232] width 353 height 18
type textarea "*"
type textarea "**"
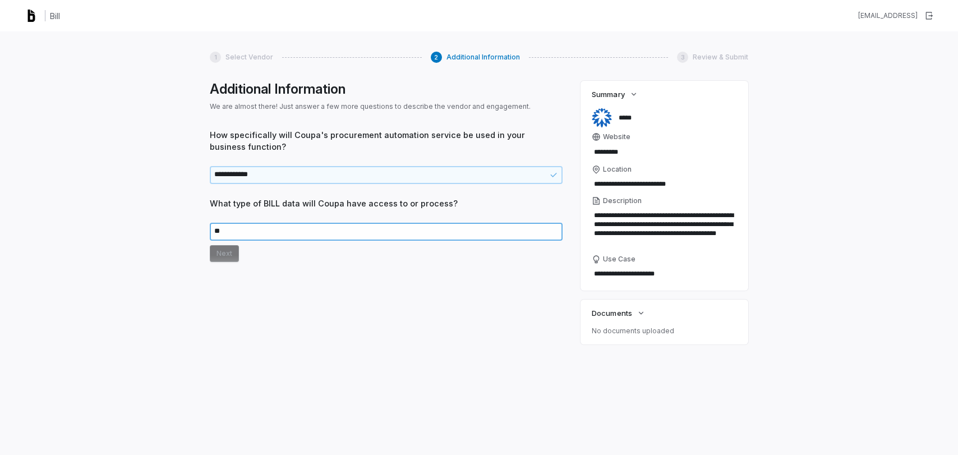
type textarea "*"
type textarea "***"
type textarea "*"
type textarea "****"
type textarea "*"
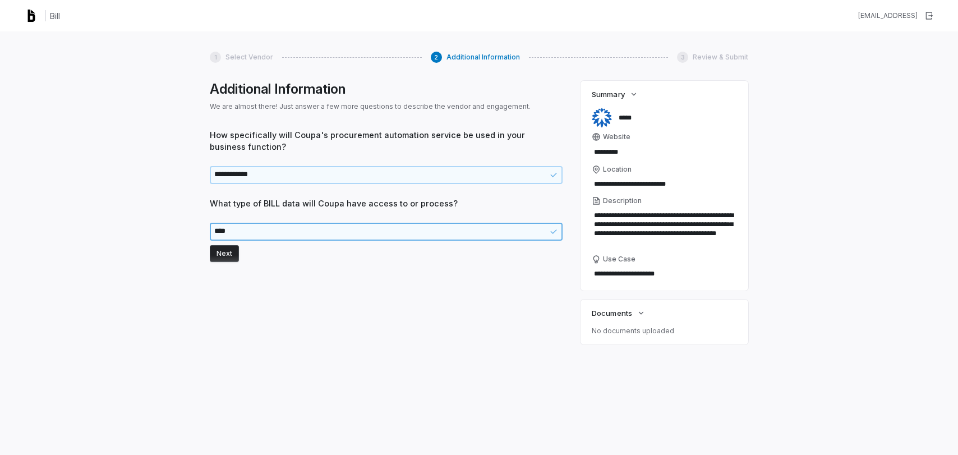
type textarea "*****"
type textarea "*"
type textarea "******"
type textarea "*"
type textarea "*******"
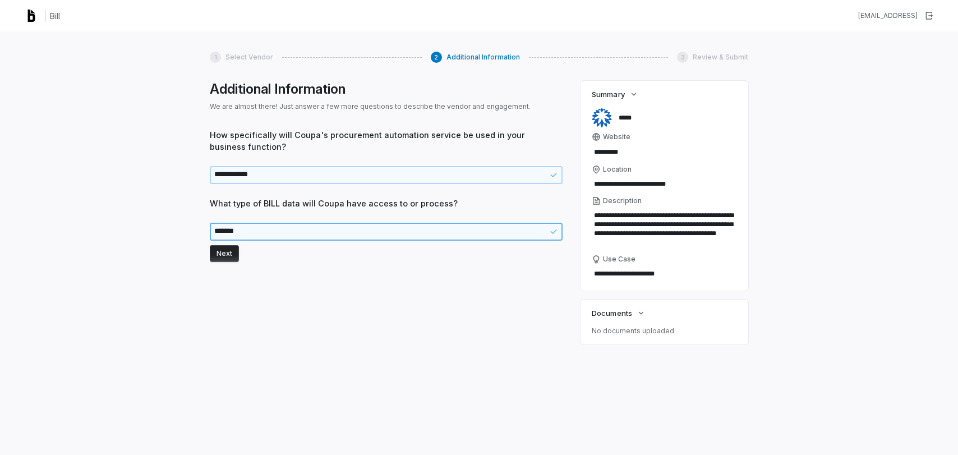
type textarea "*"
type textarea "********"
type textarea "*"
type textarea "********"
type textarea "*"
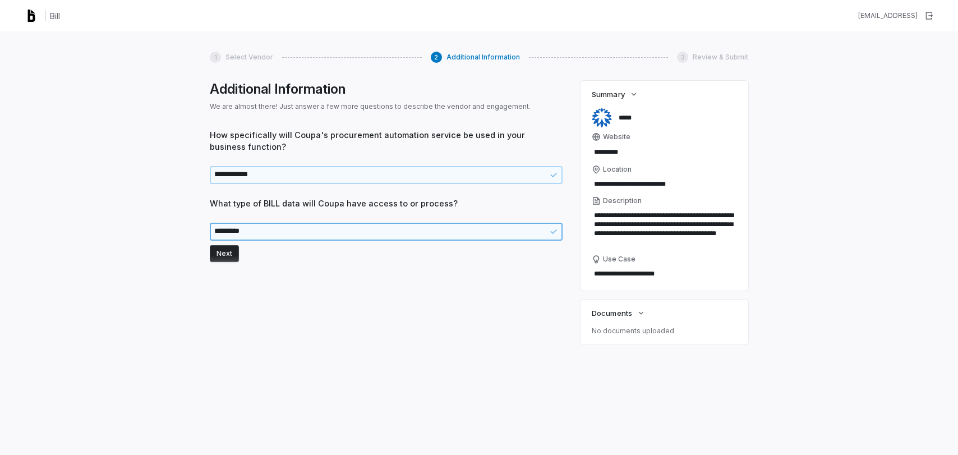
type textarea "**********"
type textarea "*"
type textarea "**********"
type textarea "*"
type textarea "**********"
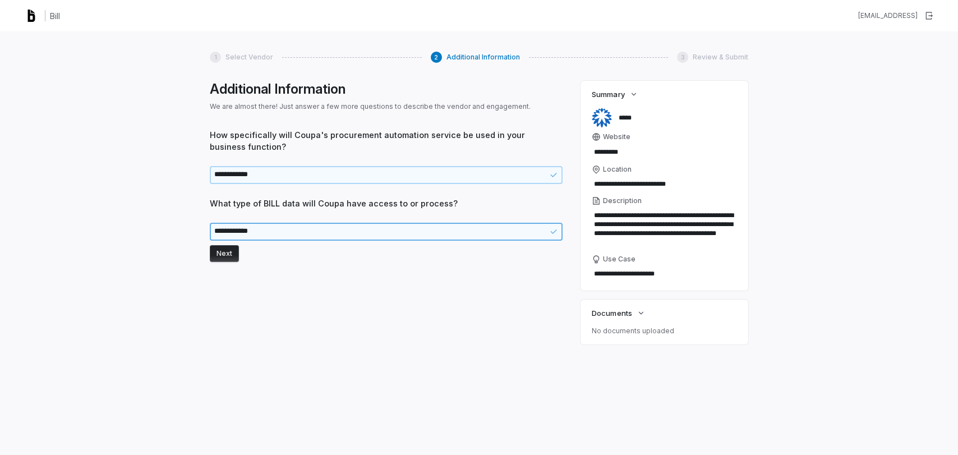
type textarea "*"
type textarea "**********"
click at [228, 254] on button "Next" at bounding box center [224, 253] width 29 height 17
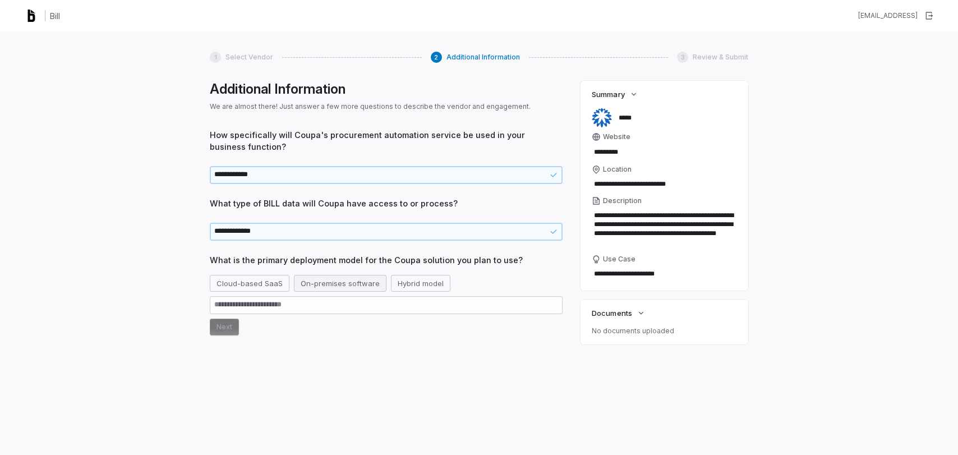
click at [321, 280] on button "On-premises software" at bounding box center [340, 283] width 93 height 17
click at [225, 325] on button "Next" at bounding box center [224, 326] width 29 height 17
click at [229, 372] on button "Next" at bounding box center [224, 374] width 29 height 17
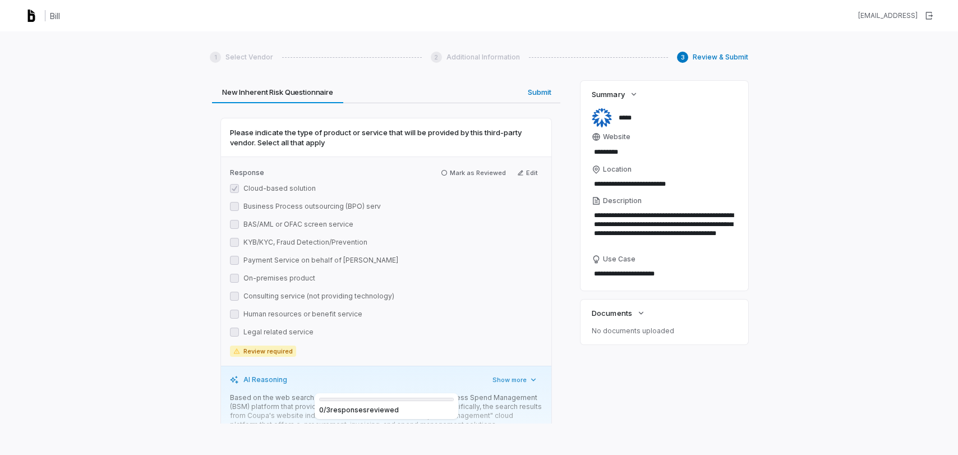
scroll to position [33, 0]
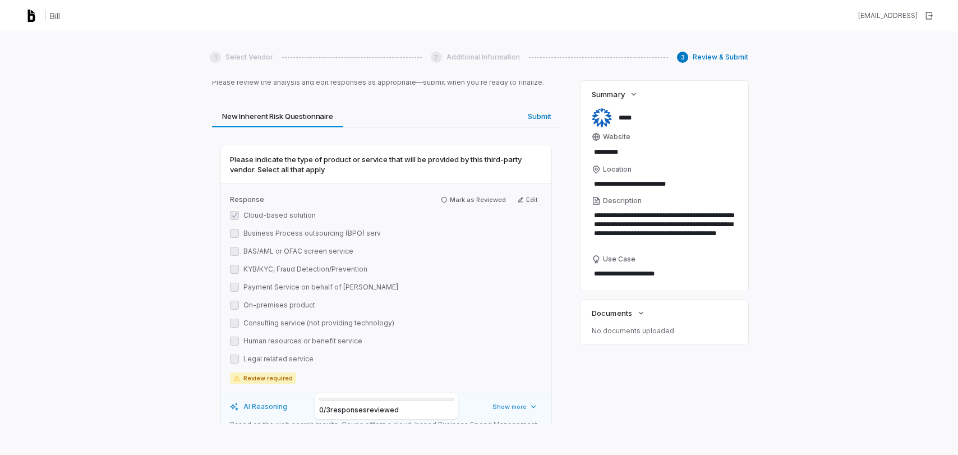
click at [321, 169] on span "Please indicate the type of product or service that will be provided by this th…" at bounding box center [386, 164] width 312 height 20
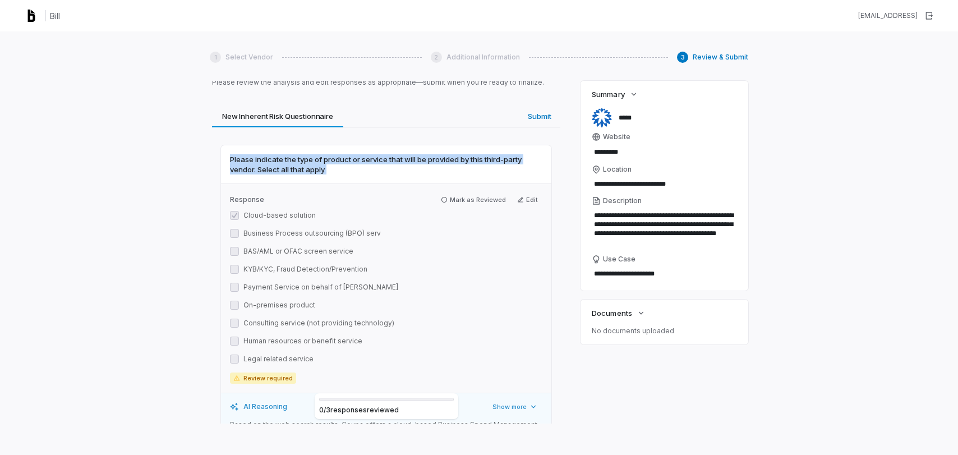
click at [321, 169] on span "Please indicate the type of product or service that will be provided by this th…" at bounding box center [386, 164] width 312 height 20
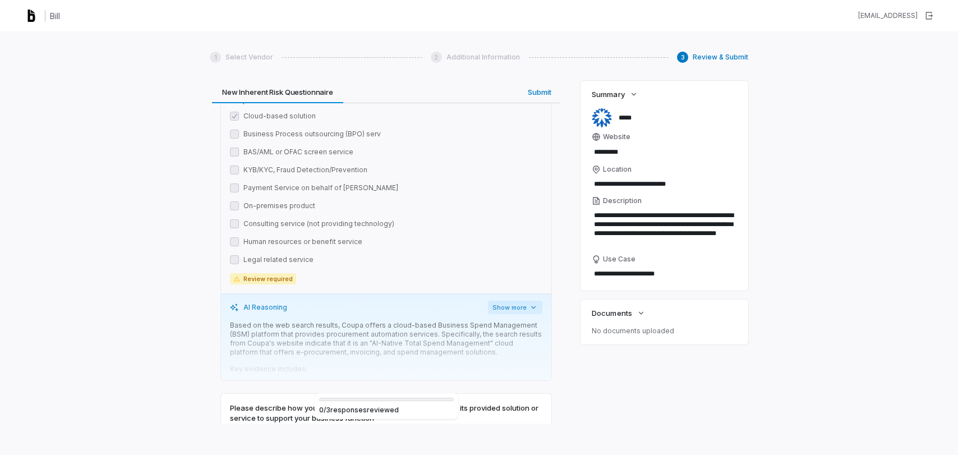
click at [520, 302] on button "Show more" at bounding box center [515, 307] width 54 height 13
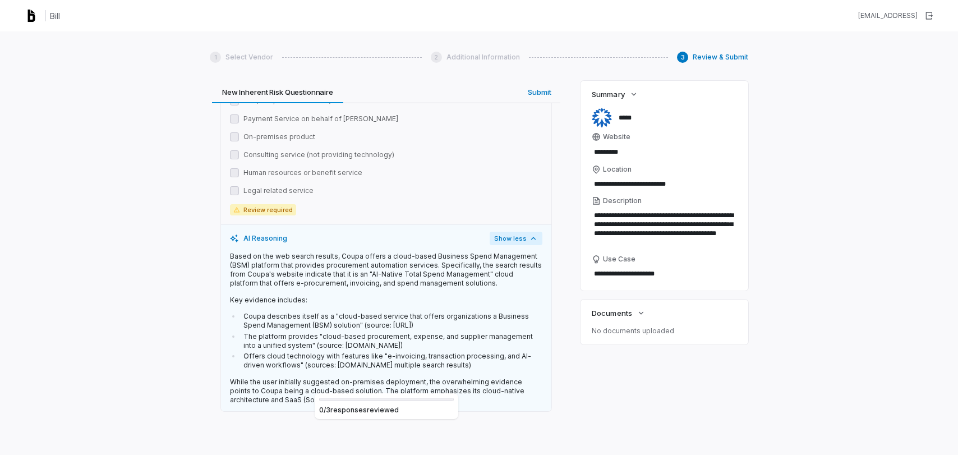
scroll to position [243, 0]
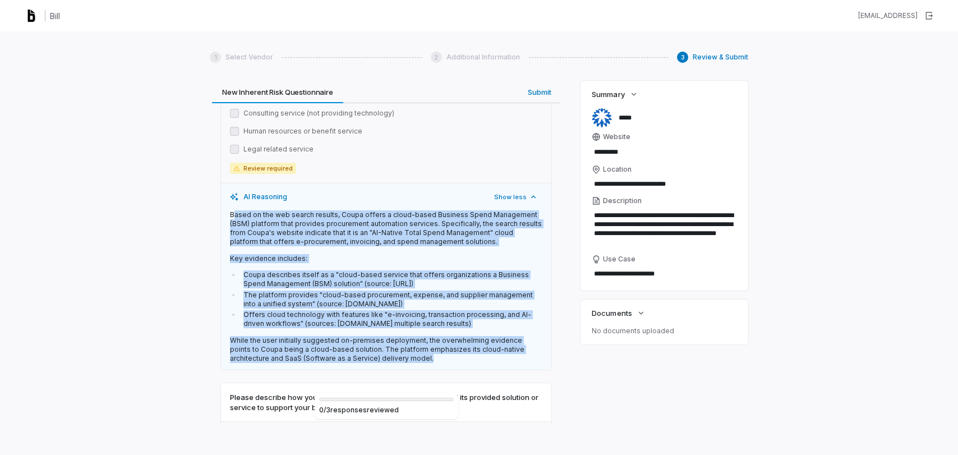
drag, startPoint x: 234, startPoint y: 214, endPoint x: 370, endPoint y: 369, distance: 206.2
click at [370, 369] on div "AI Reasoning Show less Based on the web search results, Coupa offers a cloud-ba…" at bounding box center [386, 276] width 330 height 187
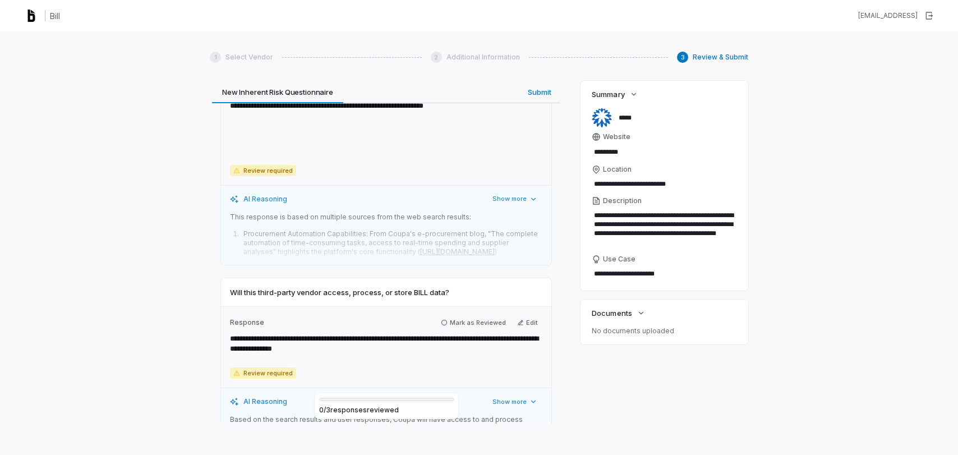
scroll to position [719, 0]
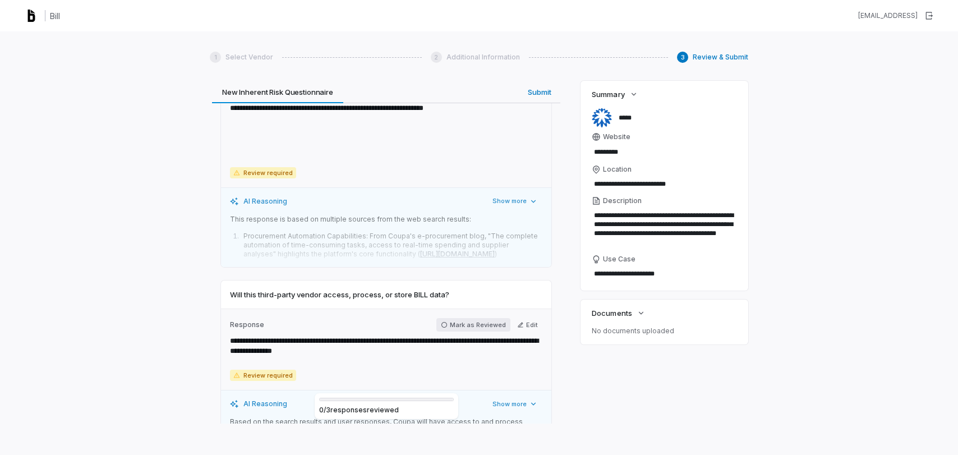
click at [456, 323] on button "Mark as Reviewed" at bounding box center [473, 324] width 74 height 13
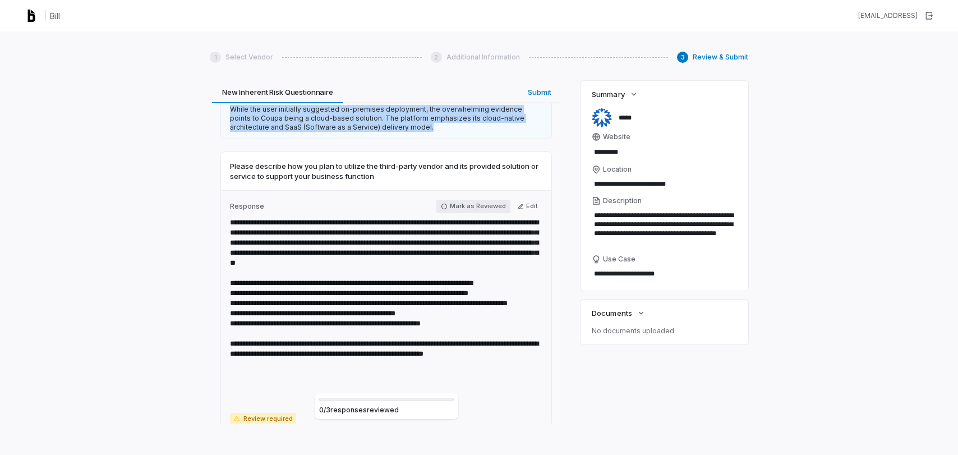
click at [457, 202] on button "Mark as Reviewed" at bounding box center [473, 206] width 74 height 13
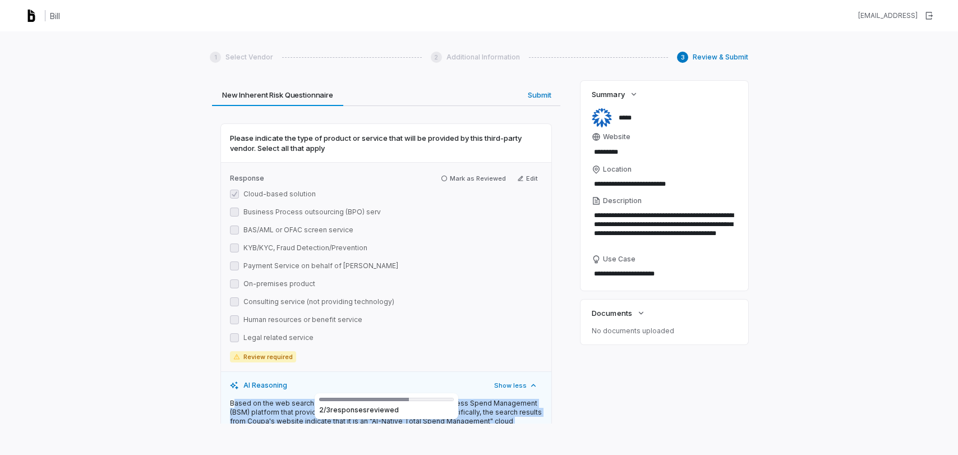
scroll to position [0, 0]
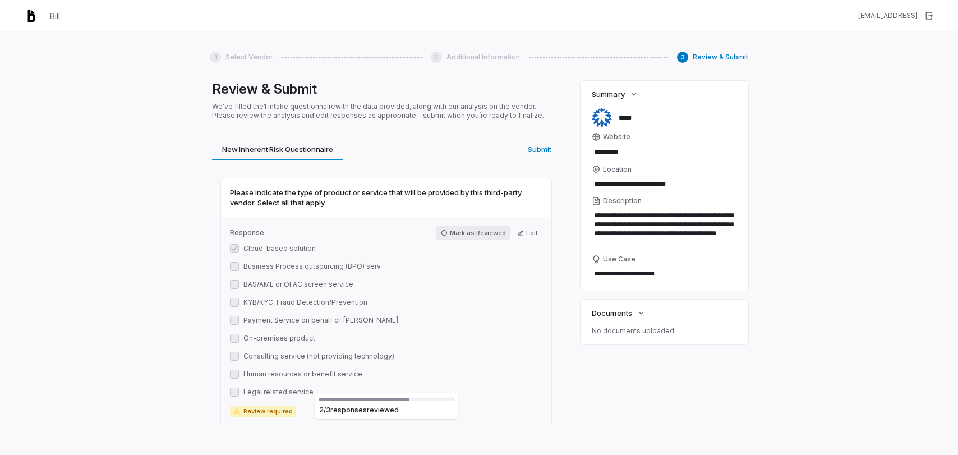
click at [452, 233] on button "Mark as Reviewed" at bounding box center [473, 232] width 74 height 13
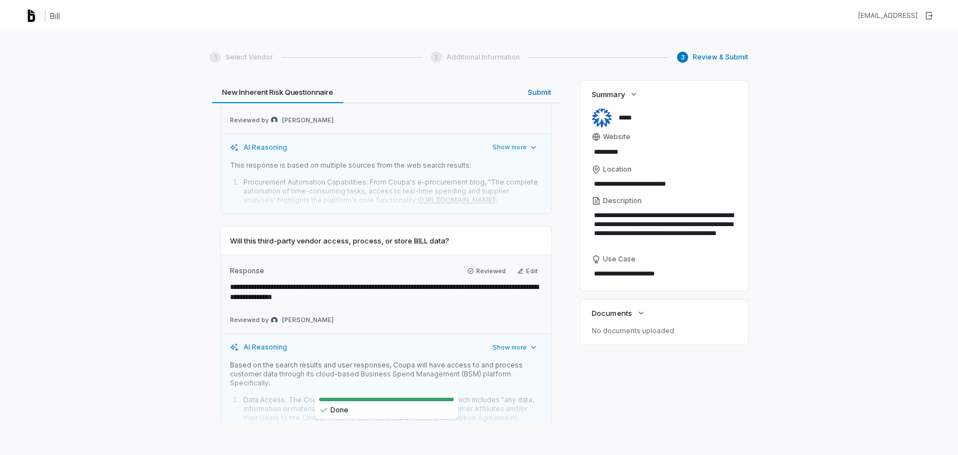
scroll to position [870, 0]
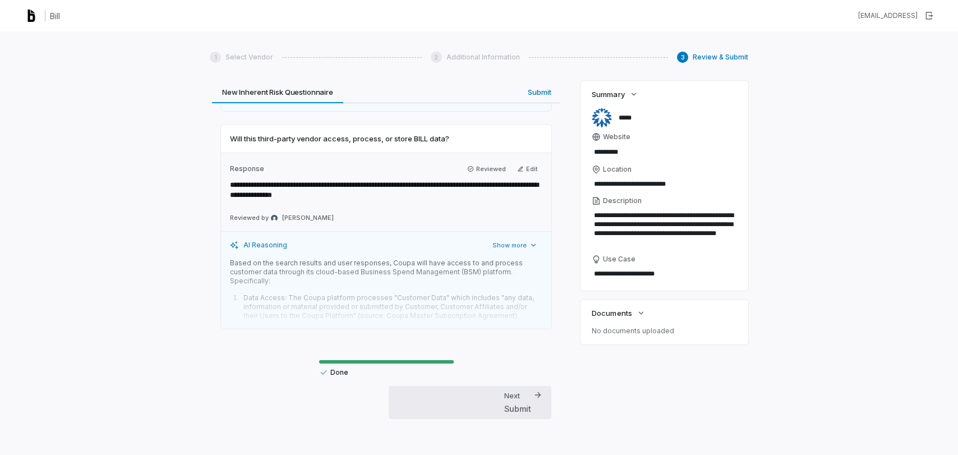
click at [518, 403] on div "Submit" at bounding box center [517, 409] width 27 height 12
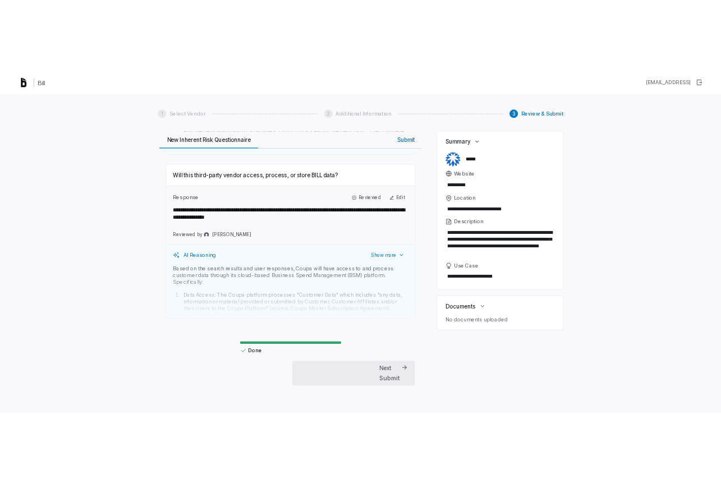
scroll to position [0, 0]
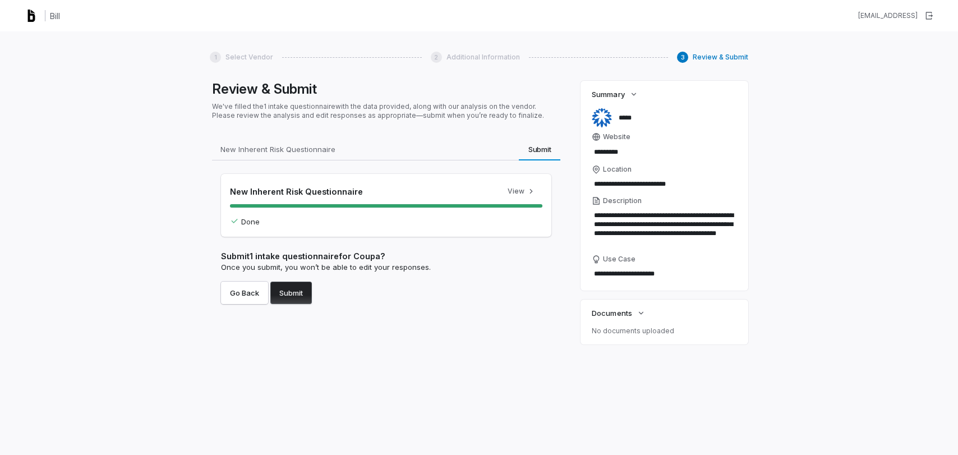
click at [306, 285] on button "Submit" at bounding box center [290, 292] width 41 height 22
click at [295, 293] on button "Submit" at bounding box center [290, 292] width 41 height 22
click at [391, 376] on div "Review & Submit We've filled the 1 intake questionnaire with the data provided,…" at bounding box center [386, 252] width 353 height 343
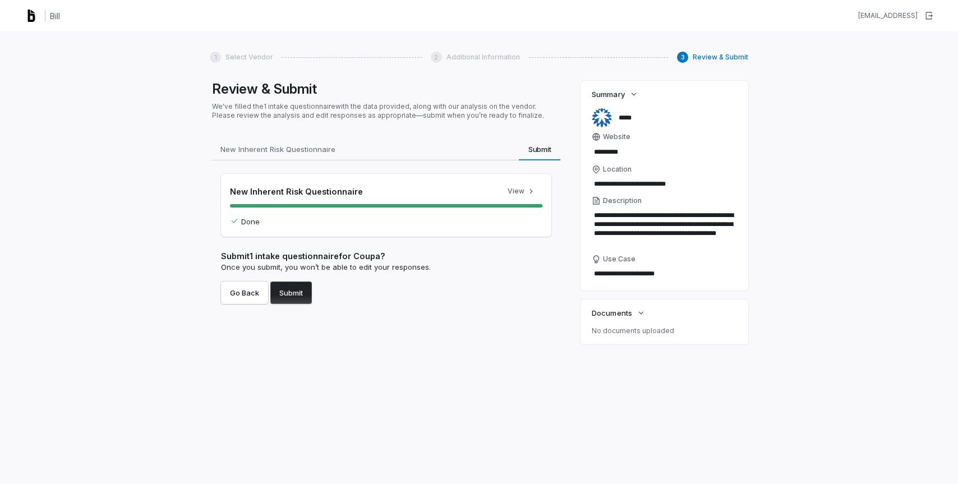
click at [289, 298] on button "Submit" at bounding box center [290, 292] width 41 height 22
click at [365, 364] on div "Review & Submit We've filled the 1 intake questionnaire with the data provided,…" at bounding box center [386, 267] width 353 height 372
click at [521, 431] on div "Review & Submit We've filled the 1 intake questionnaire with the data provided,…" at bounding box center [386, 267] width 353 height 372
click at [300, 300] on button "Submit" at bounding box center [290, 292] width 41 height 22
click at [296, 294] on button "Submit" at bounding box center [290, 292] width 41 height 22
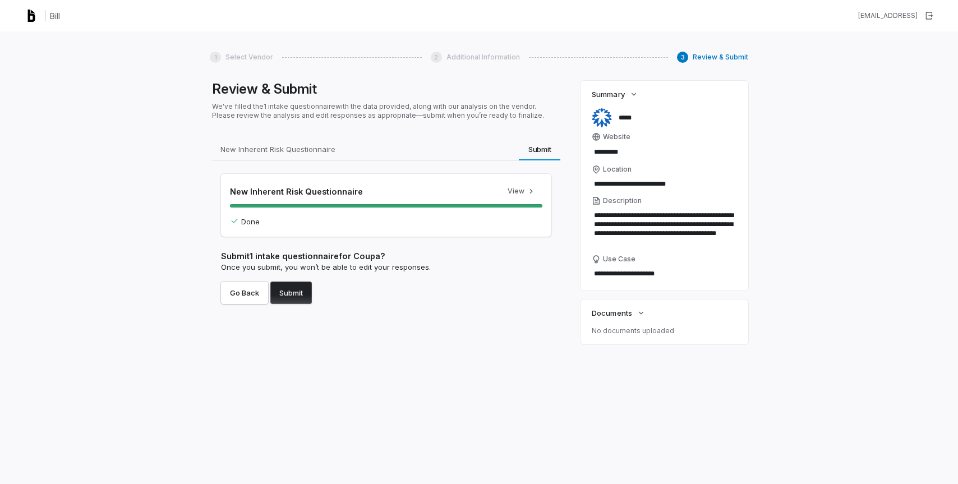
type textarea "*"
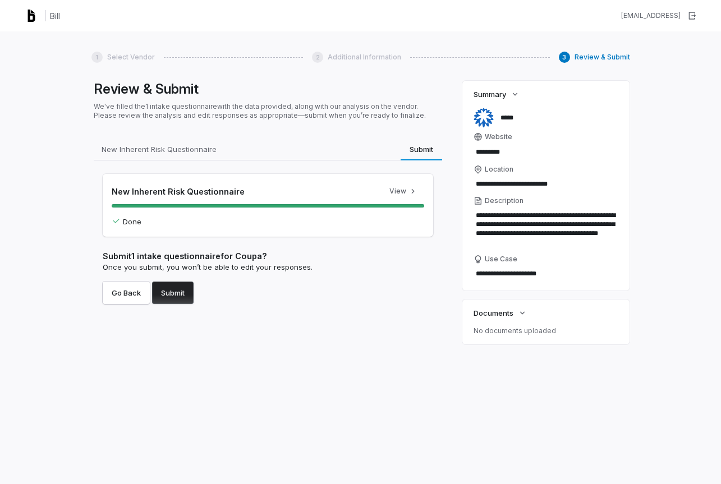
click at [171, 293] on button "Submit" at bounding box center [172, 292] width 41 height 22
click at [179, 299] on button "Submit" at bounding box center [172, 292] width 41 height 22
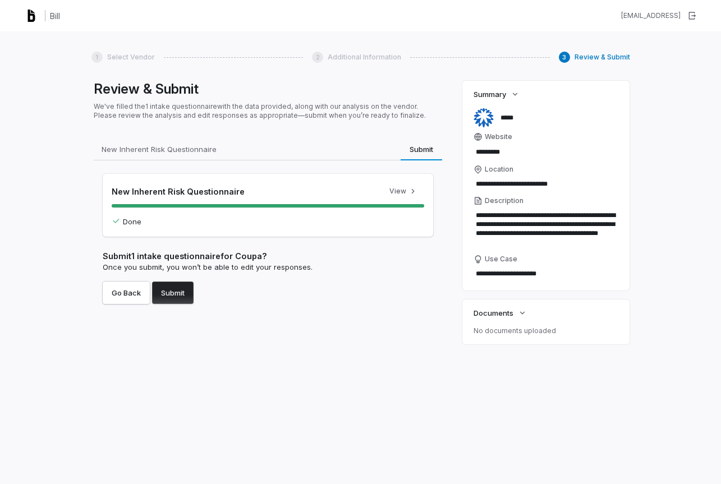
click at [179, 299] on button "Submit" at bounding box center [172, 292] width 41 height 22
type textarea "*"
